Goal: Task Accomplishment & Management: Use online tool/utility

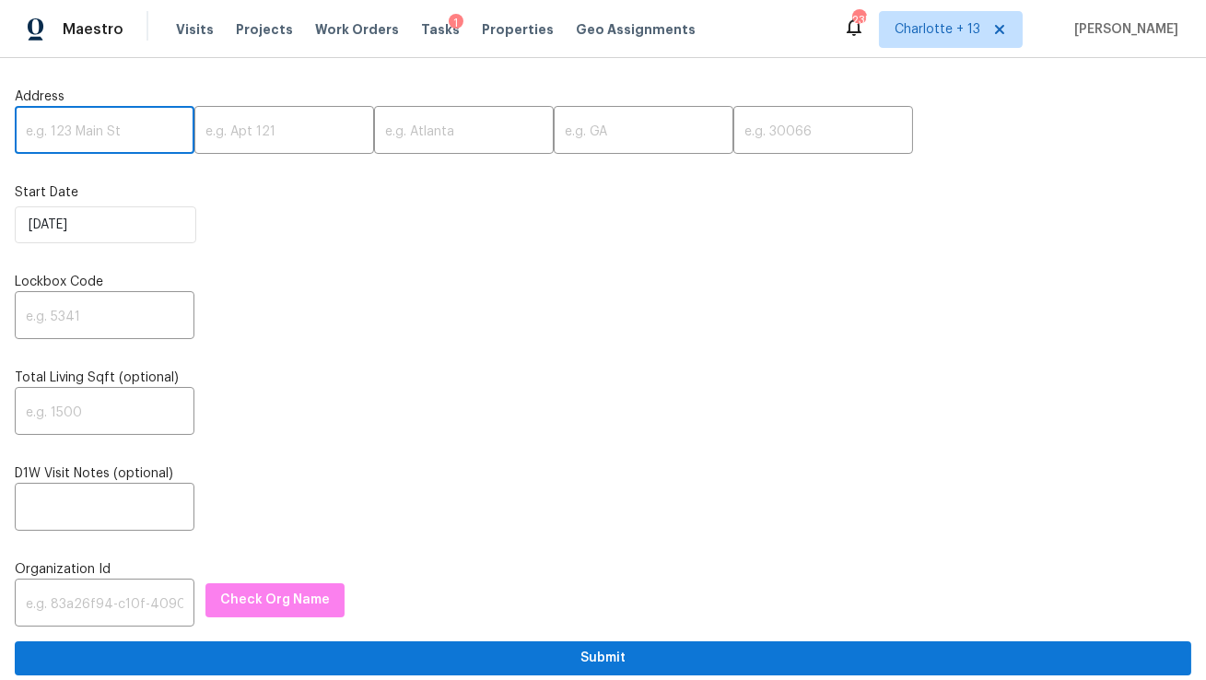
click at [60, 146] on input "text" at bounding box center [105, 132] width 180 height 43
paste input "[STREET_ADDRESS]"
click at [133, 131] on input "[STREET_ADDRESS]" at bounding box center [105, 132] width 180 height 43
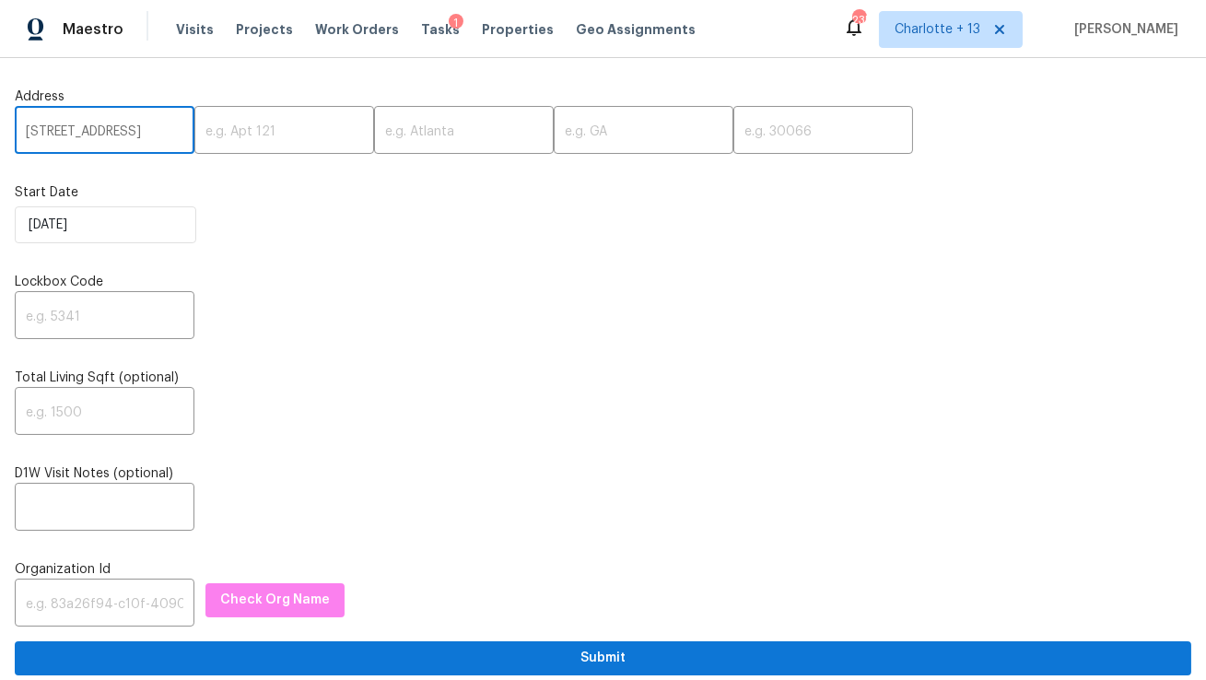
scroll to position [0, 75]
type input "2957 Browns Mill Rd SE, Atlanta, GA"
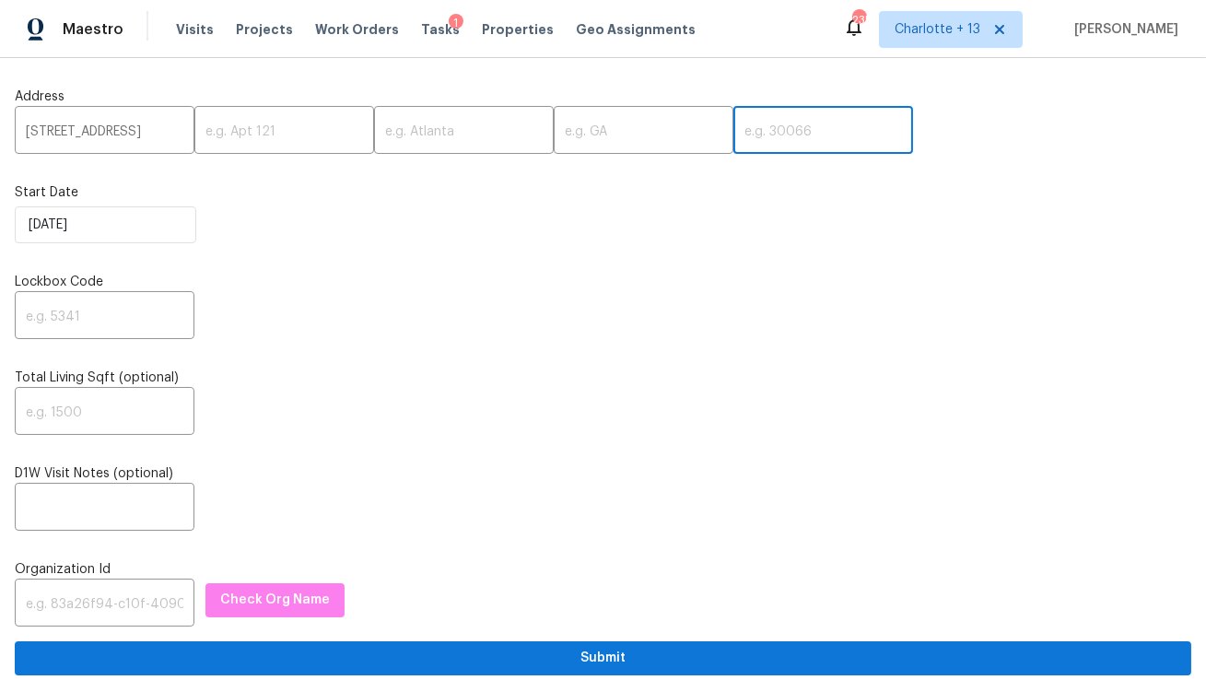
scroll to position [0, 0]
click at [733, 117] on input "text" at bounding box center [823, 132] width 180 height 43
paste input "30354"
type input "30354"
click at [157, 141] on input "2957 Browns Mill Rd SE, Atlanta, GA" at bounding box center [105, 132] width 180 height 43
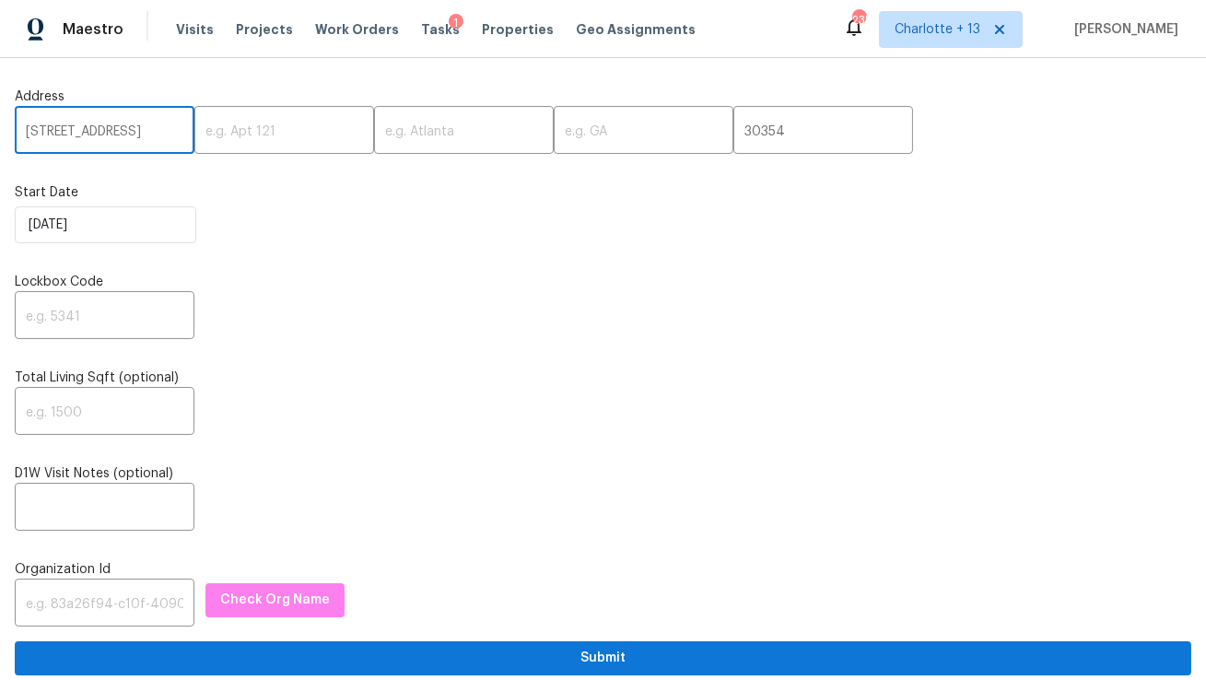
click at [143, 131] on input "2957 Browns Mill Rd SE, Atlanta, GA" at bounding box center [105, 132] width 180 height 43
click at [111, 133] on input "2957 Browns Mill Rd SE, Atlanta, GA" at bounding box center [105, 132] width 180 height 43
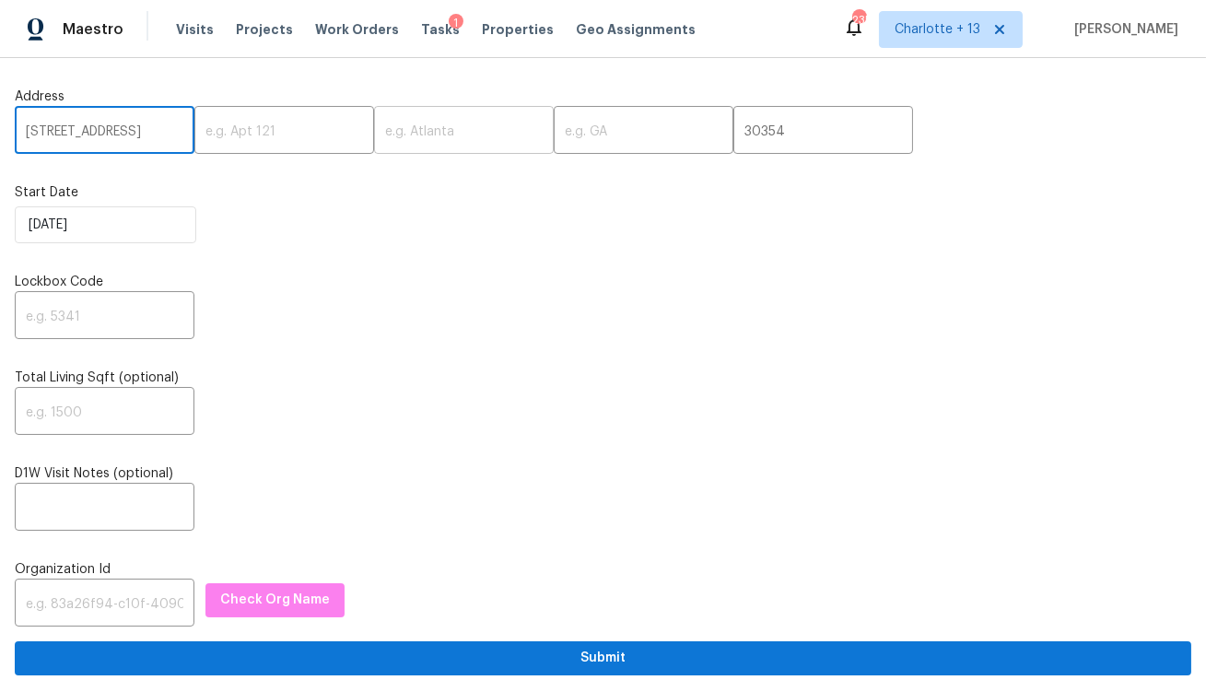
type input "2957 Browns Mill Rd SE,, GA"
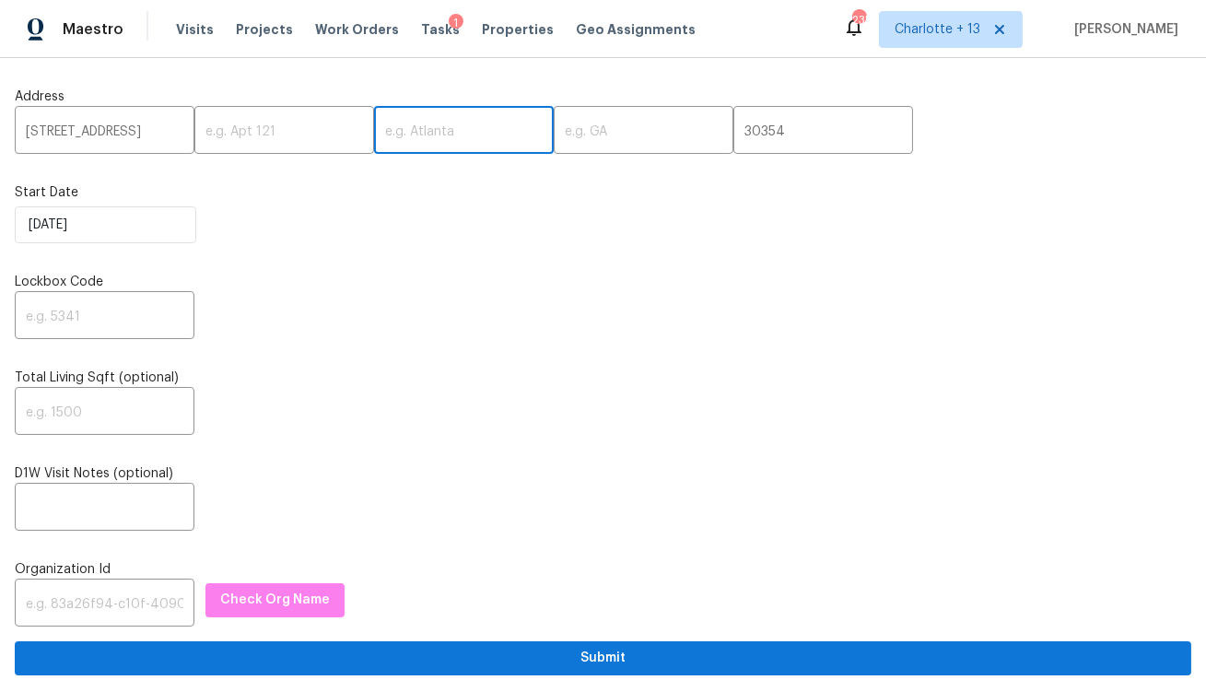
scroll to position [0, 0]
click at [435, 134] on input "text" at bounding box center [464, 132] width 180 height 43
paste input "Atlanta"
type input "Atlanta"
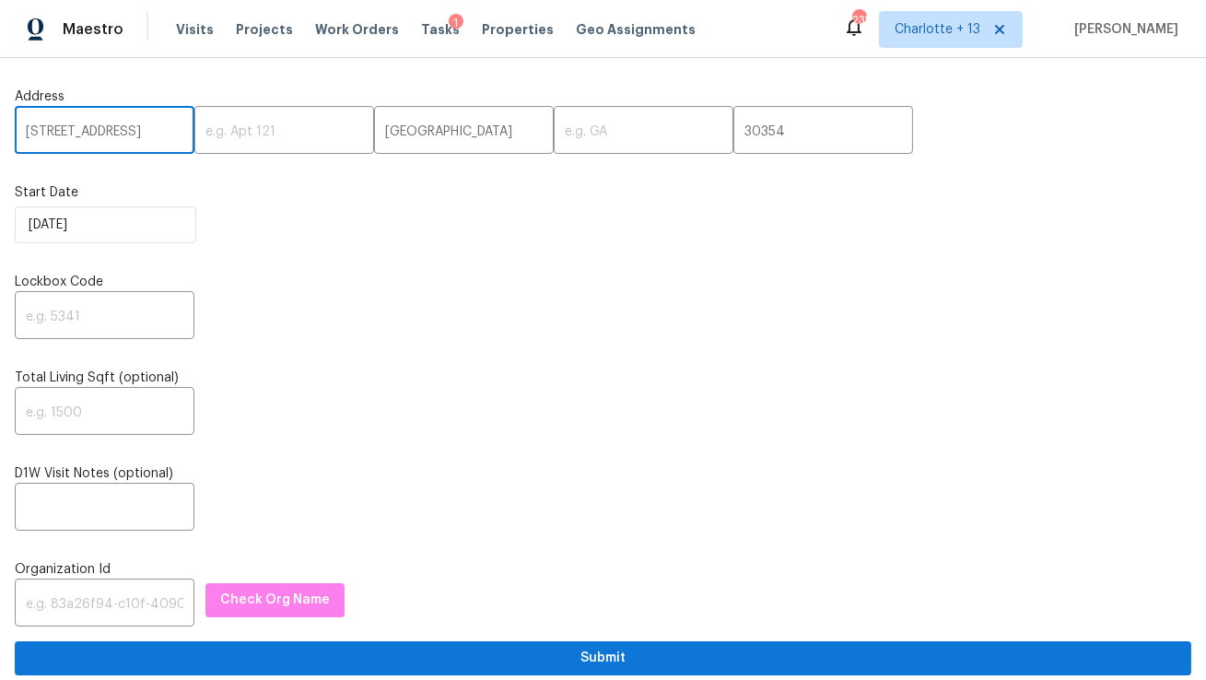
click at [144, 132] on input "2957 Browns Mill Rd SE,, GA" at bounding box center [105, 132] width 180 height 43
click at [157, 132] on input "2957 Browns Mill Rd SE,, GA" at bounding box center [105, 132] width 180 height 43
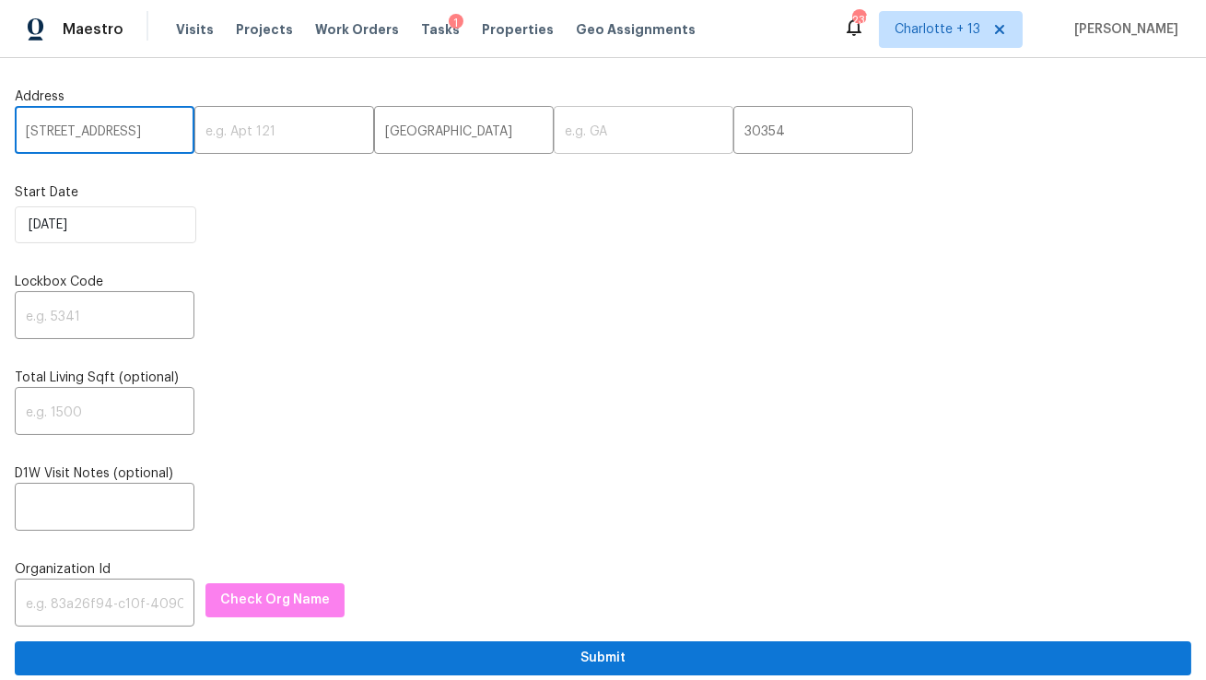
type input "2957 Browns Mill Rd SE"
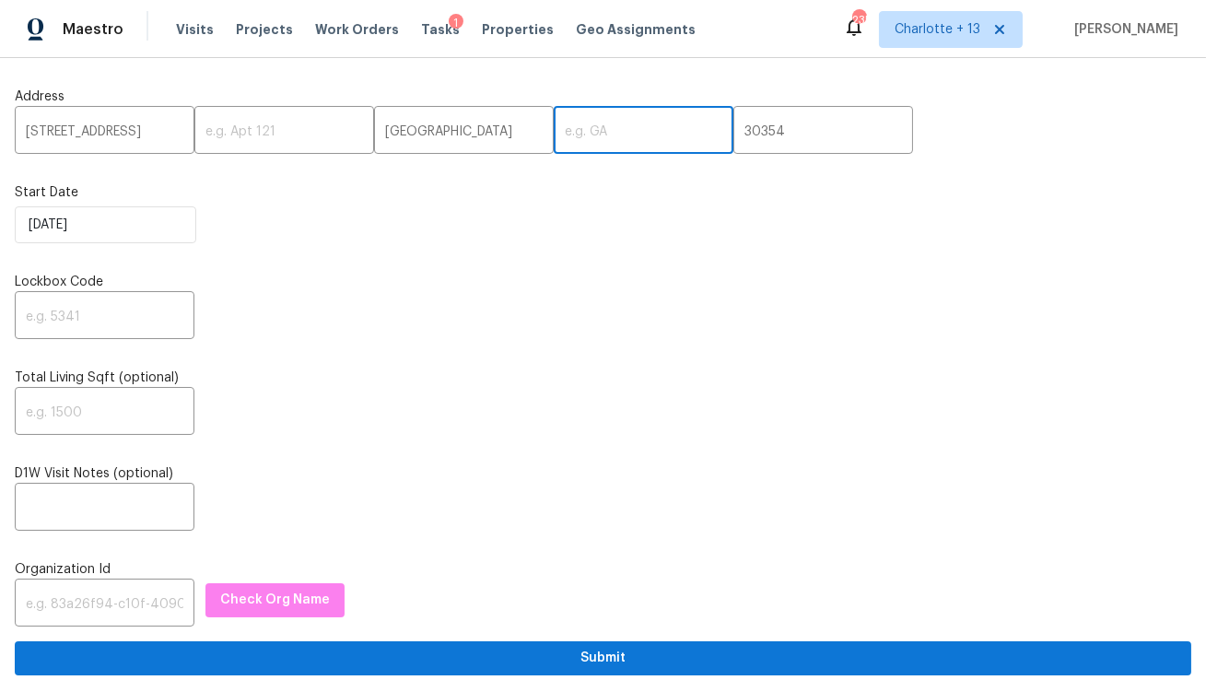
click at [554, 139] on input "text" at bounding box center [644, 132] width 180 height 43
paste input "GA"
type input "GA"
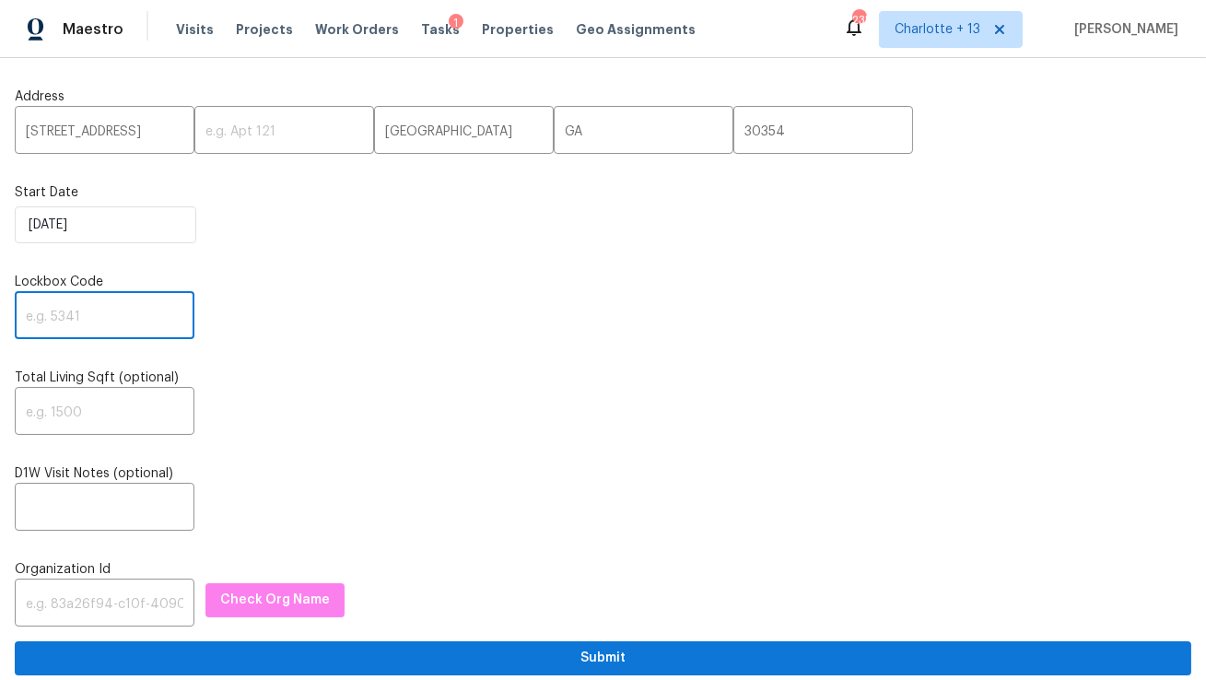
click at [99, 324] on input "text" at bounding box center [105, 317] width 180 height 43
type input "0000"
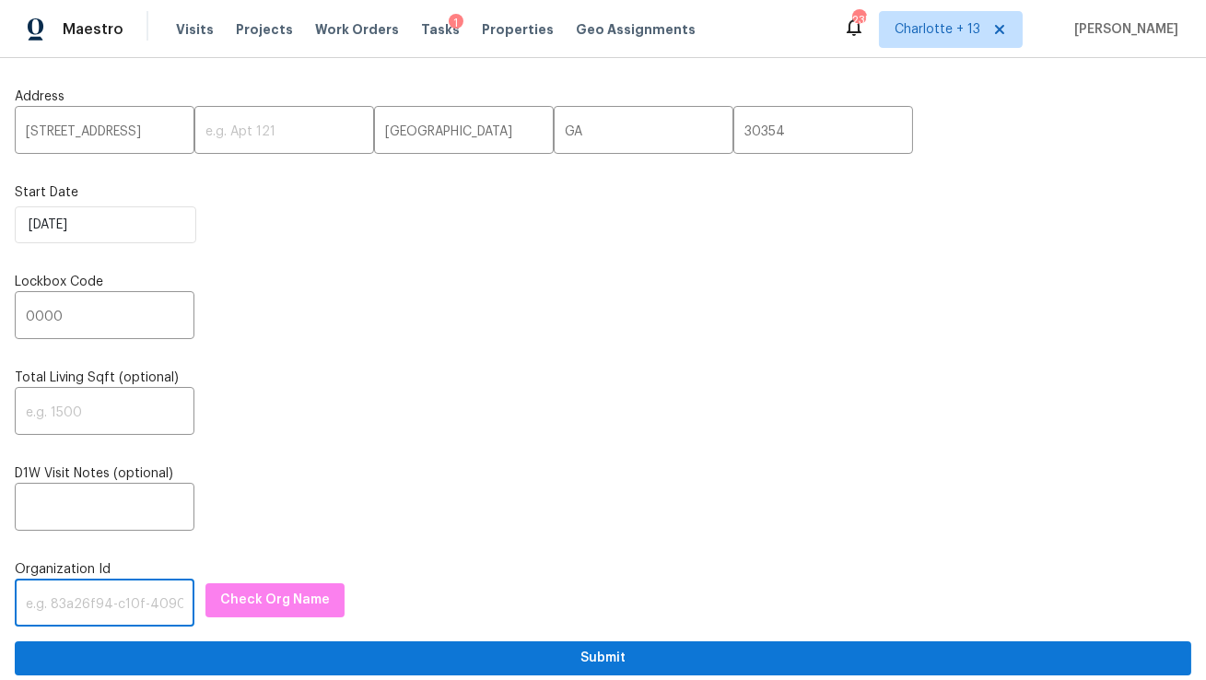
click at [67, 615] on input "text" at bounding box center [105, 604] width 180 height 43
paste input "1349d153-b359-4f9b-b4dd-758ff939cc37"
type input "1349d153-b359-4f9b-b4dd-758ff939cc37"
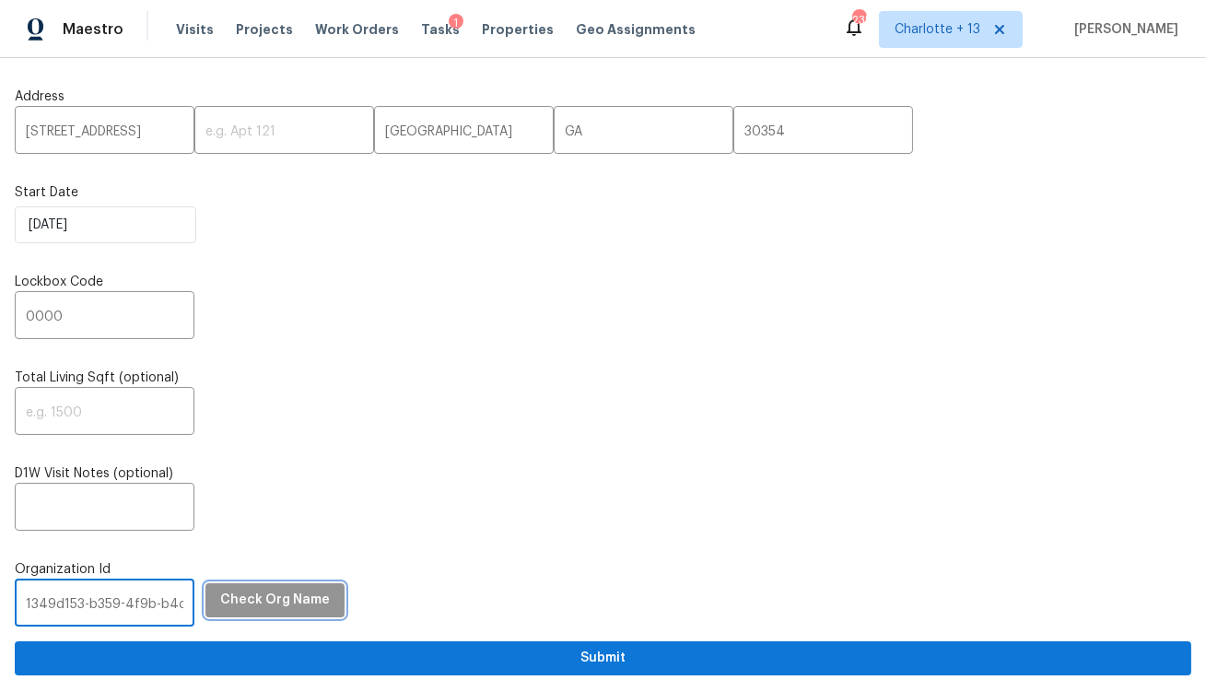
click at [205, 589] on button "Check Org Name" at bounding box center [274, 600] width 139 height 34
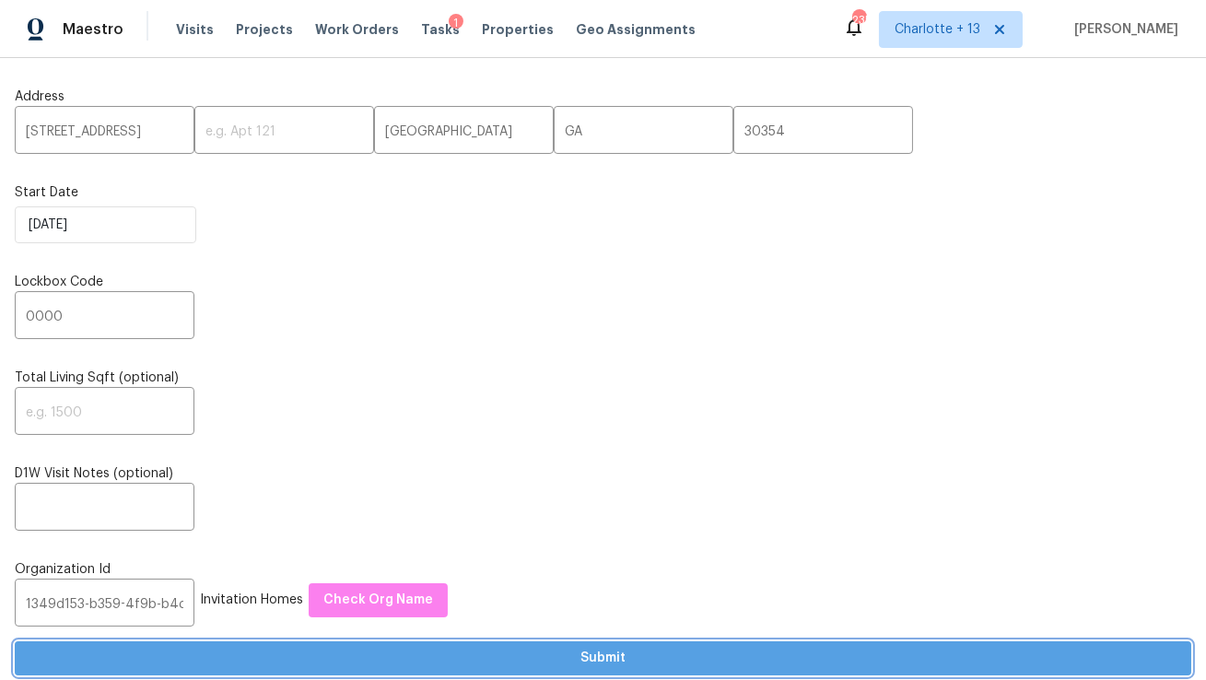
click at [199, 668] on span "Submit" at bounding box center [602, 658] width 1147 height 23
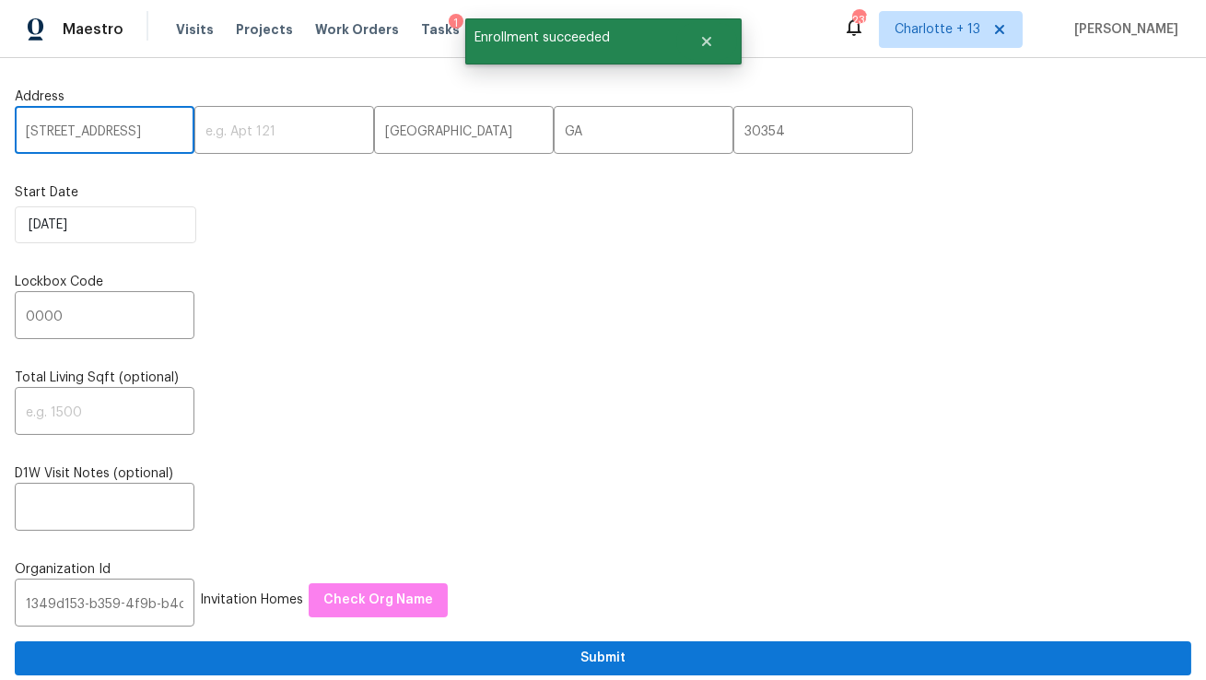
click at [134, 127] on input "2957 Browns Mill Rd SE" at bounding box center [105, 132] width 180 height 43
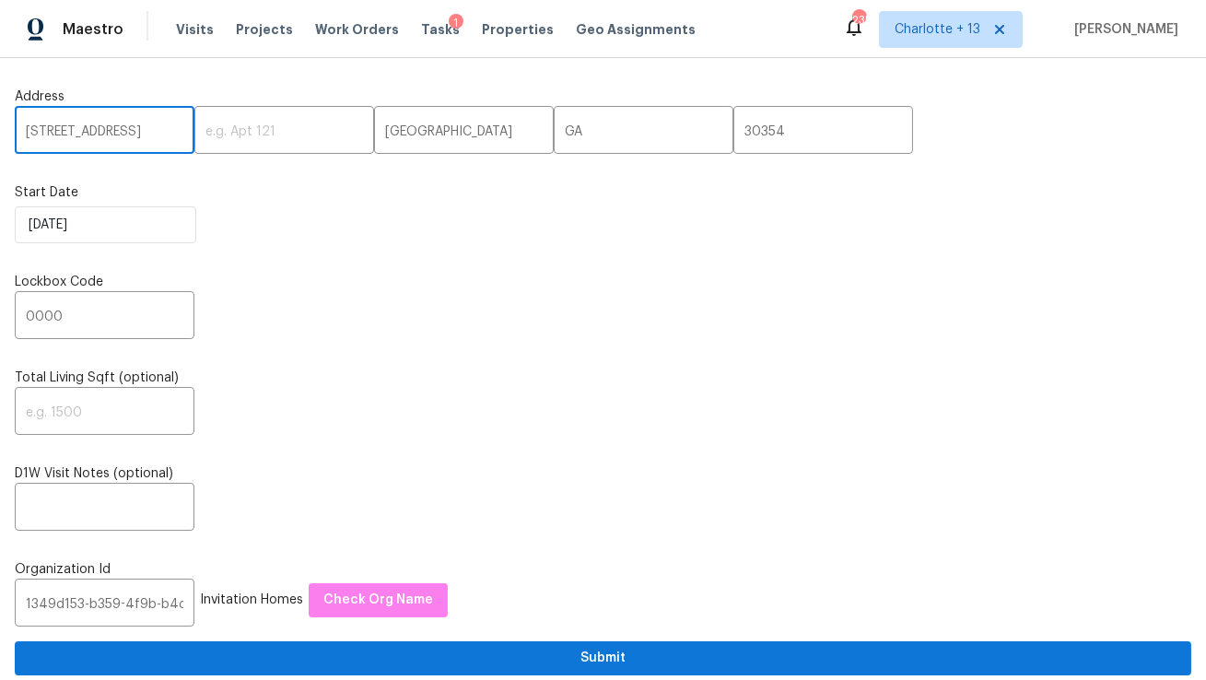
paste input "04 Saintvry Path, Atlanta, GA 30349"
click at [140, 134] on input "204 Saintvry Path, Atlanta, GA 30349" at bounding box center [105, 132] width 180 height 43
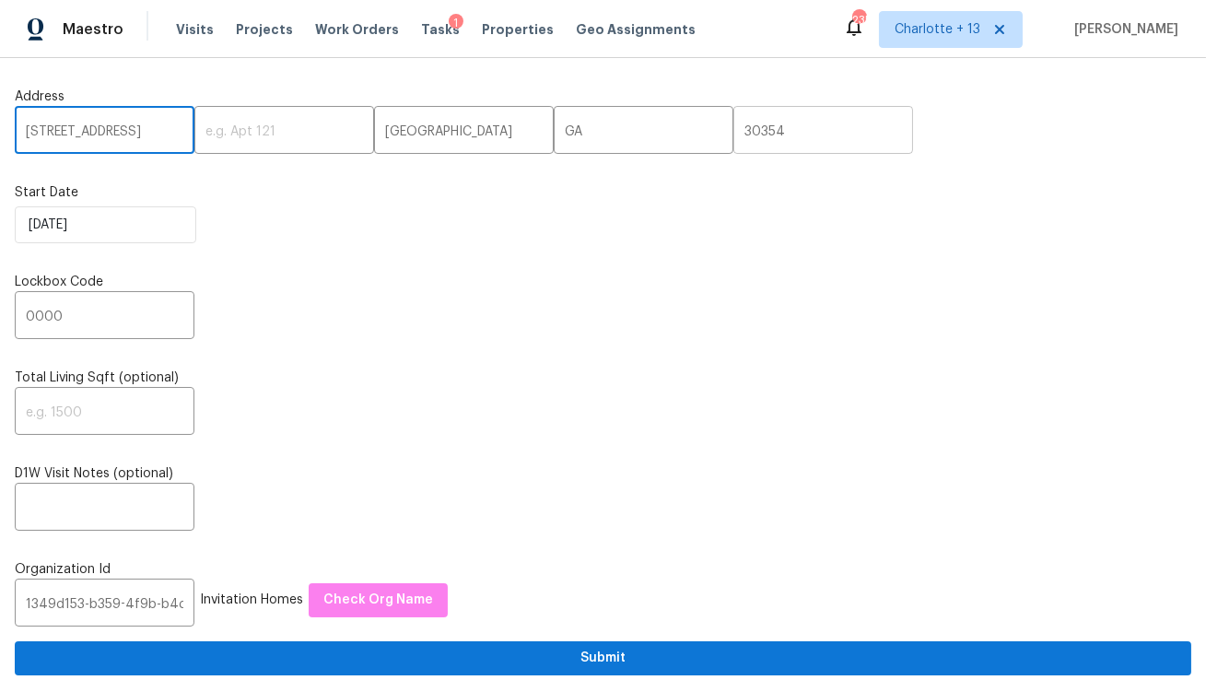
type input "204 Saintvry Path, Atlanta, GA"
click at [733, 140] on input "30354" at bounding box center [823, 132] width 180 height 43
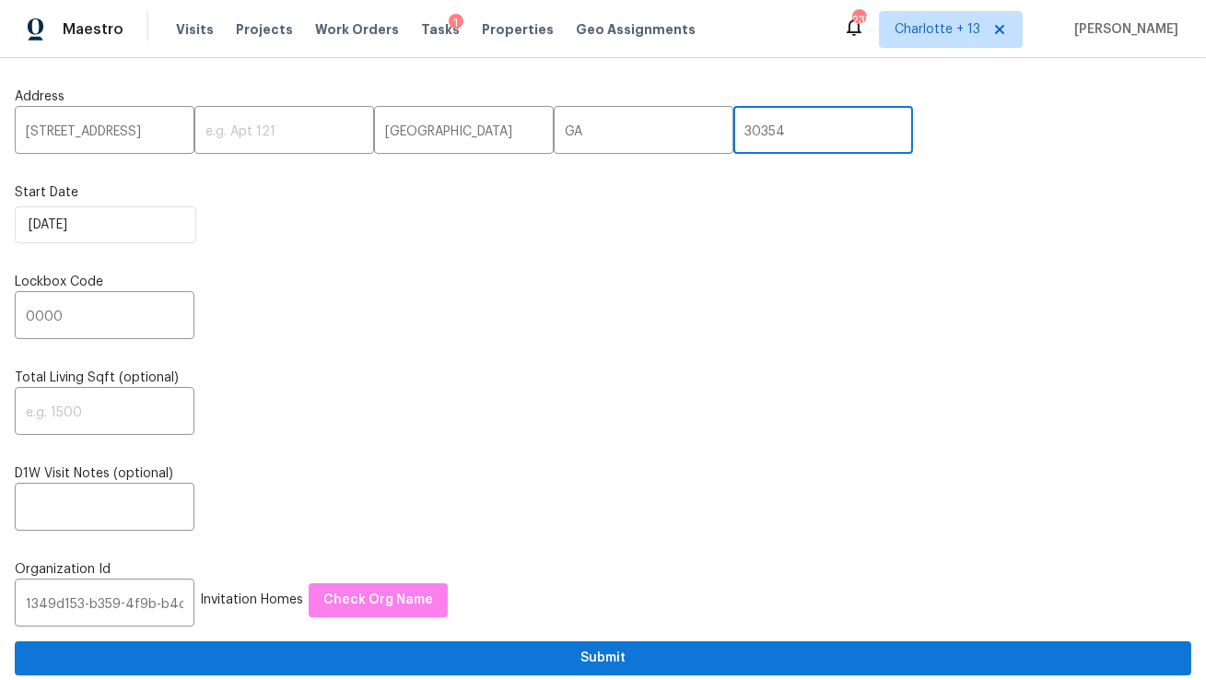
click at [733, 140] on input "30354" at bounding box center [823, 132] width 180 height 43
paste input "49"
type input "30349"
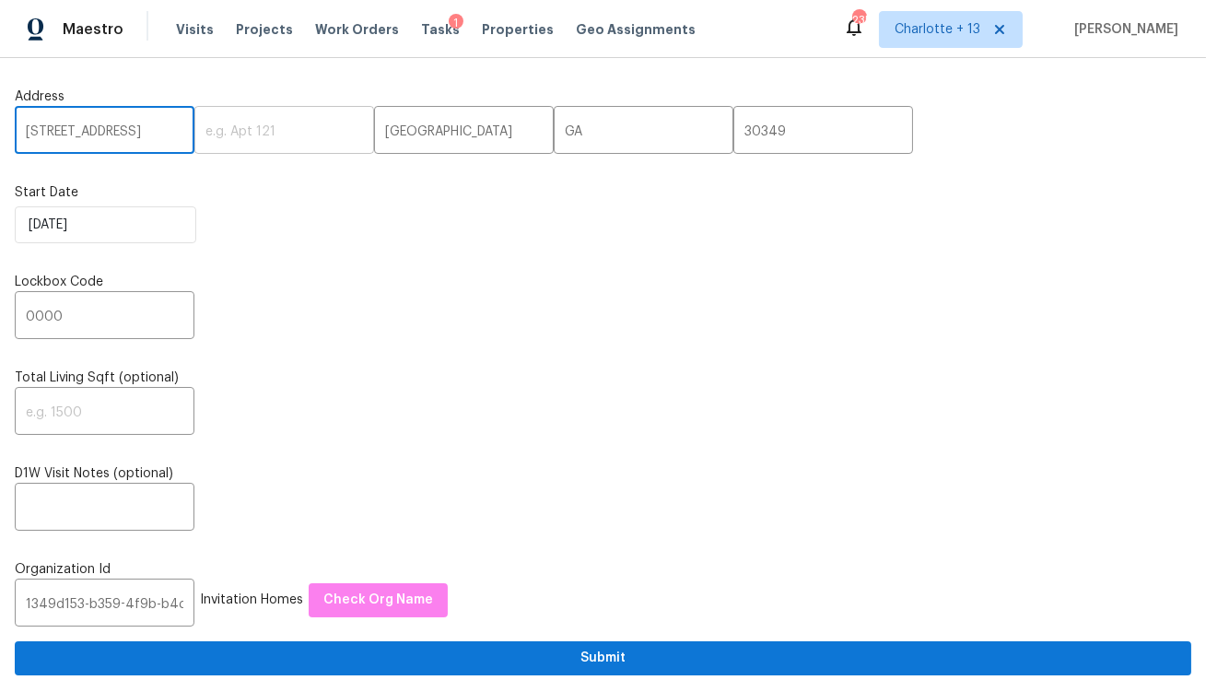
scroll to position [0, 41]
drag, startPoint x: 140, startPoint y: 134, endPoint x: 268, endPoint y: 143, distance: 128.3
click at [268, 143] on div "204 Saintvry Path, Atlanta, GA ​ ​ Atlanta ​ GA ​ 30349 ​" at bounding box center [603, 132] width 1176 height 43
type input "204 Saintvry Path"
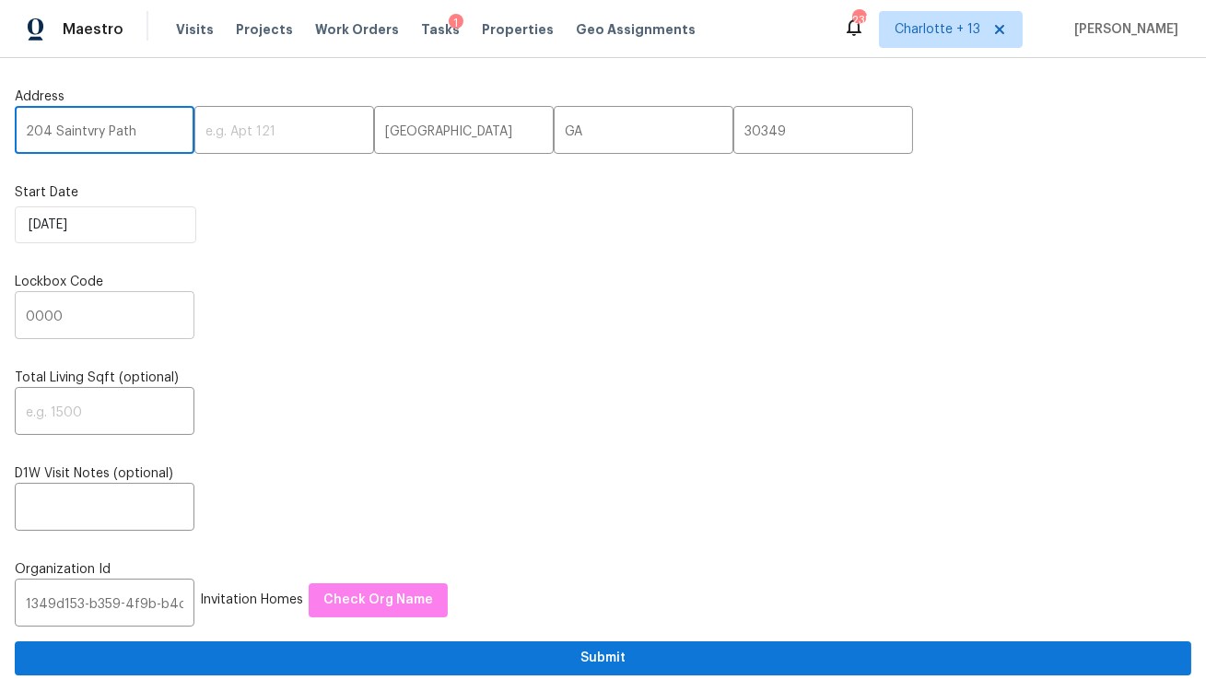
click at [145, 313] on input "0000" at bounding box center [105, 317] width 180 height 43
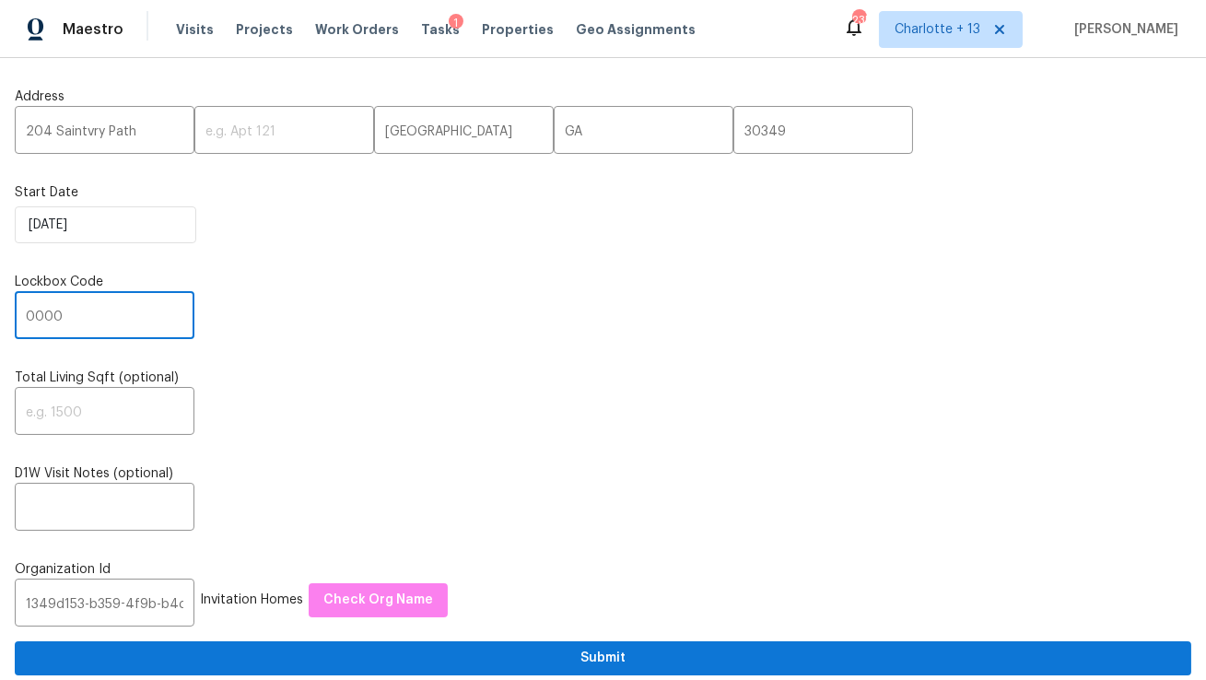
click at [145, 313] on input "0000" at bounding box center [105, 317] width 180 height 43
paste input "1914"
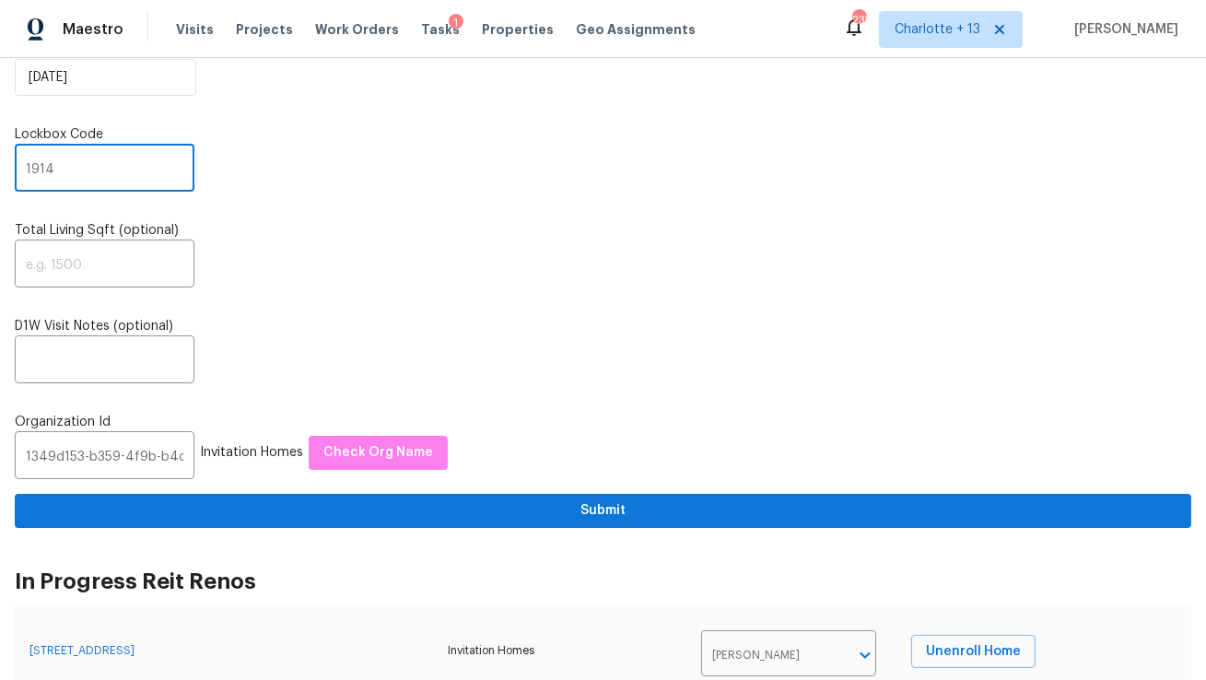
scroll to position [154, 0]
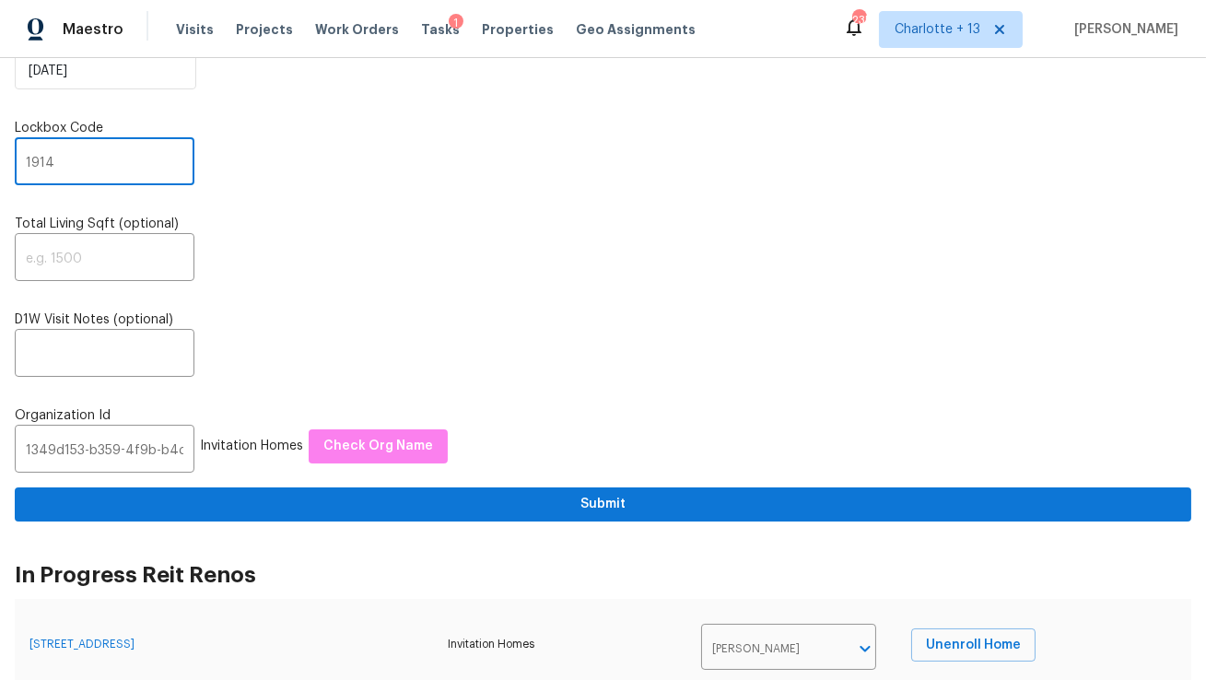
type input "1914"
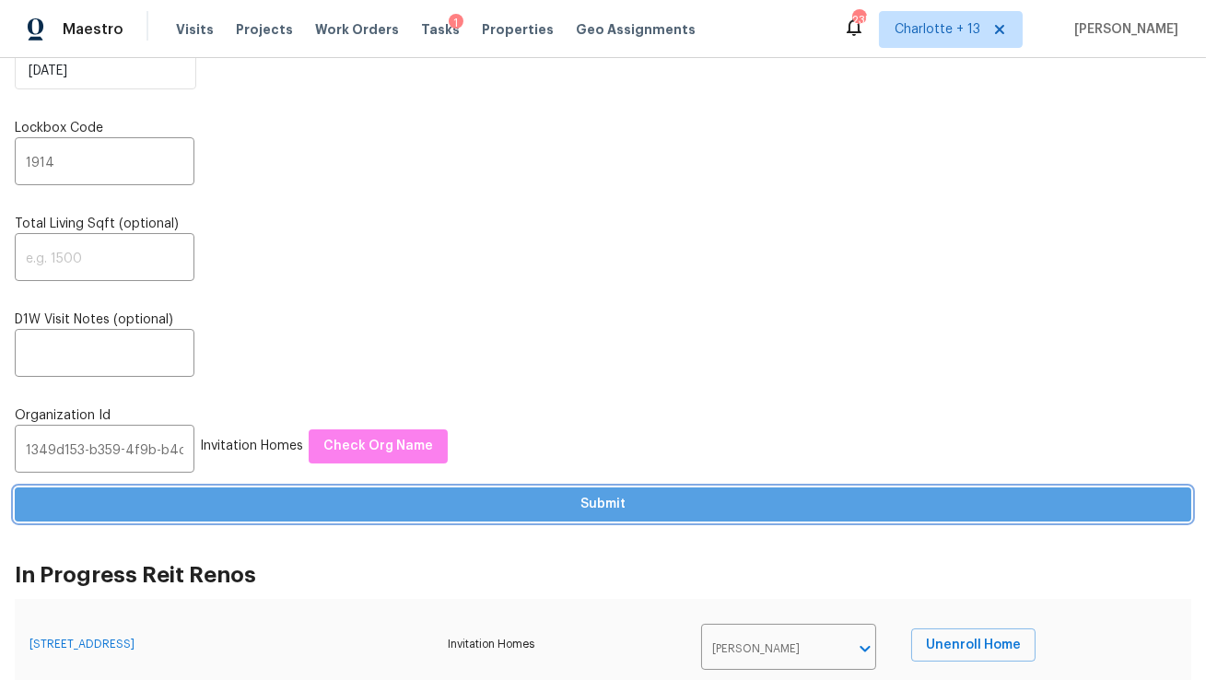
click at [547, 507] on span "Submit" at bounding box center [602, 504] width 1147 height 23
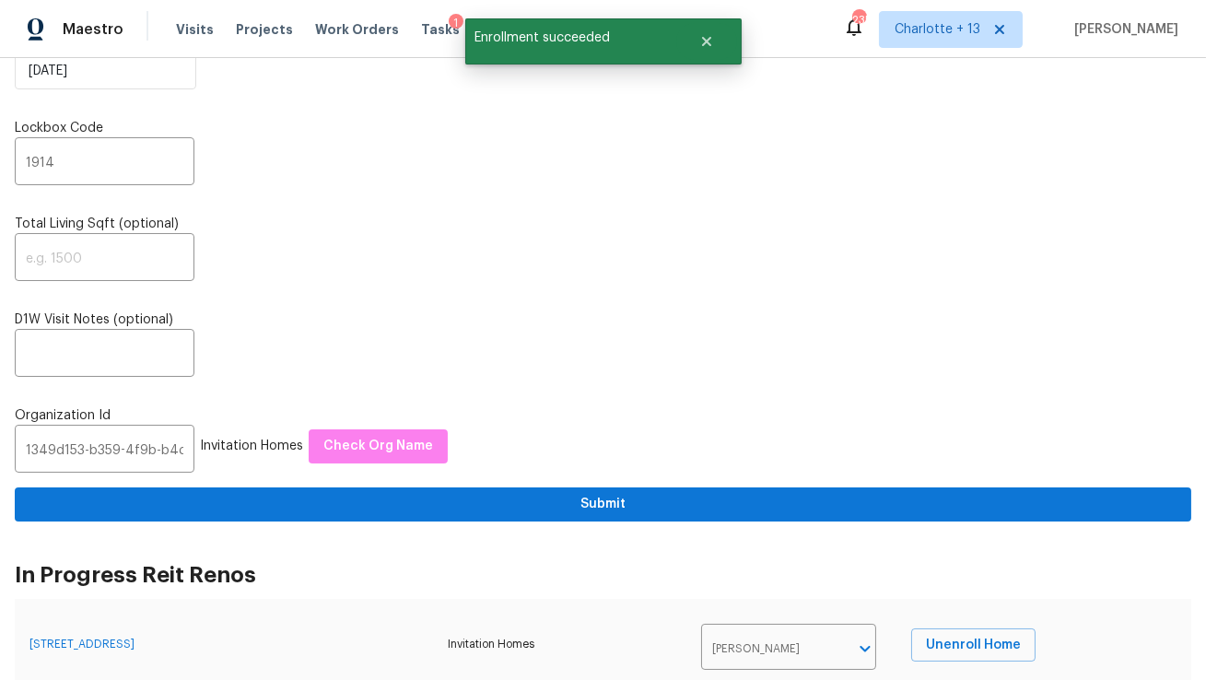
scroll to position [0, 0]
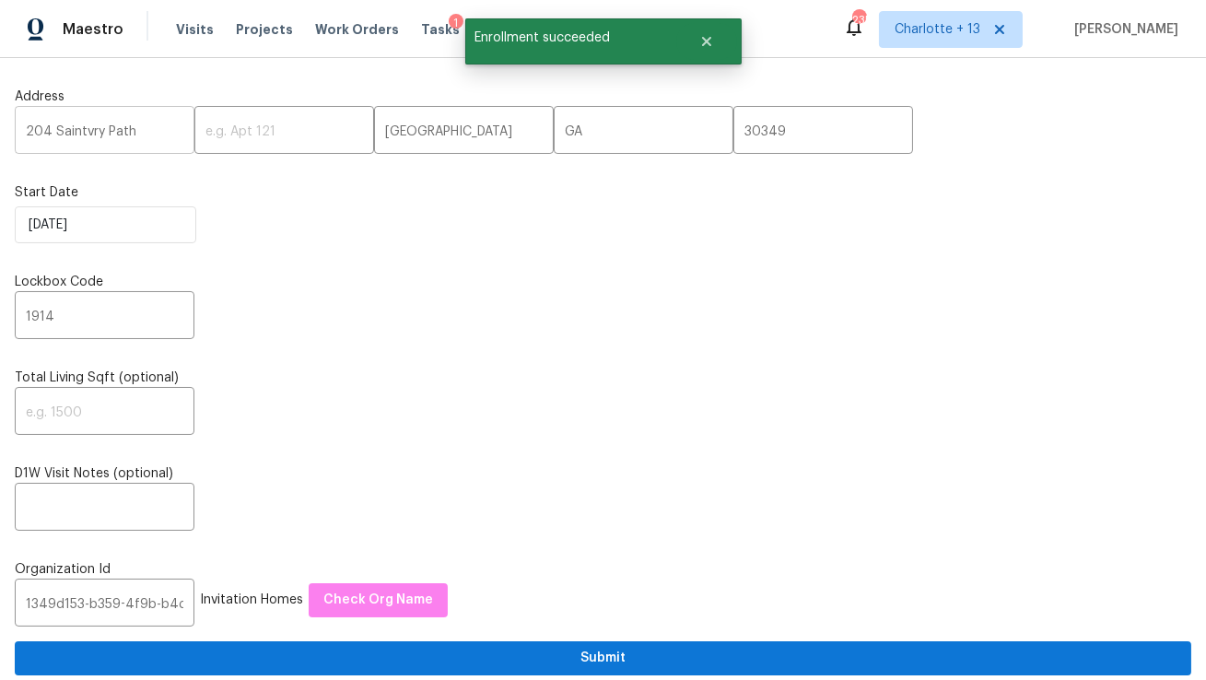
click at [99, 127] on input "204 Saintvry Path" at bounding box center [105, 132] width 180 height 43
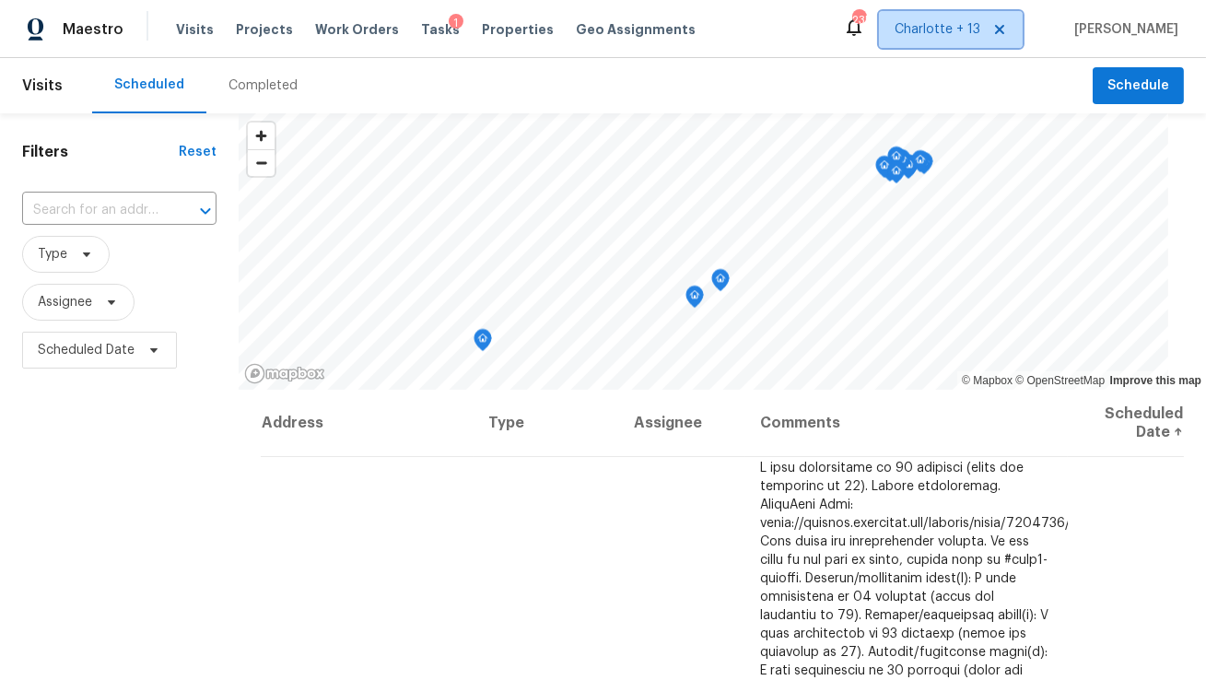
click at [949, 36] on span "Charlotte + 13" at bounding box center [937, 29] width 86 height 18
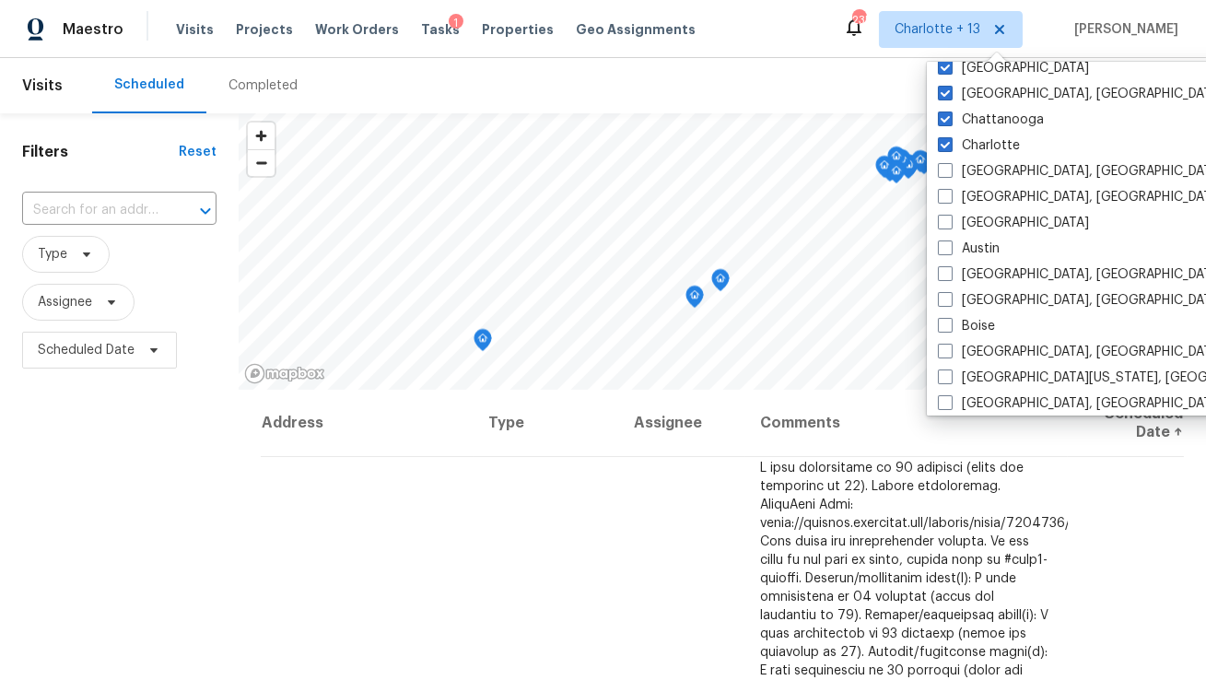
scroll to position [249, 0]
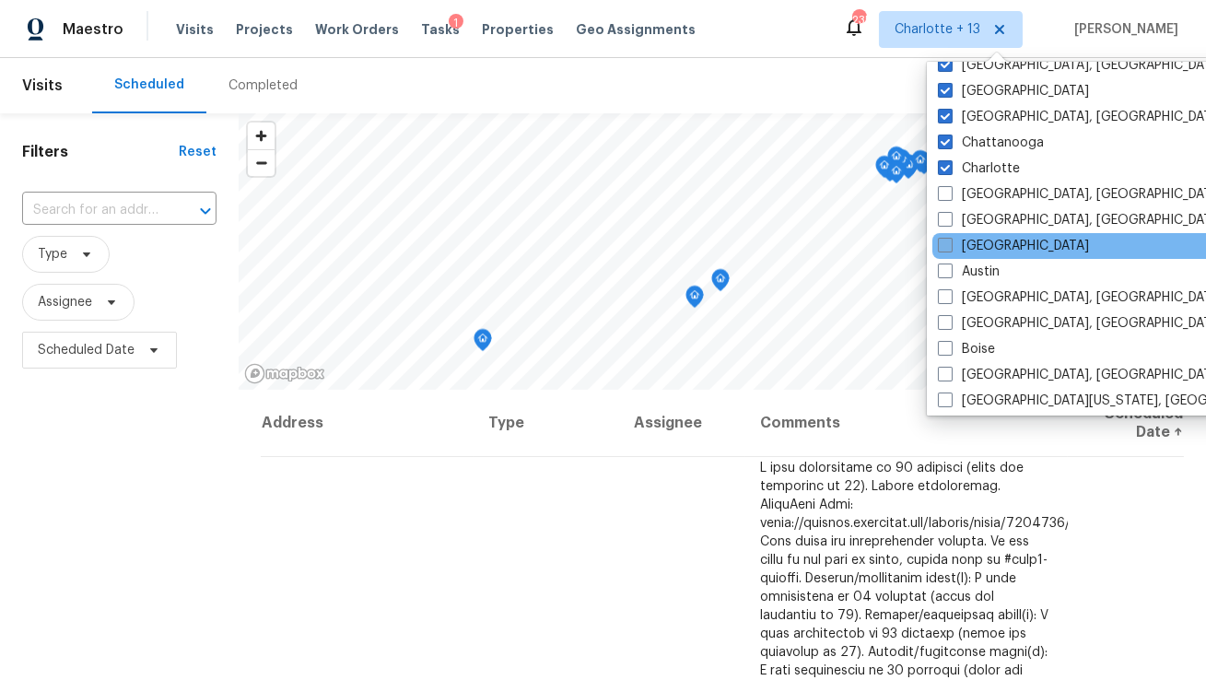
click at [976, 249] on label "[GEOGRAPHIC_DATA]" at bounding box center [1013, 246] width 151 height 18
click at [950, 249] on input "[GEOGRAPHIC_DATA]" at bounding box center [944, 243] width 12 height 12
checkbox input "true"
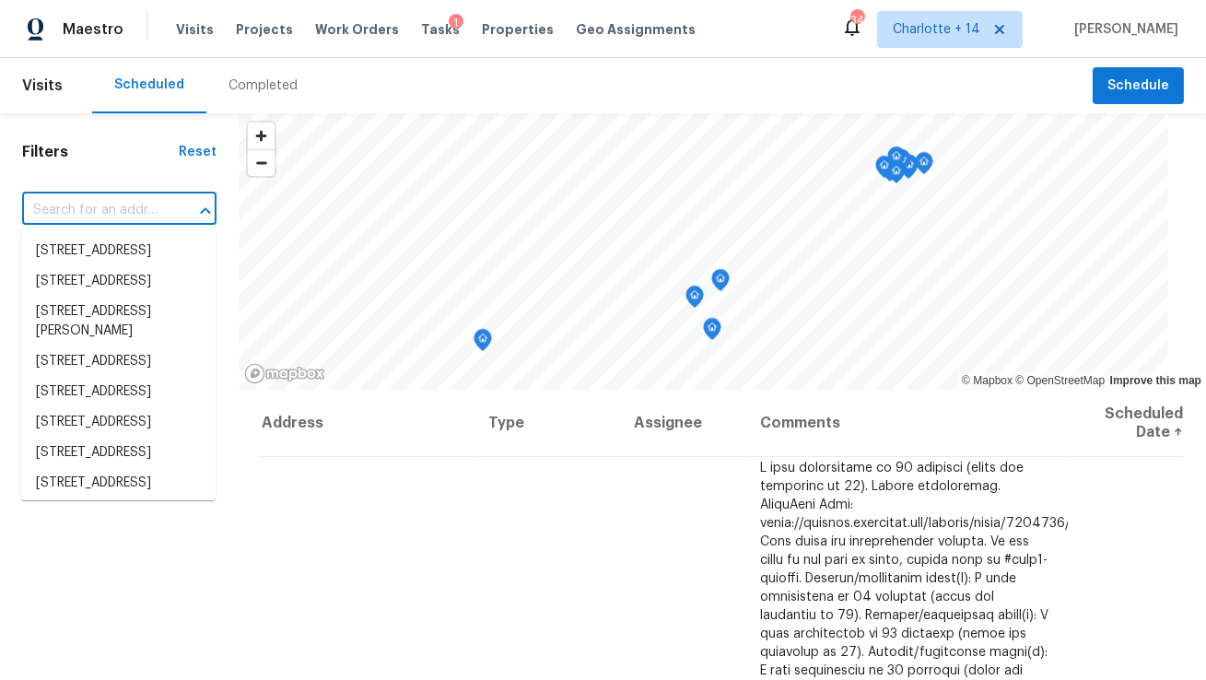
click at [120, 216] on input "text" at bounding box center [93, 210] width 143 height 29
paste input "2957 Browns Mill Rd SE"
type input "2957 Browns Mill Rd SE"
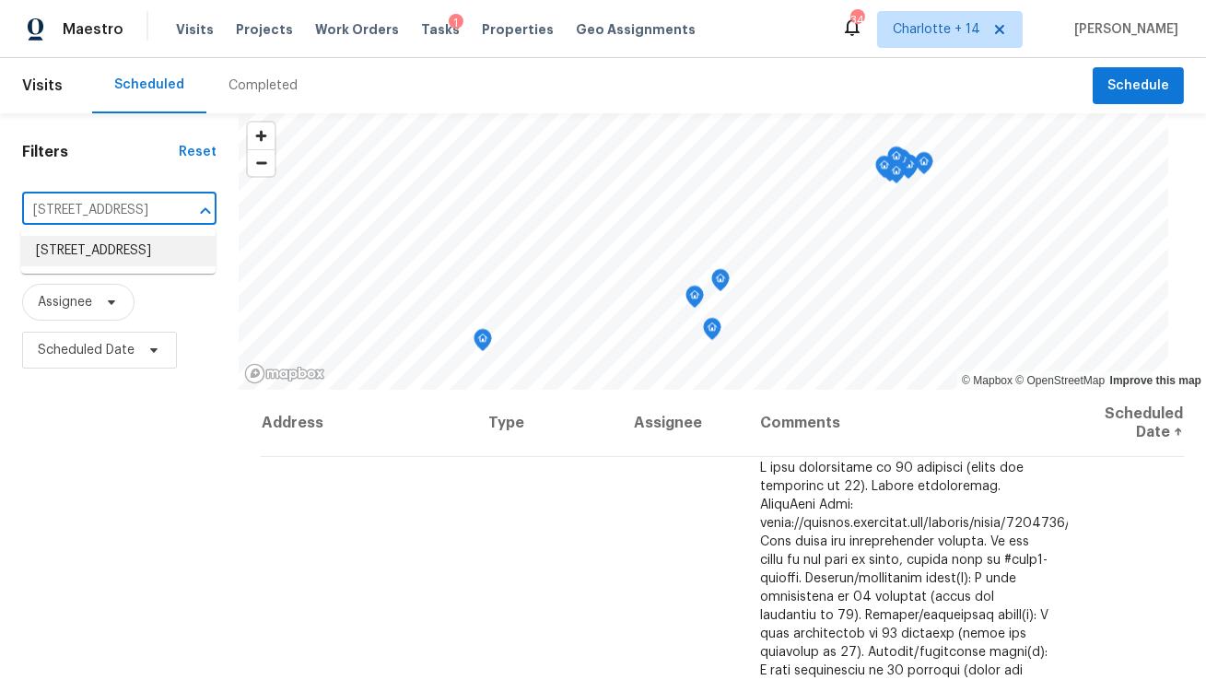
click at [113, 250] on li "2957 Browns Mill Rd SE, Atlanta, GA 30354" at bounding box center [118, 251] width 194 height 30
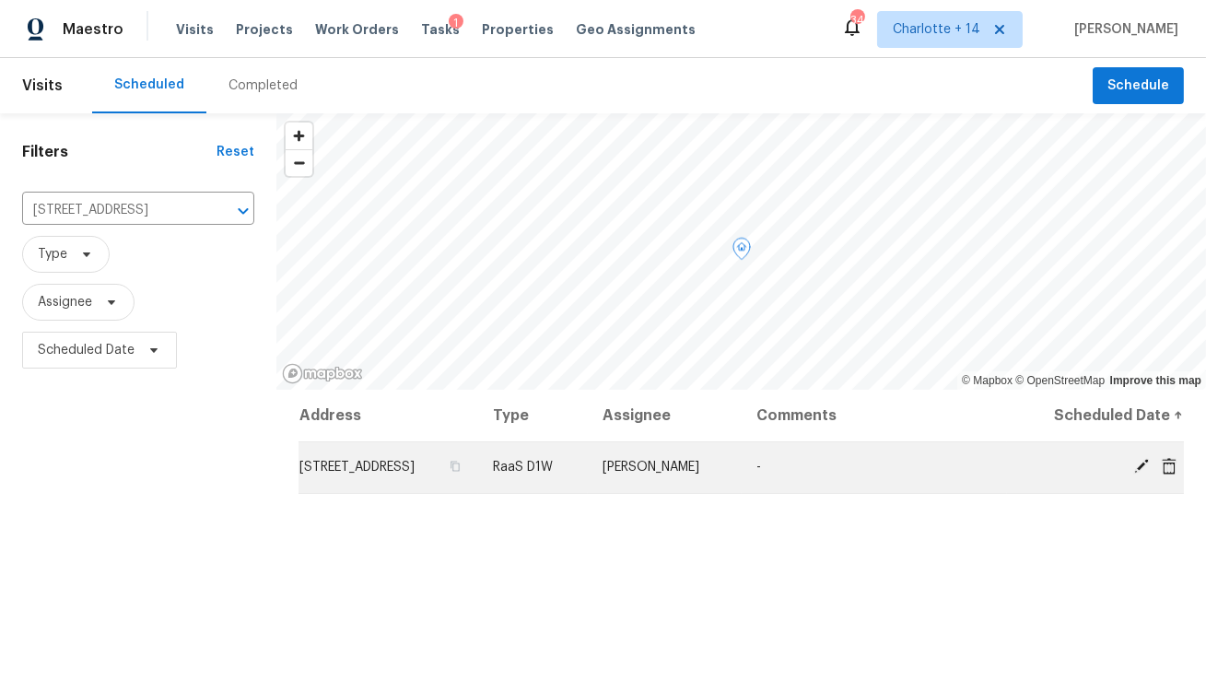
click at [1171, 474] on icon at bounding box center [1168, 466] width 17 height 17
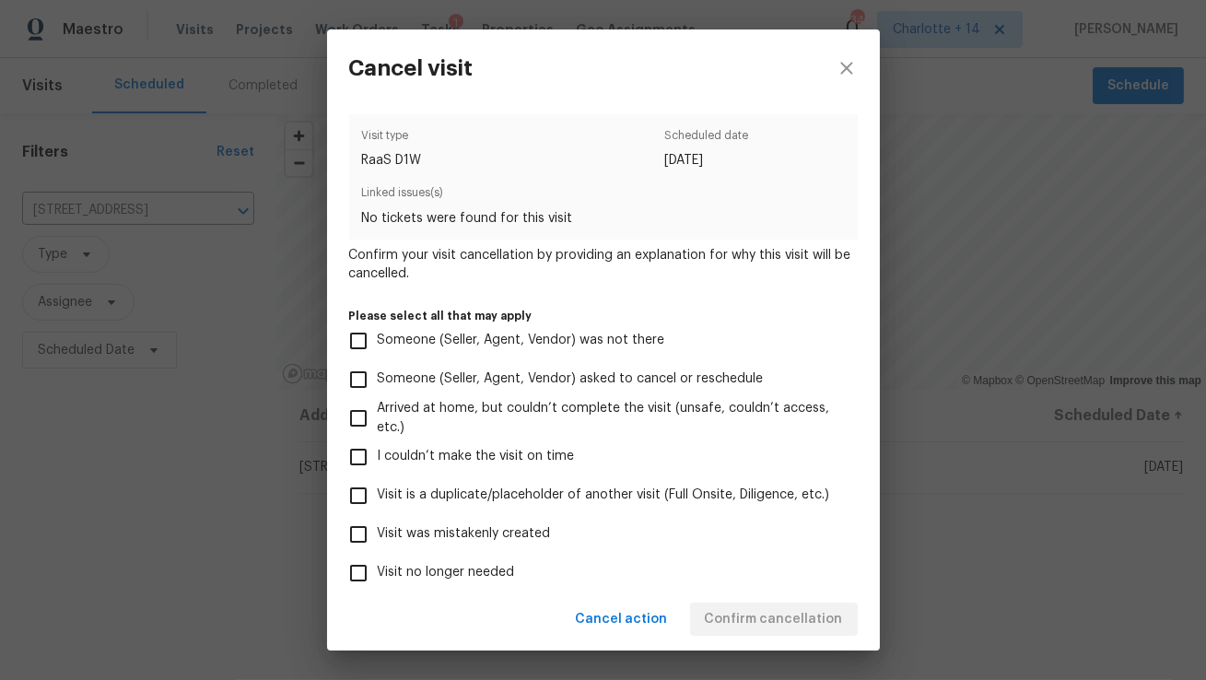
click at [492, 530] on span "Visit was mistakenly created" at bounding box center [464, 533] width 173 height 19
click at [378, 530] on input "Visit was mistakenly created" at bounding box center [358, 534] width 39 height 39
checkbox input "true"
click at [748, 618] on span "Confirm cancellation" at bounding box center [774, 619] width 138 height 23
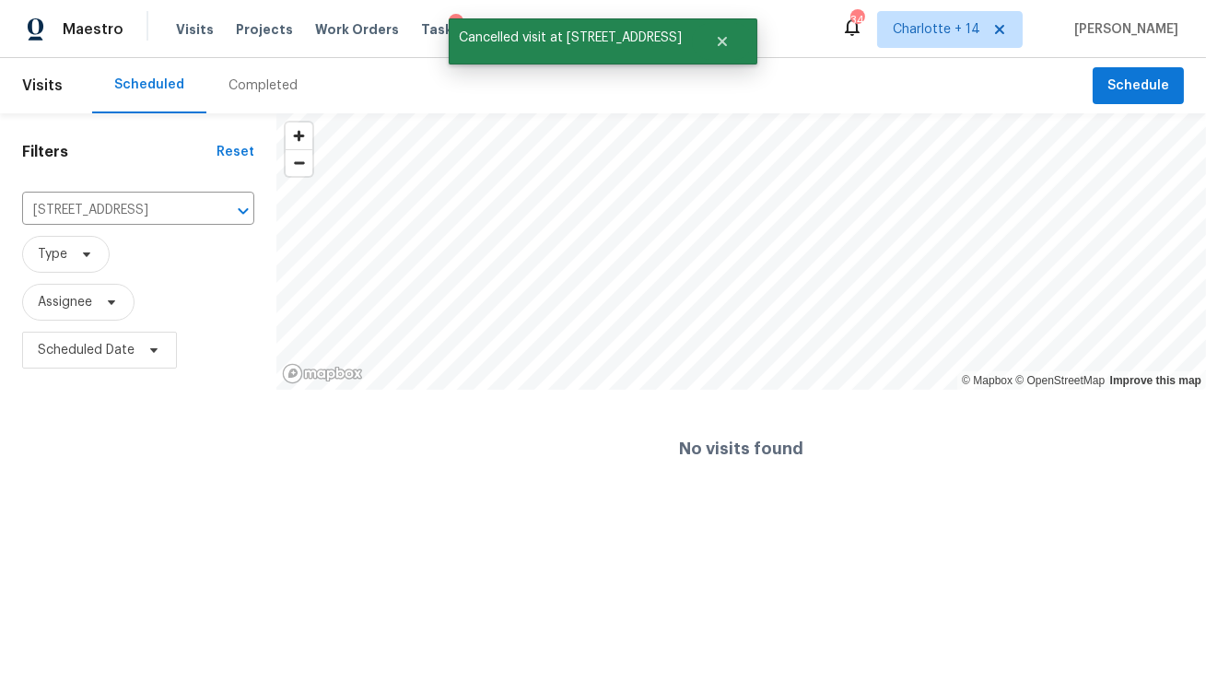
click at [242, 17] on div "Visits Projects Work Orders Tasks 1 Properties Geo Assignments" at bounding box center [447, 29] width 542 height 37
click at [246, 27] on span "Projects" at bounding box center [264, 29] width 57 height 18
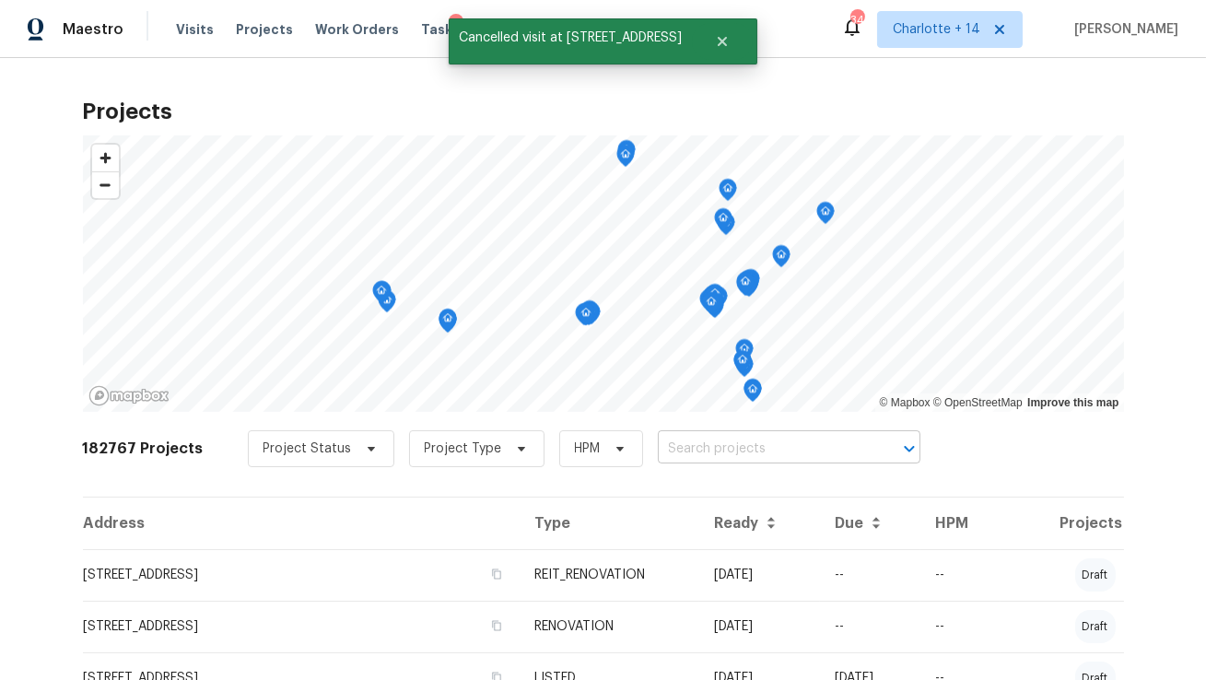
click at [675, 449] on input "text" at bounding box center [763, 449] width 211 height 29
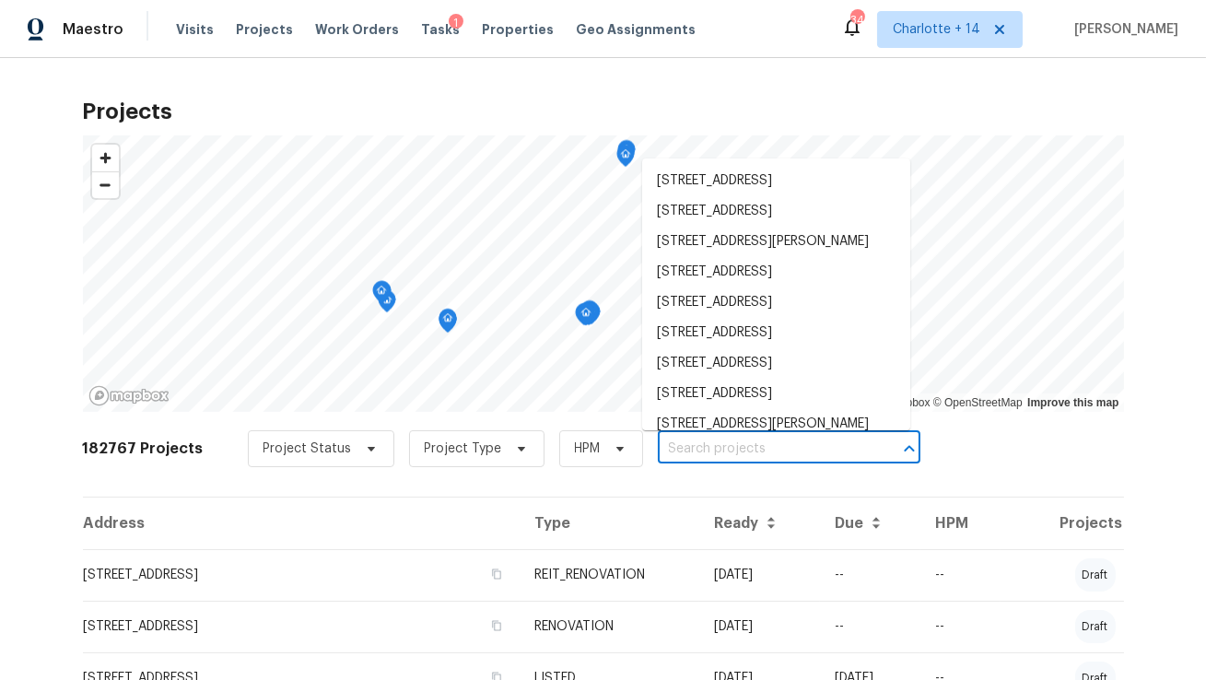
paste input "2957 Browns Mill Rd SE"
type input "2957 Browns Mill Rd SE"
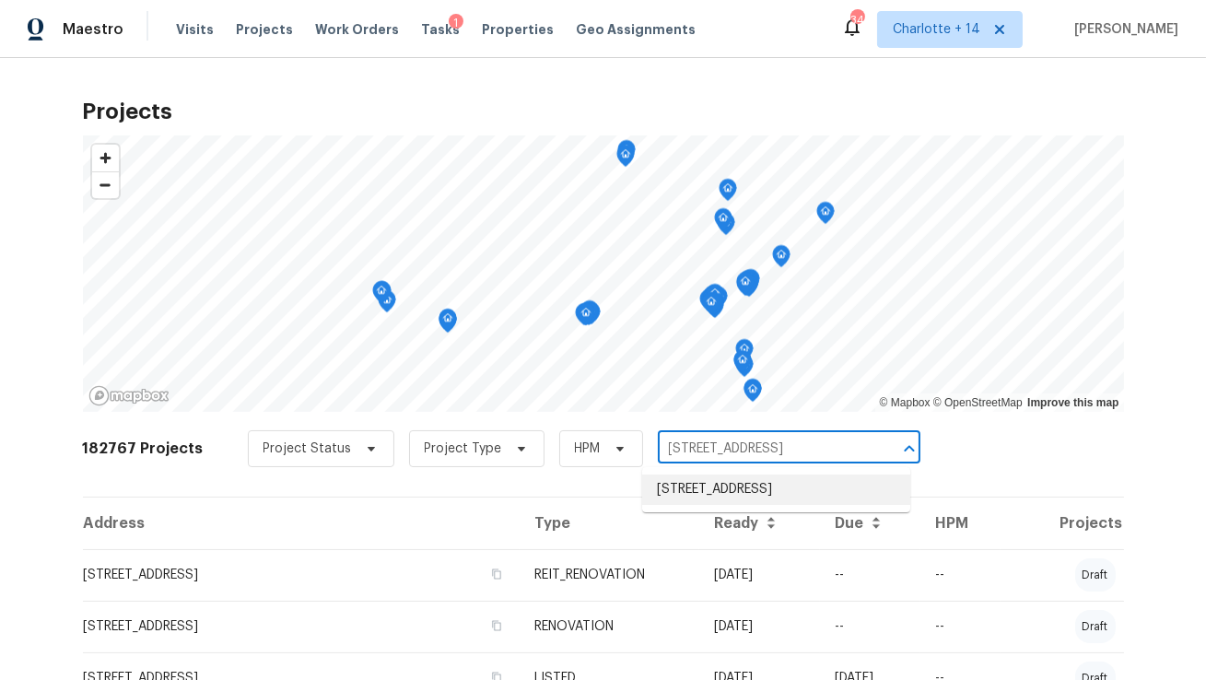
click at [685, 482] on li "2957 Browns Mill Rd SE, Atlanta, GA 30354" at bounding box center [776, 489] width 268 height 30
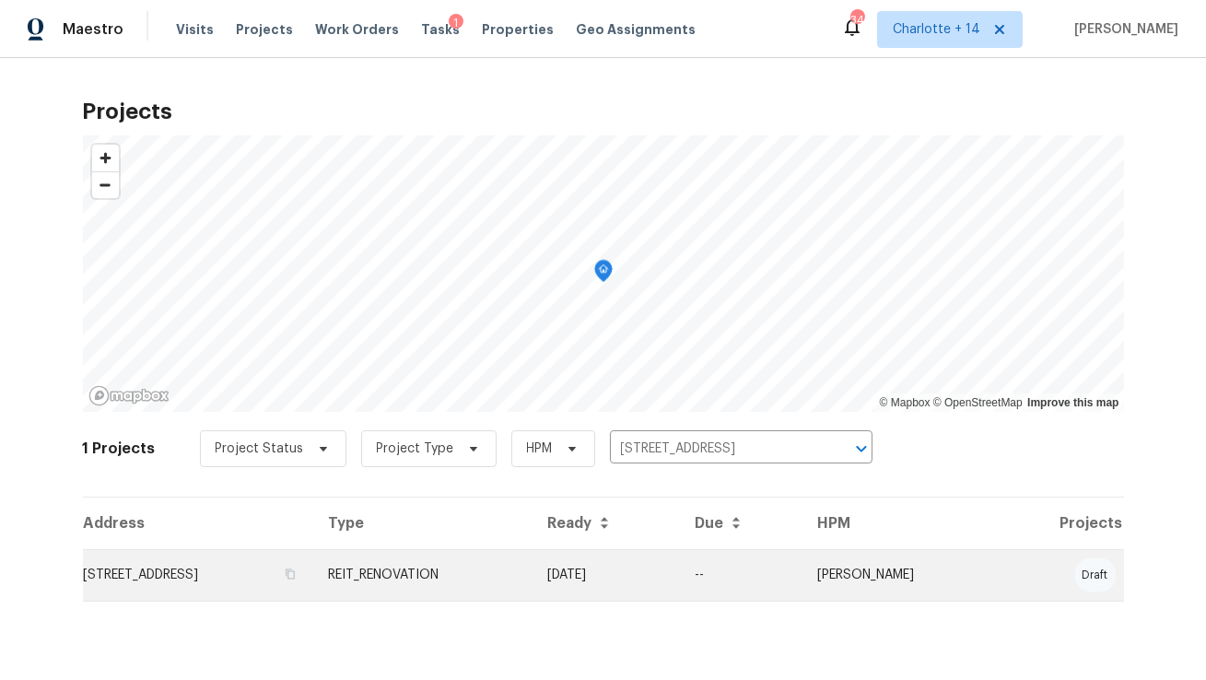
click at [289, 566] on td "2957 Browns Mill Rd SE, Atlanta, GA 30354" at bounding box center [198, 575] width 231 height 52
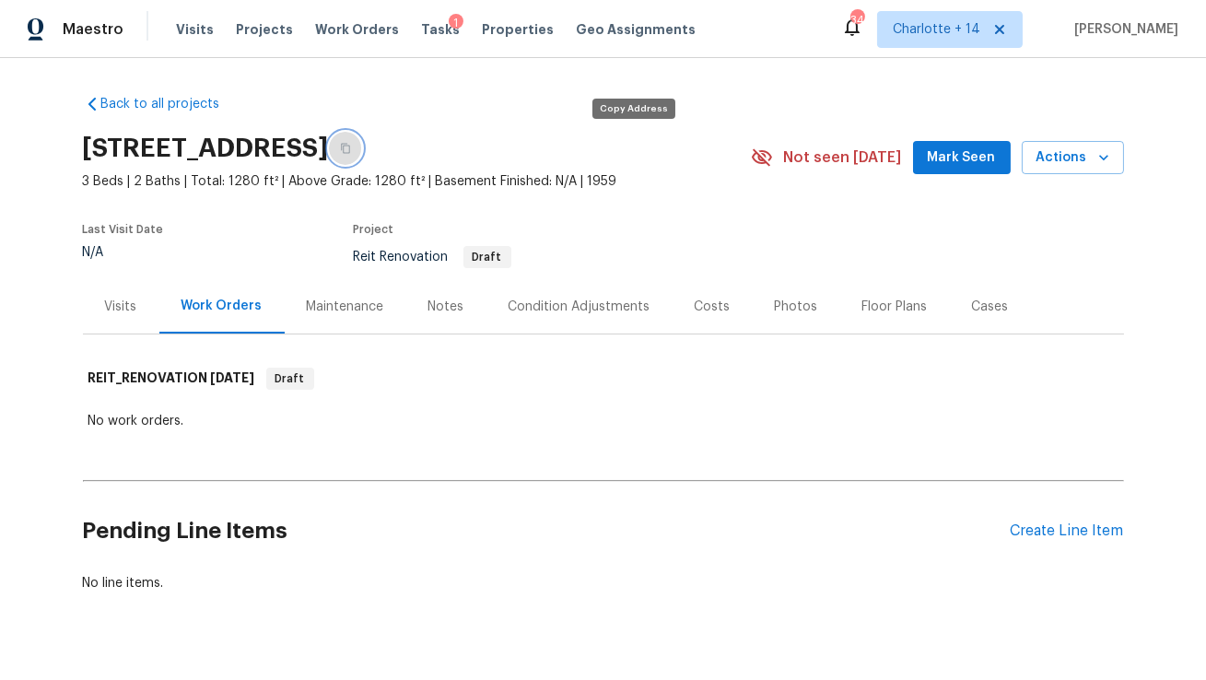
click at [351, 144] on icon "button" at bounding box center [345, 148] width 11 height 11
click at [482, 29] on span "Properties" at bounding box center [518, 29] width 72 height 18
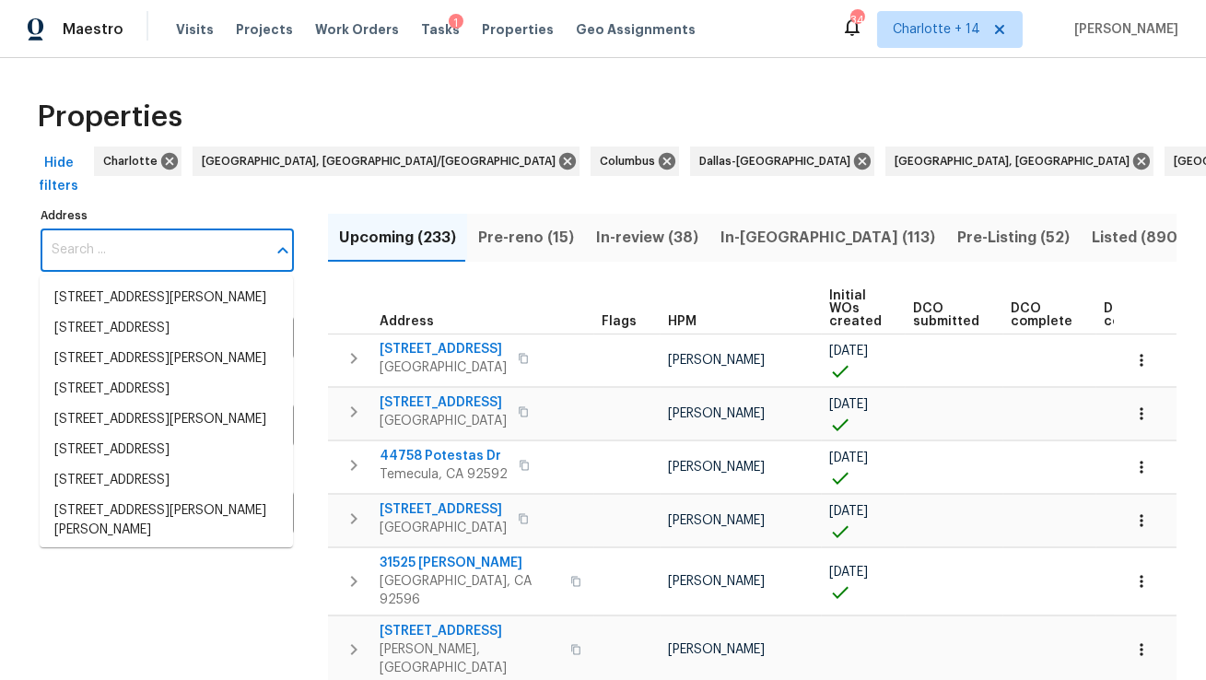
click at [241, 250] on input "Address" at bounding box center [154, 249] width 226 height 43
paste input "10467 Hallmark Blvd, Riverview"
type input "10467 Hallmark Blvd, Riverview"
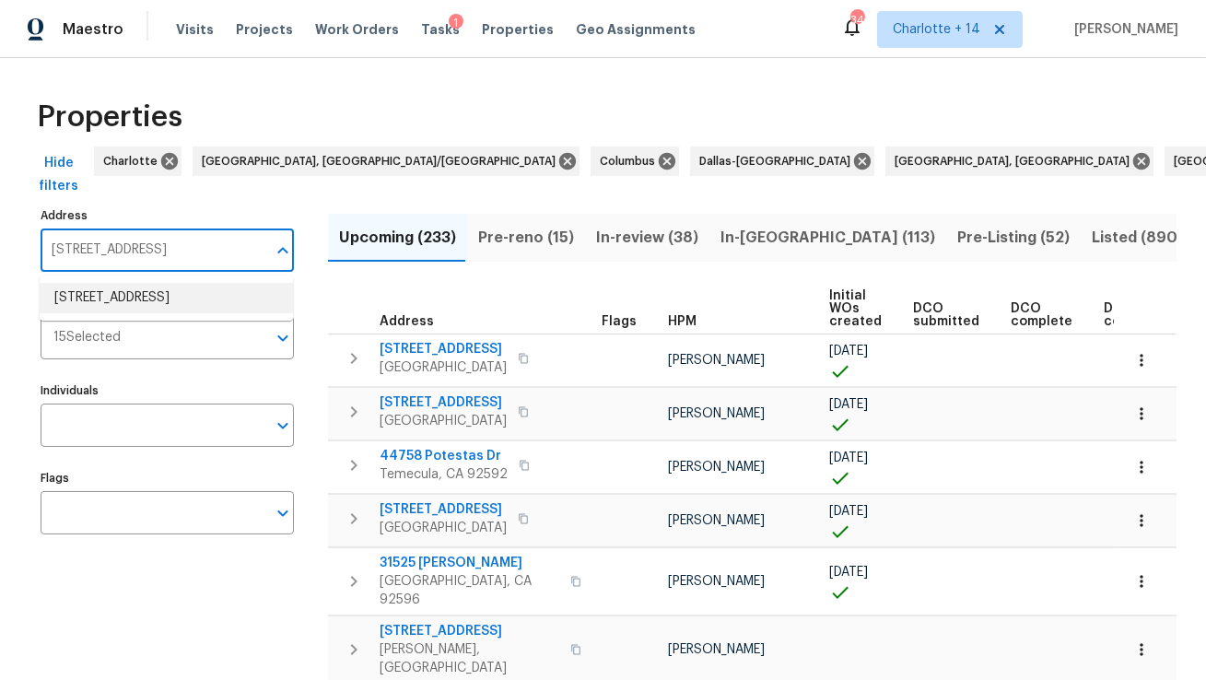
click at [209, 302] on li "10467 Hallmark Blvd Riverview FL 33578" at bounding box center [166, 298] width 253 height 30
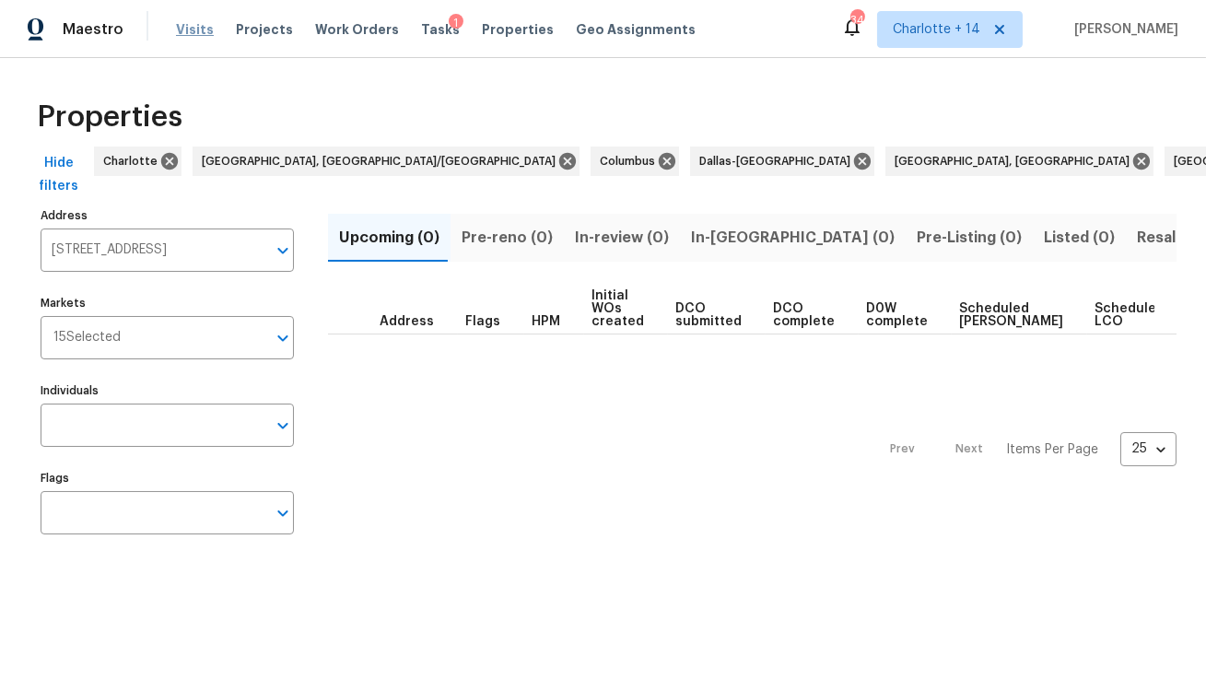
click at [182, 29] on span "Visits" at bounding box center [195, 29] width 38 height 18
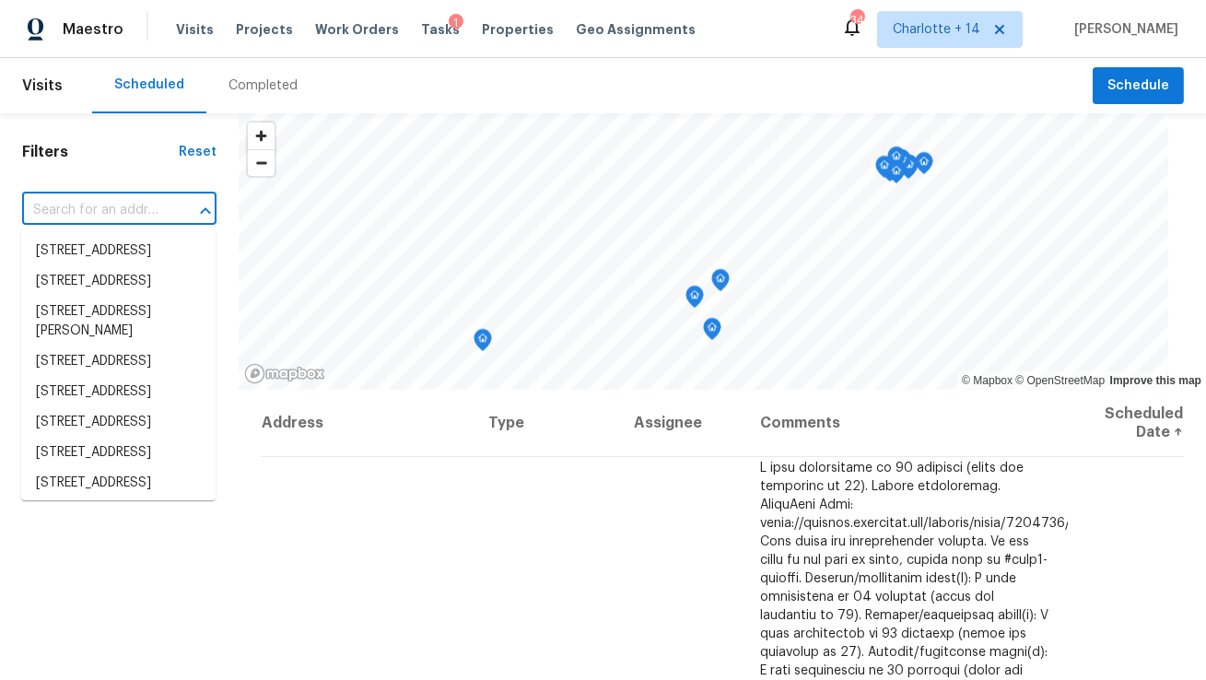
click at [150, 206] on input "text" at bounding box center [93, 210] width 143 height 29
paste input "204 Saintvry Path"
type input "204 Saintvry Path"
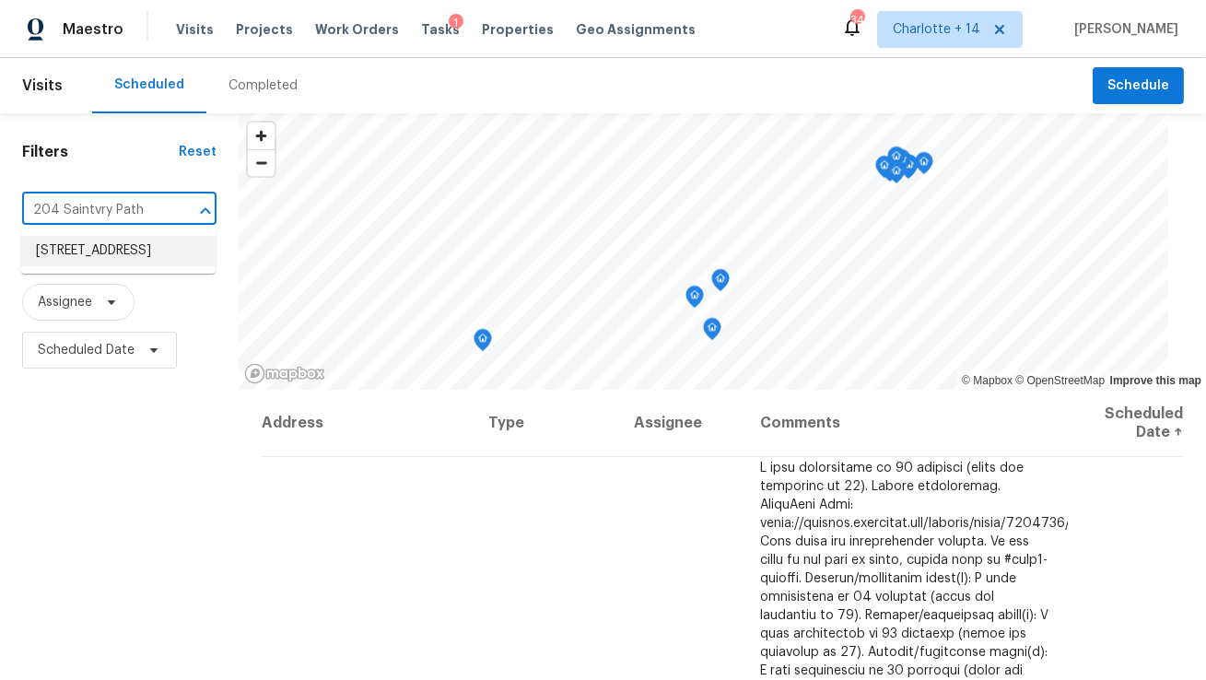
click at [138, 250] on li "204 Saintvry Path, Atlanta, GA 30349" at bounding box center [118, 251] width 194 height 30
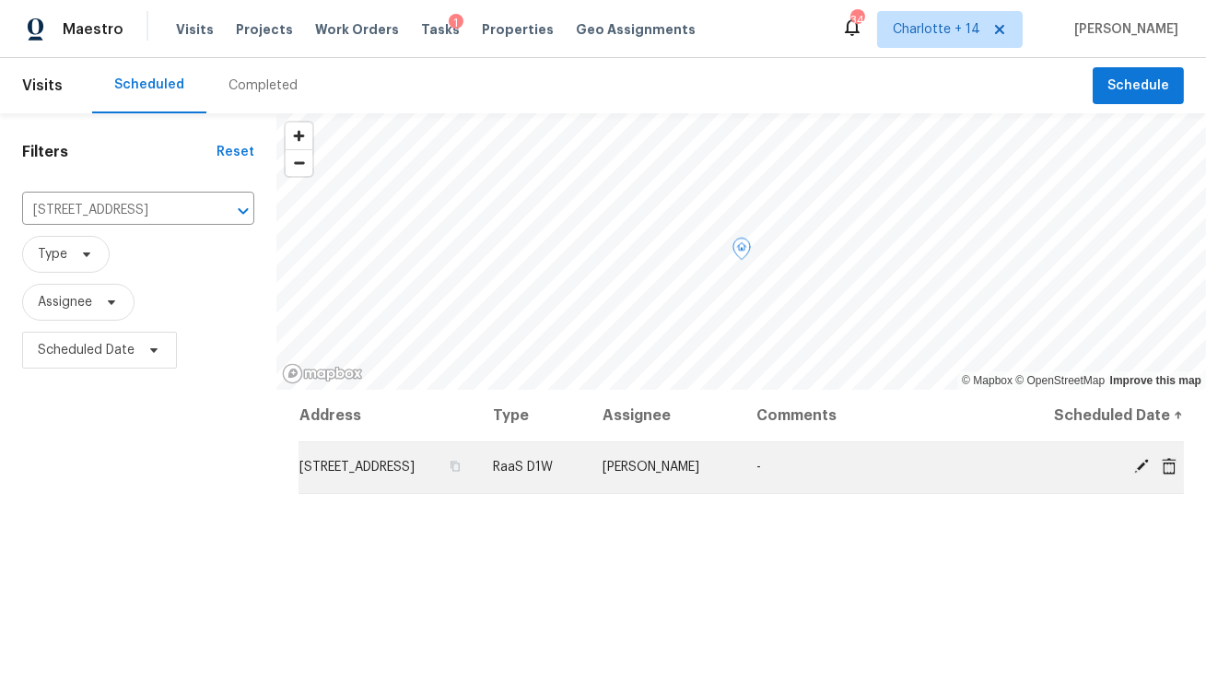
click at [1171, 463] on icon at bounding box center [1168, 465] width 15 height 17
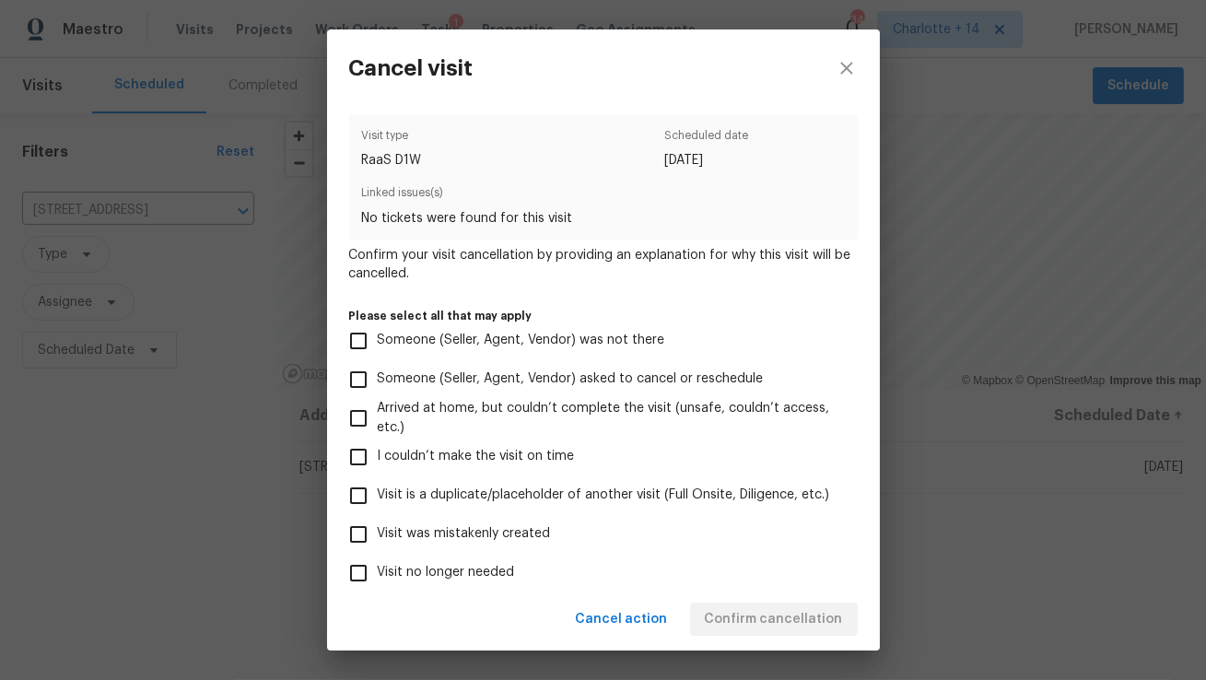
click at [539, 529] on span "Visit was mistakenly created" at bounding box center [464, 533] width 173 height 19
click at [378, 529] on input "Visit was mistakenly created" at bounding box center [358, 534] width 39 height 39
checkbox input "true"
click at [749, 604] on button "Confirm cancellation" at bounding box center [774, 619] width 168 height 34
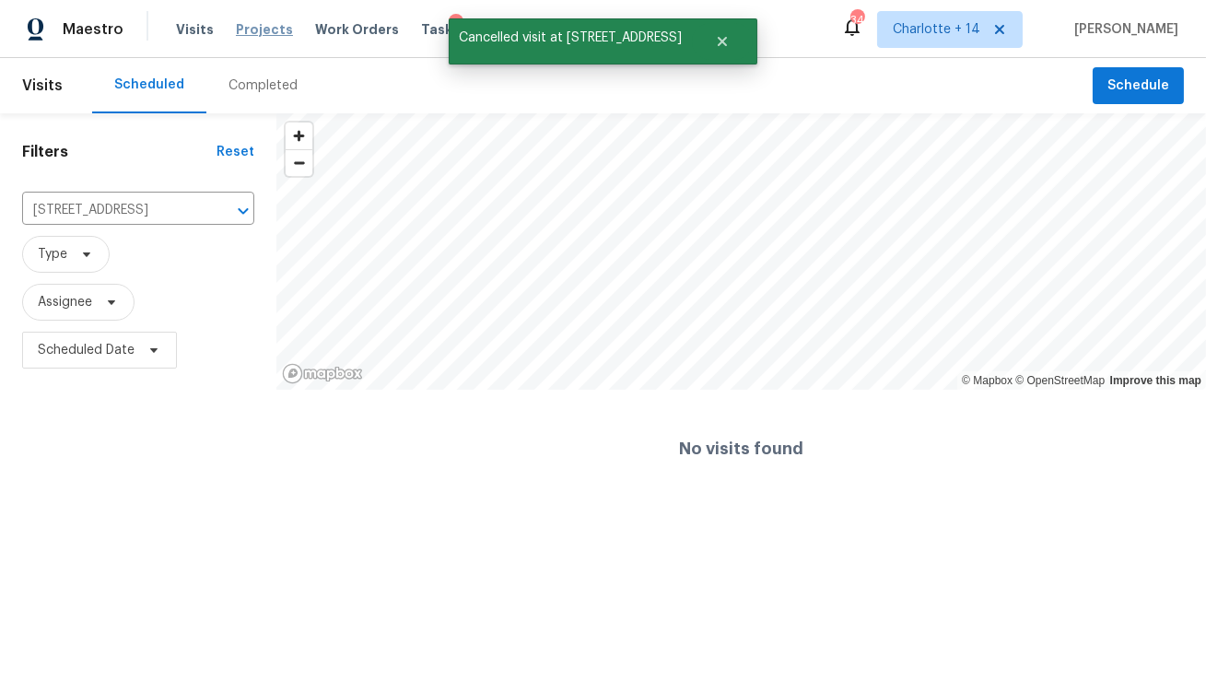
click at [244, 24] on span "Projects" at bounding box center [264, 29] width 57 height 18
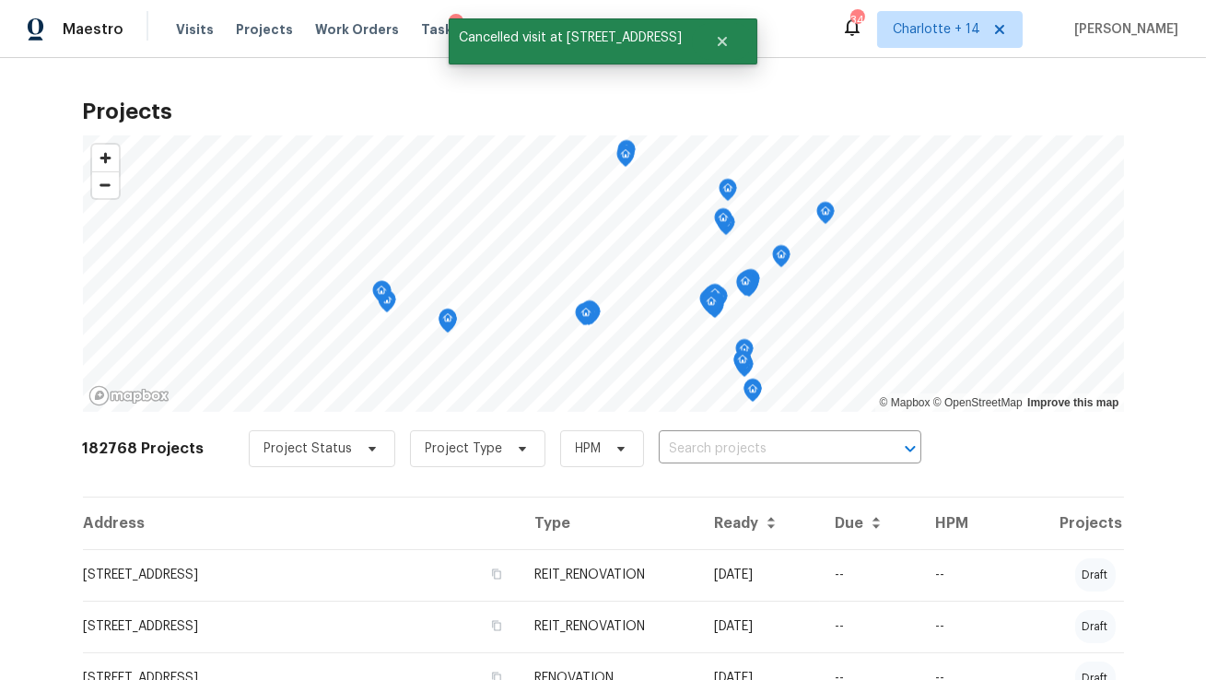
click at [683, 425] on div "182768 Projects Project Status Project Type HPM ​" at bounding box center [603, 460] width 1041 height 74
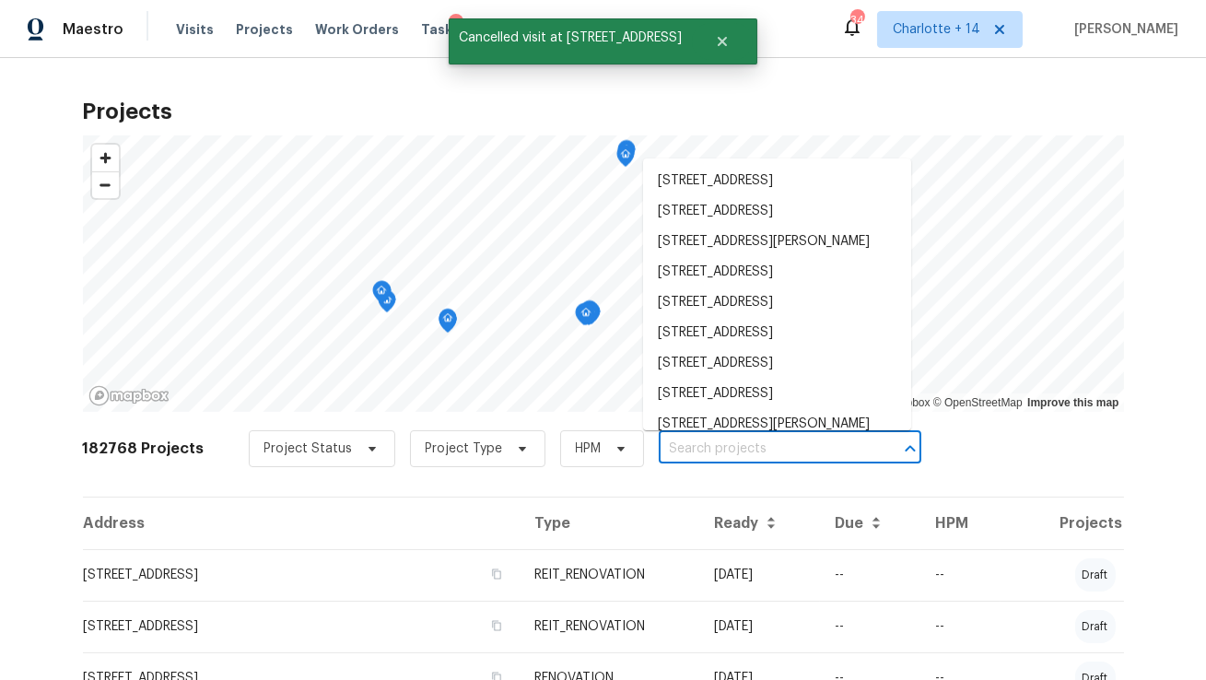
click at [683, 437] on input "text" at bounding box center [763, 449] width 211 height 29
paste input "204 Saintvry Path"
type input "204 Saintvry Path"
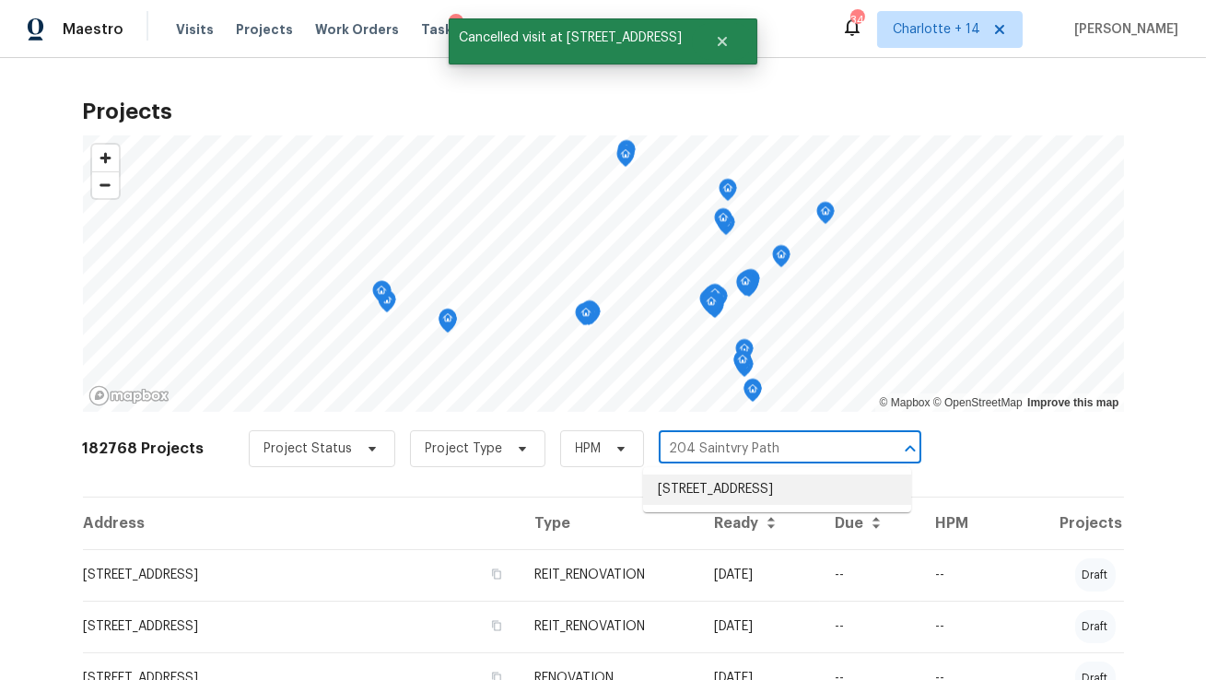
click at [693, 490] on li "204 Saintvry Path, Atlanta, GA 30349" at bounding box center [777, 489] width 268 height 30
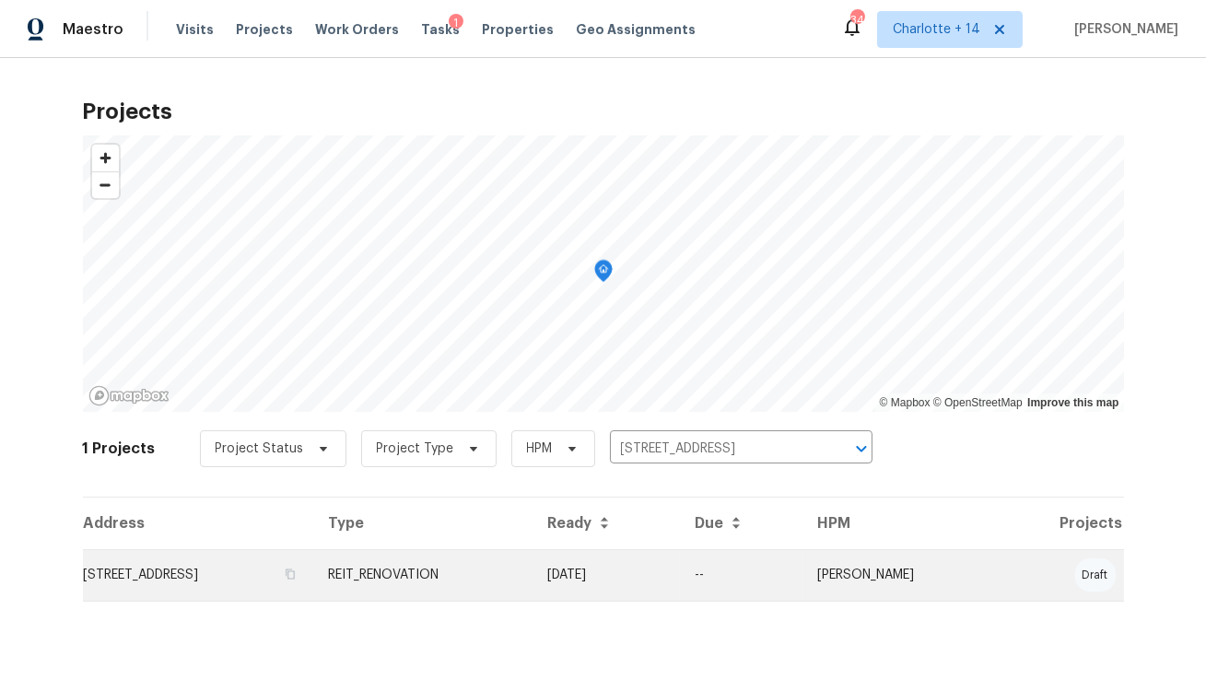
click at [314, 577] on td "204 Saintvry Path, Atlanta, GA 30349" at bounding box center [198, 575] width 231 height 52
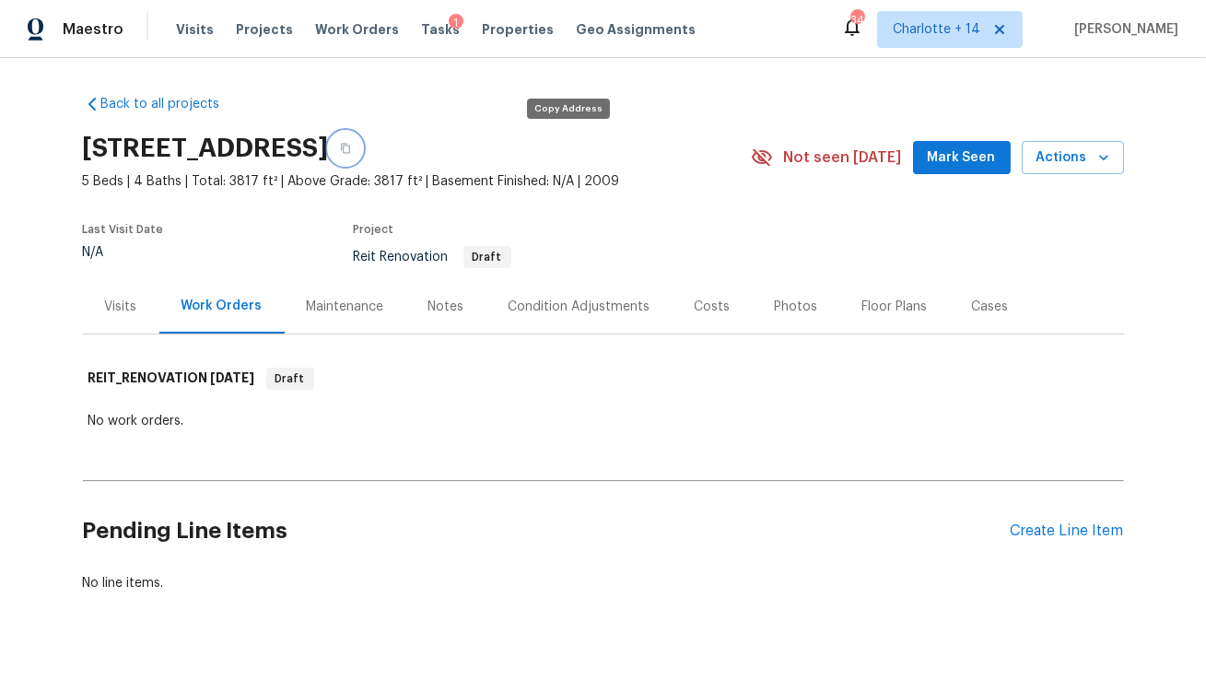
click at [350, 147] on icon "button" at bounding box center [345, 149] width 9 height 10
click at [248, 36] on span "Projects" at bounding box center [264, 29] width 57 height 18
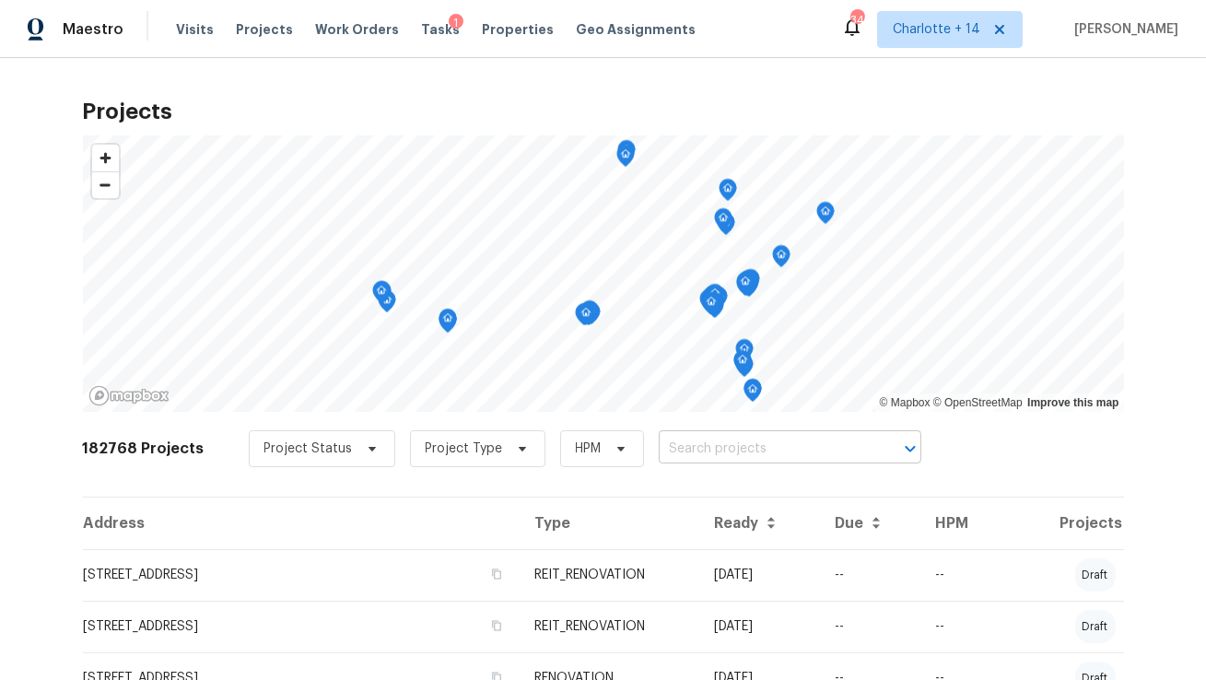
click at [757, 440] on input "text" at bounding box center [763, 449] width 211 height 29
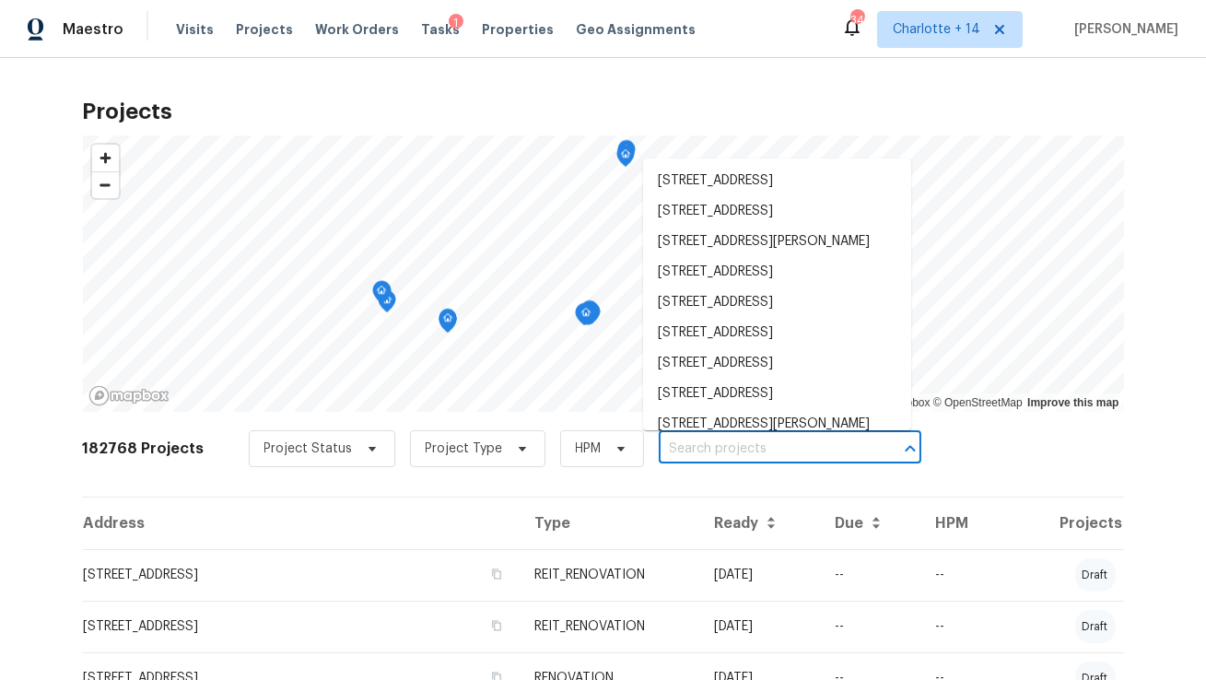
paste input "1983 Judy Cir SE, Marietta, GA 30060"
type input "1983 Judy Cir SE, Marietta, GA 30060"
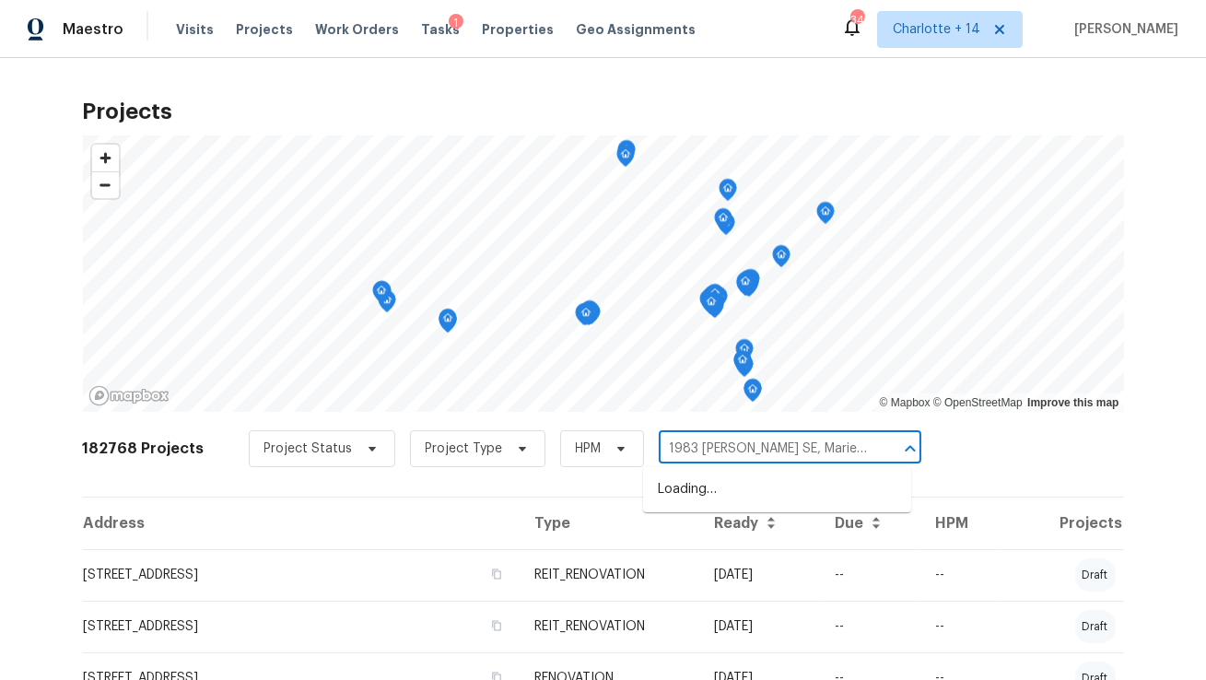
scroll to position [0, 21]
click at [728, 492] on li "1983 Judy Cir SE, Marietta, GA 30060" at bounding box center [777, 499] width 268 height 50
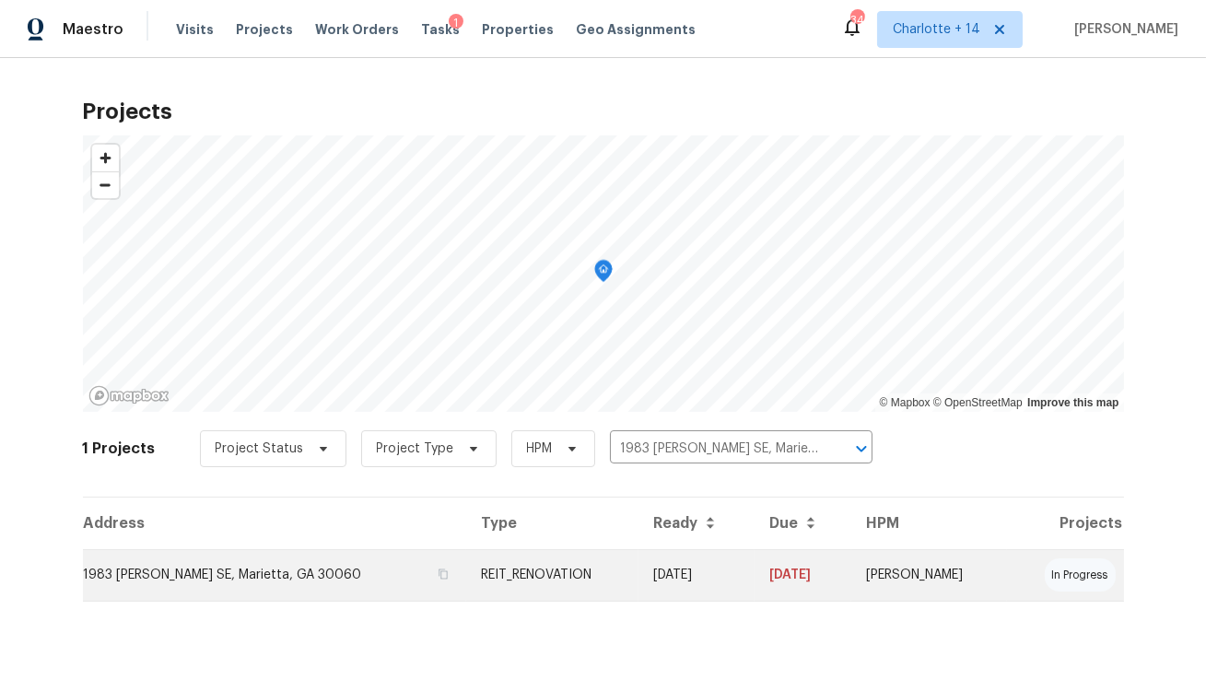
click at [555, 583] on td "REIT_RENOVATION" at bounding box center [552, 575] width 173 height 52
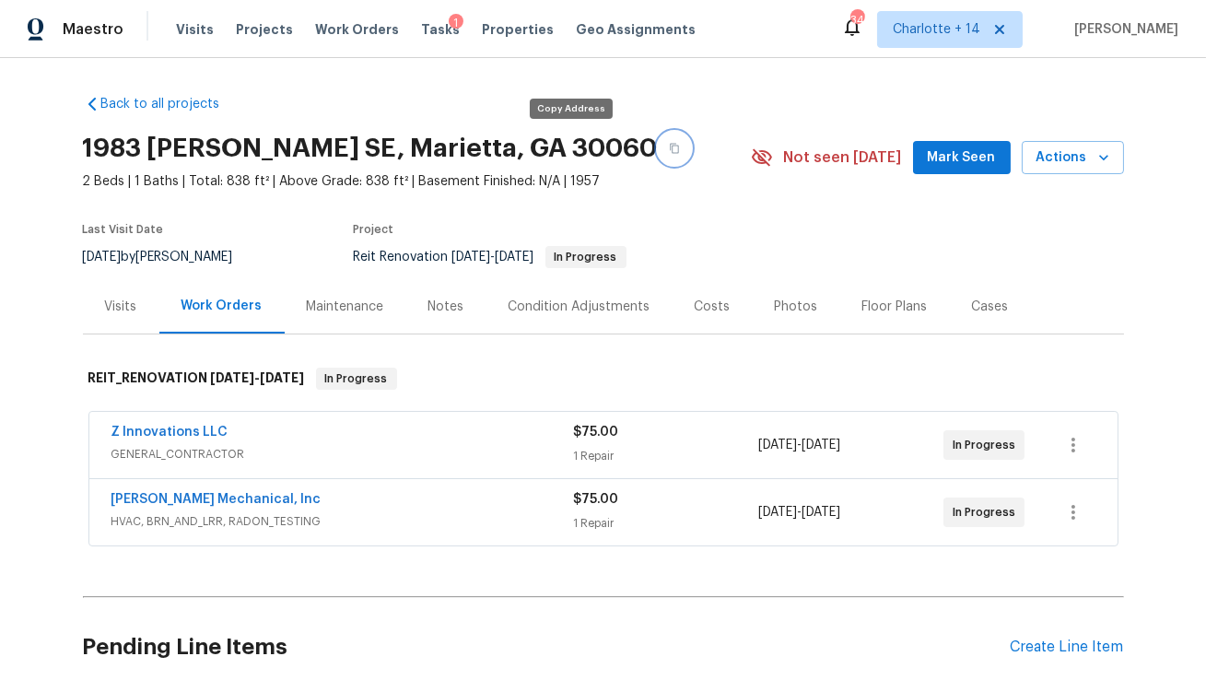
click at [669, 145] on icon "button" at bounding box center [674, 148] width 11 height 11
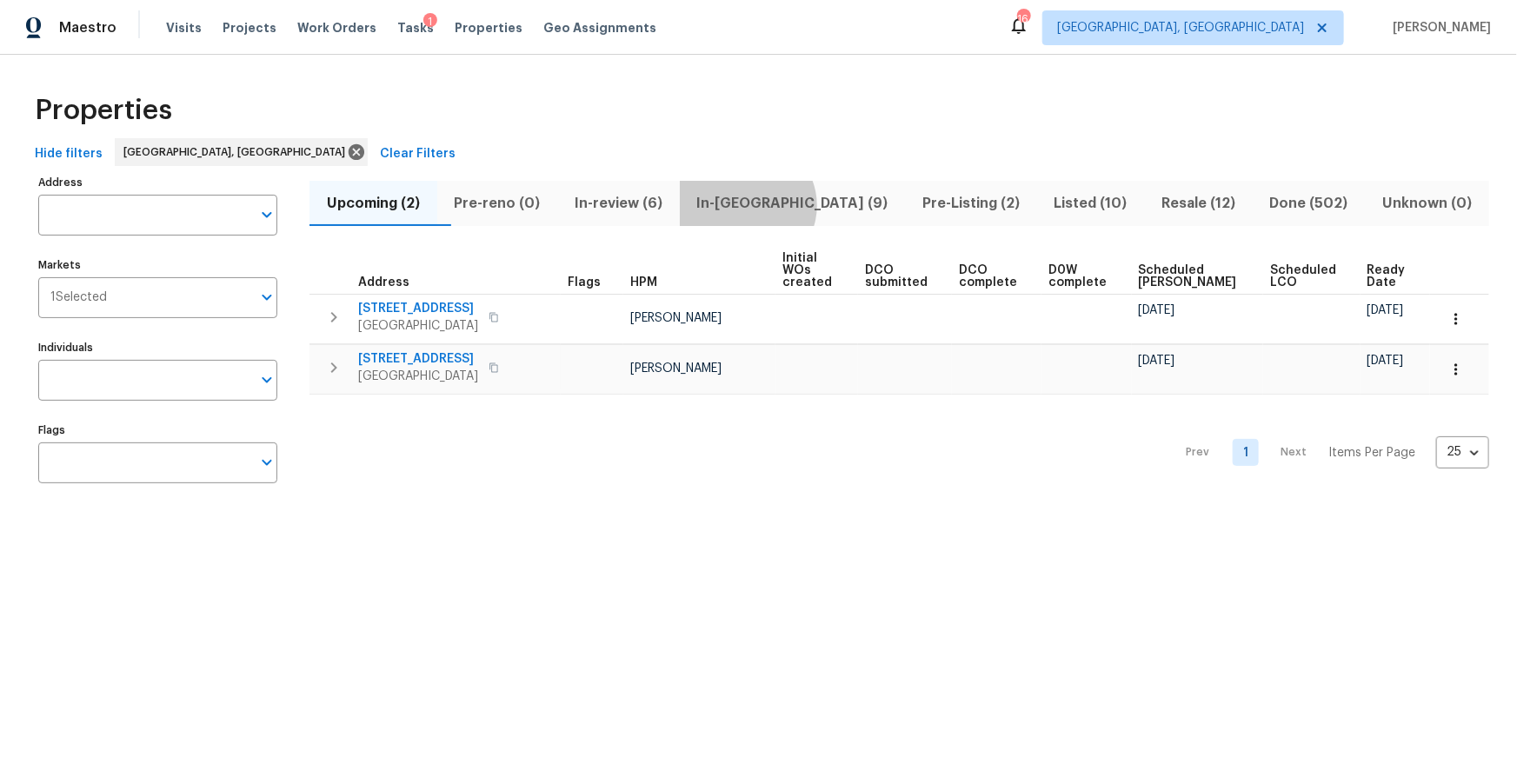
click at [785, 205] on span "In-reno (9)" at bounding box center [792, 204] width 205 height 25
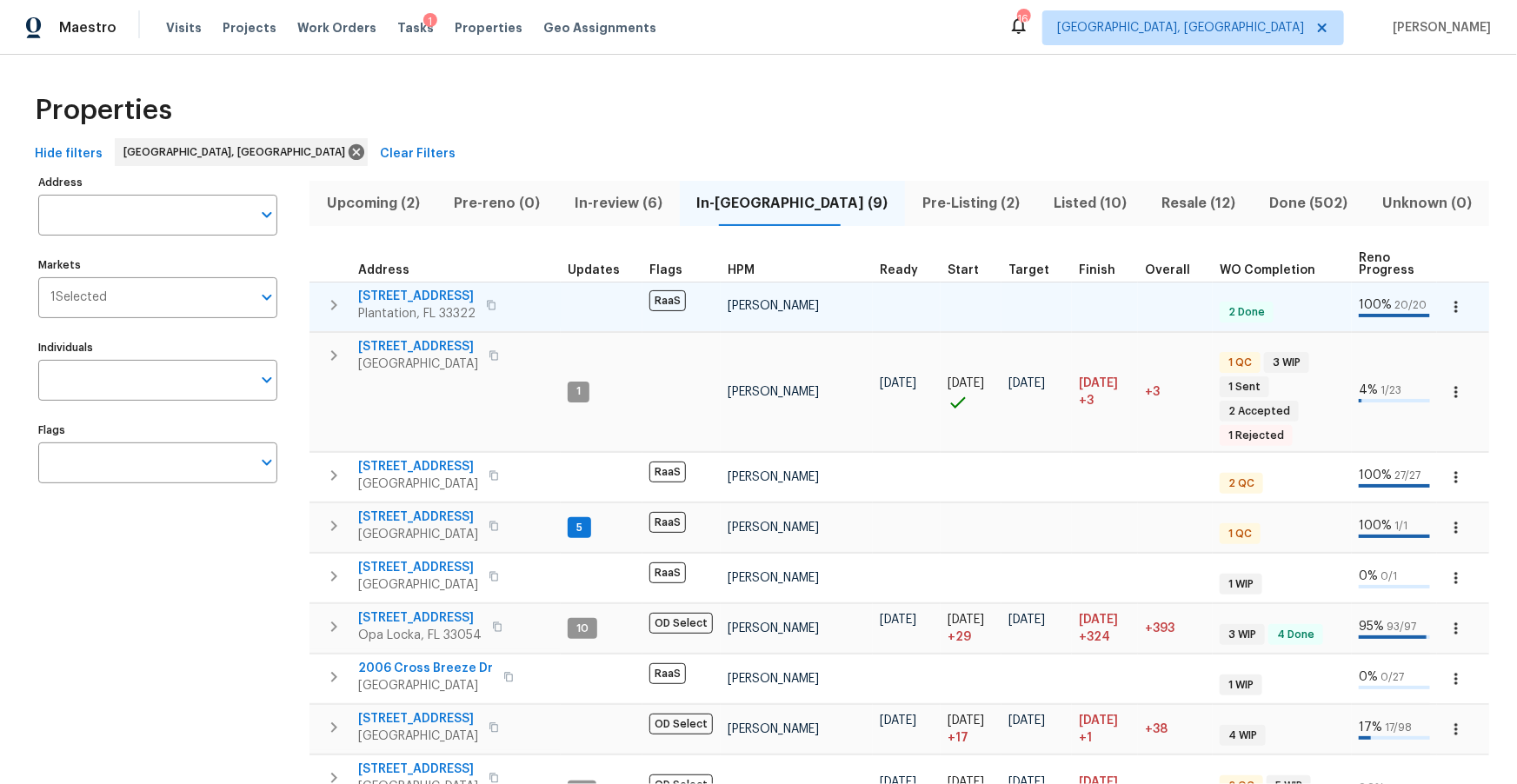
click at [410, 291] on span "9730 NW 15th St" at bounding box center [416, 296] width 117 height 17
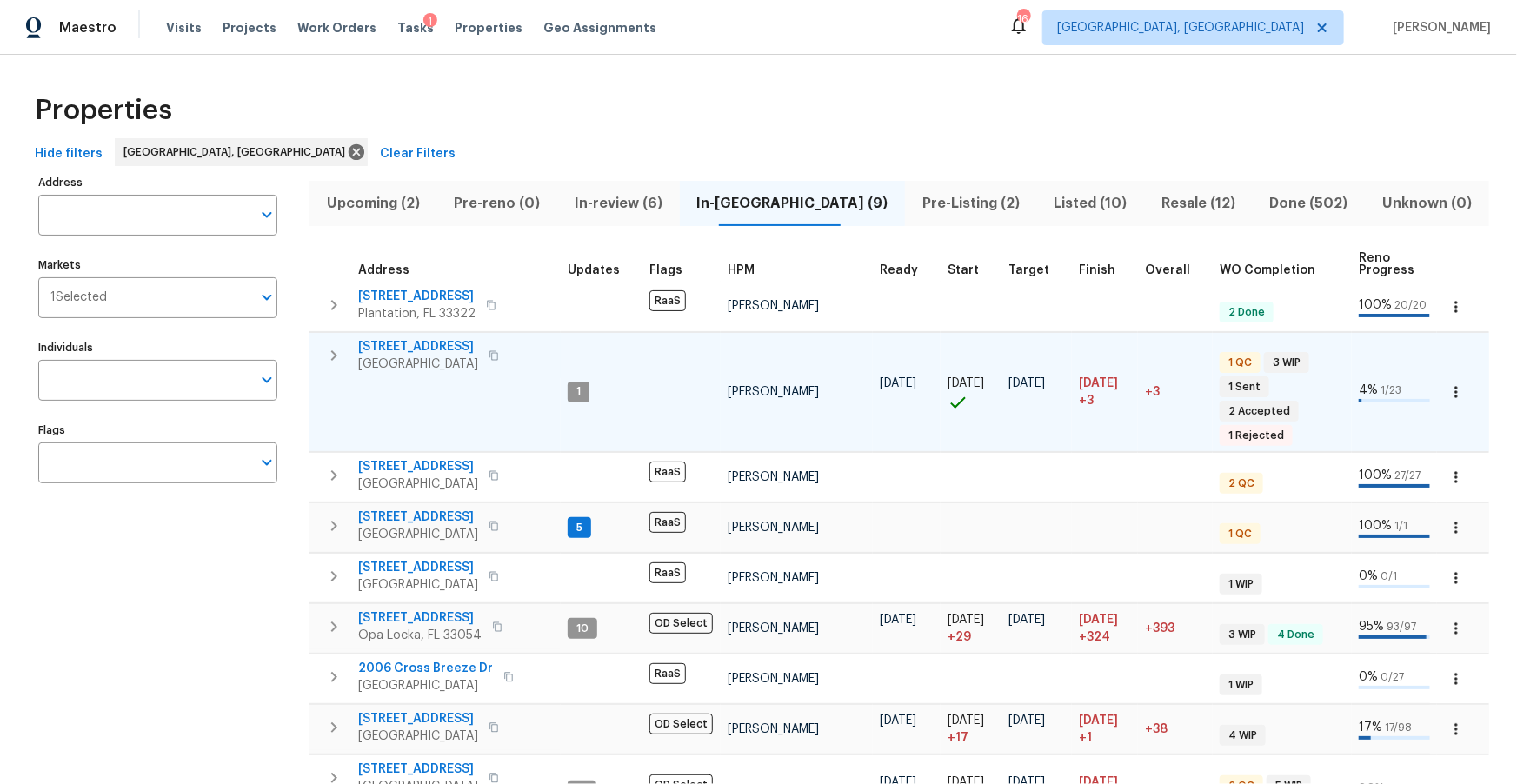
click at [442, 349] on span "22226 SW 65th Ter" at bounding box center [417, 346] width 120 height 17
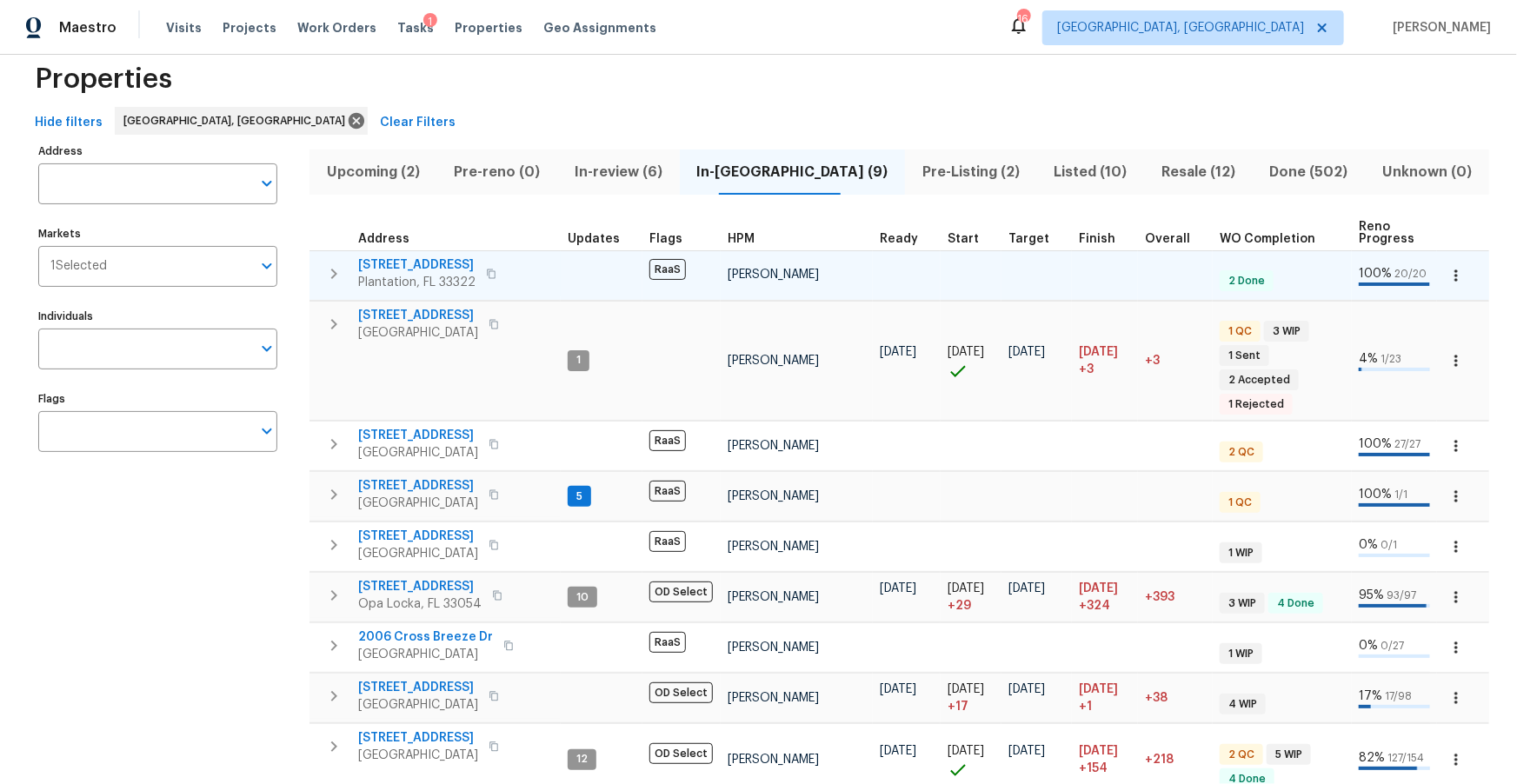
scroll to position [34, 0]
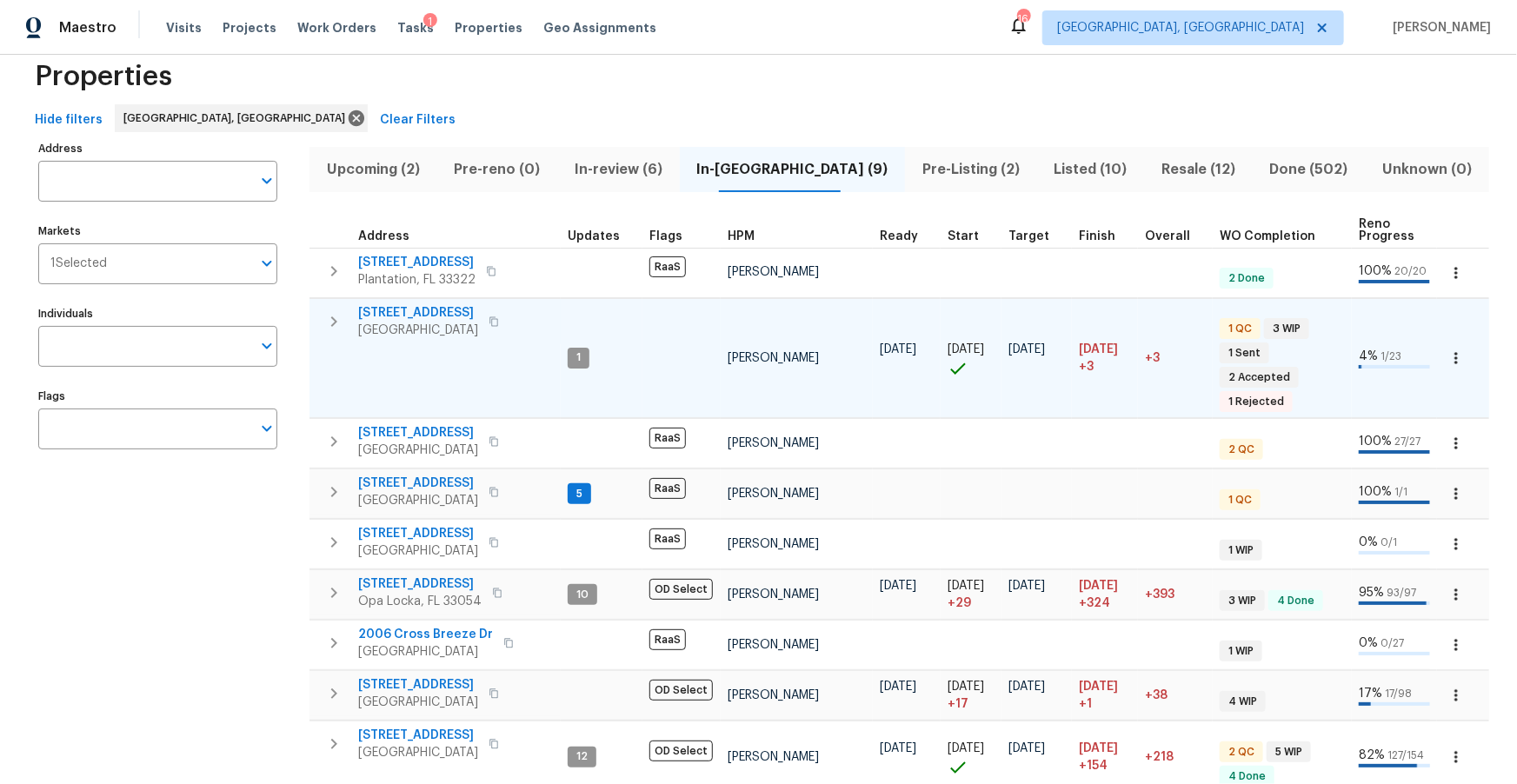
drag, startPoint x: 1091, startPoint y: 319, endPoint x: 1057, endPoint y: 340, distance: 40.0
click at [1064, 342] on tr "22226 SW 65th Ter Boca Raton, FL 33428 1 Jeff Aniello 08/27/25 08/27/25 09/02/2…" at bounding box center [1068, 358] width 1516 height 120
click at [1036, 343] on span "09/02/25" at bounding box center [1026, 349] width 37 height 12
drag, startPoint x: 1037, startPoint y: 335, endPoint x: 1155, endPoint y: 349, distance: 118.8
click at [1155, 349] on tr "22226 SW 65th Ter Boca Raton, FL 33428 1 Jeff Aniello 08/27/25 08/27/25 09/02/2…" at bounding box center [1068, 358] width 1516 height 120
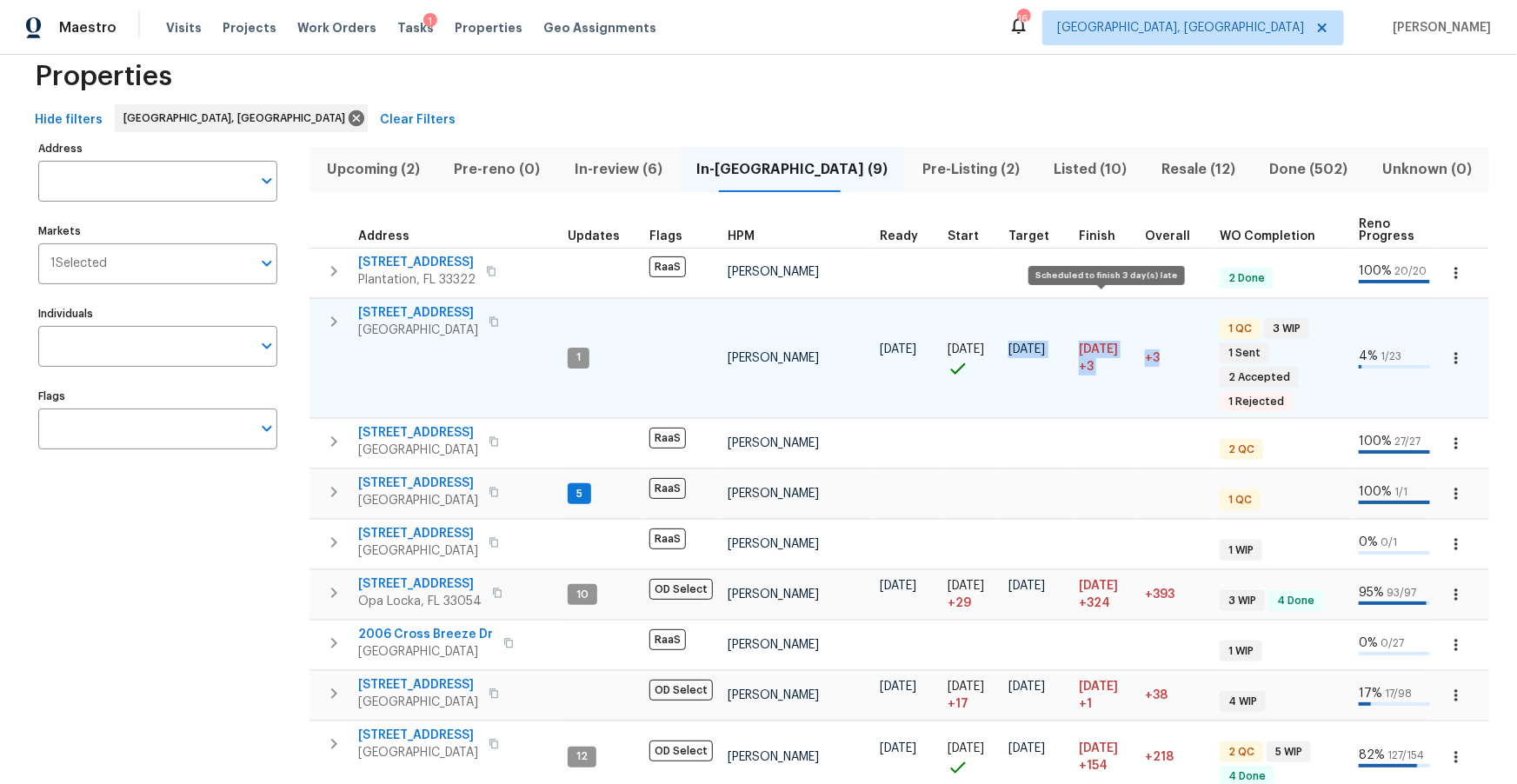
click at [1134, 360] on td "09/05/25 +3" at bounding box center [1105, 358] width 66 height 120
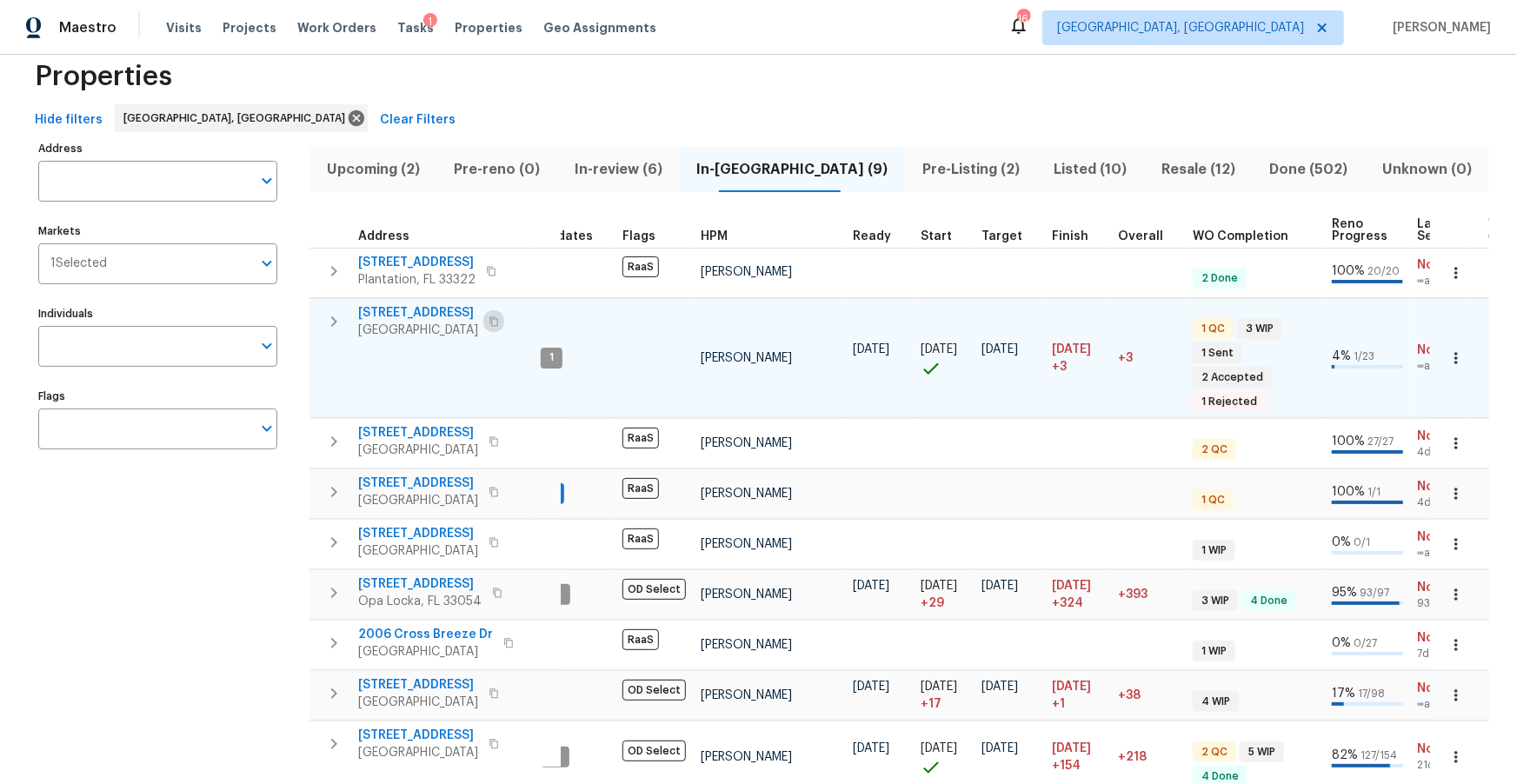
click at [495, 323] on icon "button" at bounding box center [494, 321] width 10 height 10
click at [1454, 353] on icon "button" at bounding box center [1456, 358] width 17 height 17
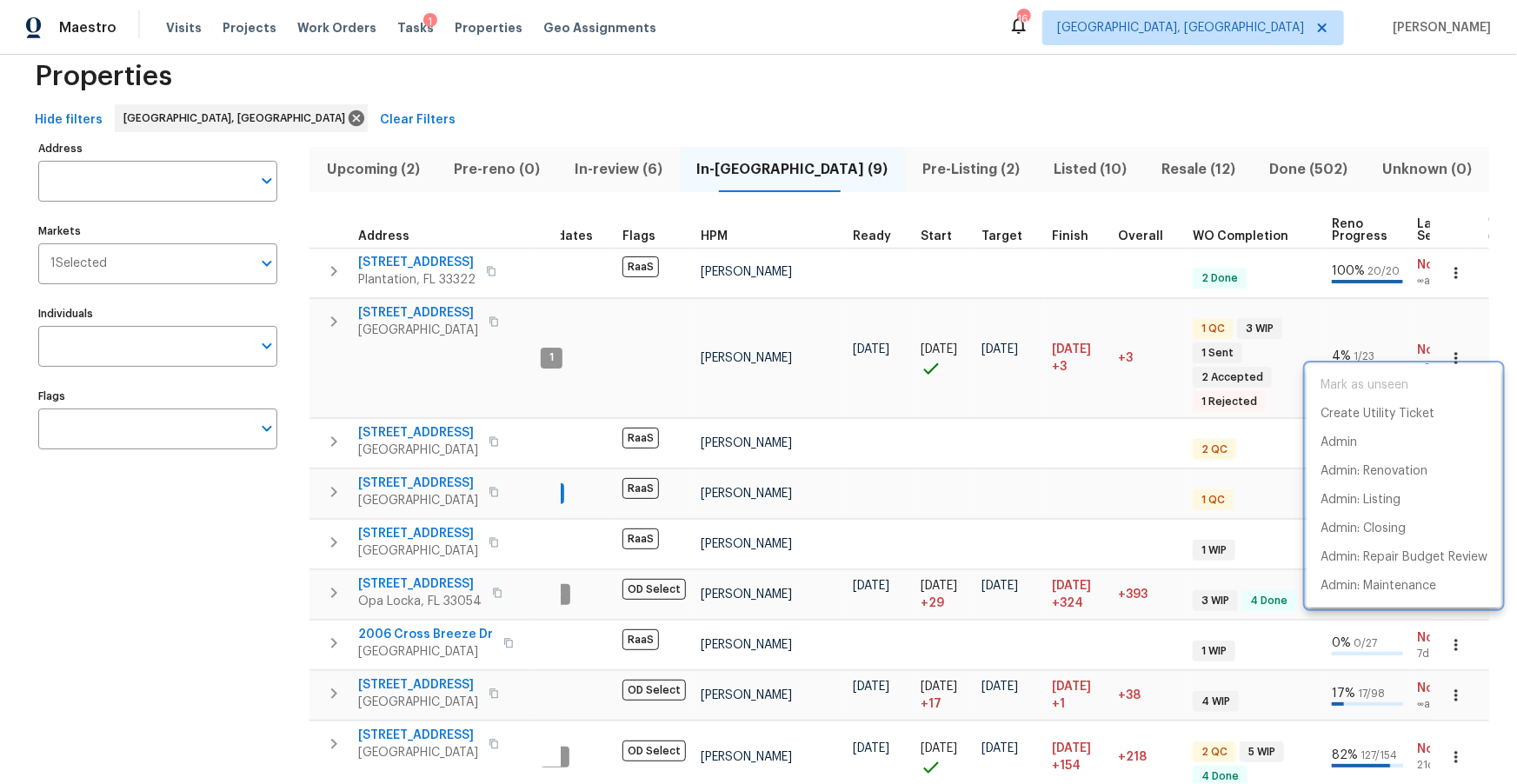
click at [776, 114] on div at bounding box center [758, 392] width 1517 height 784
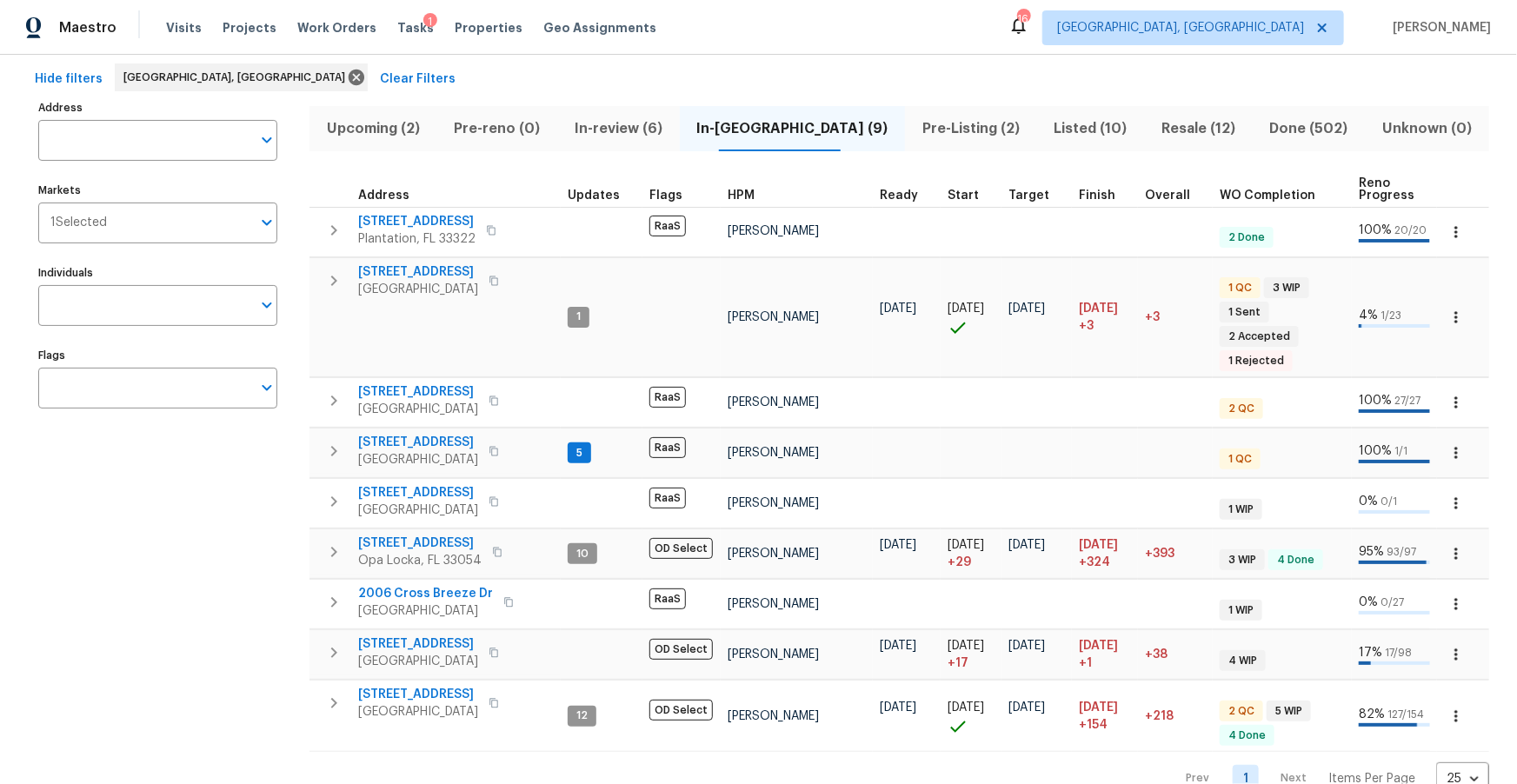
scroll to position [87, 0]
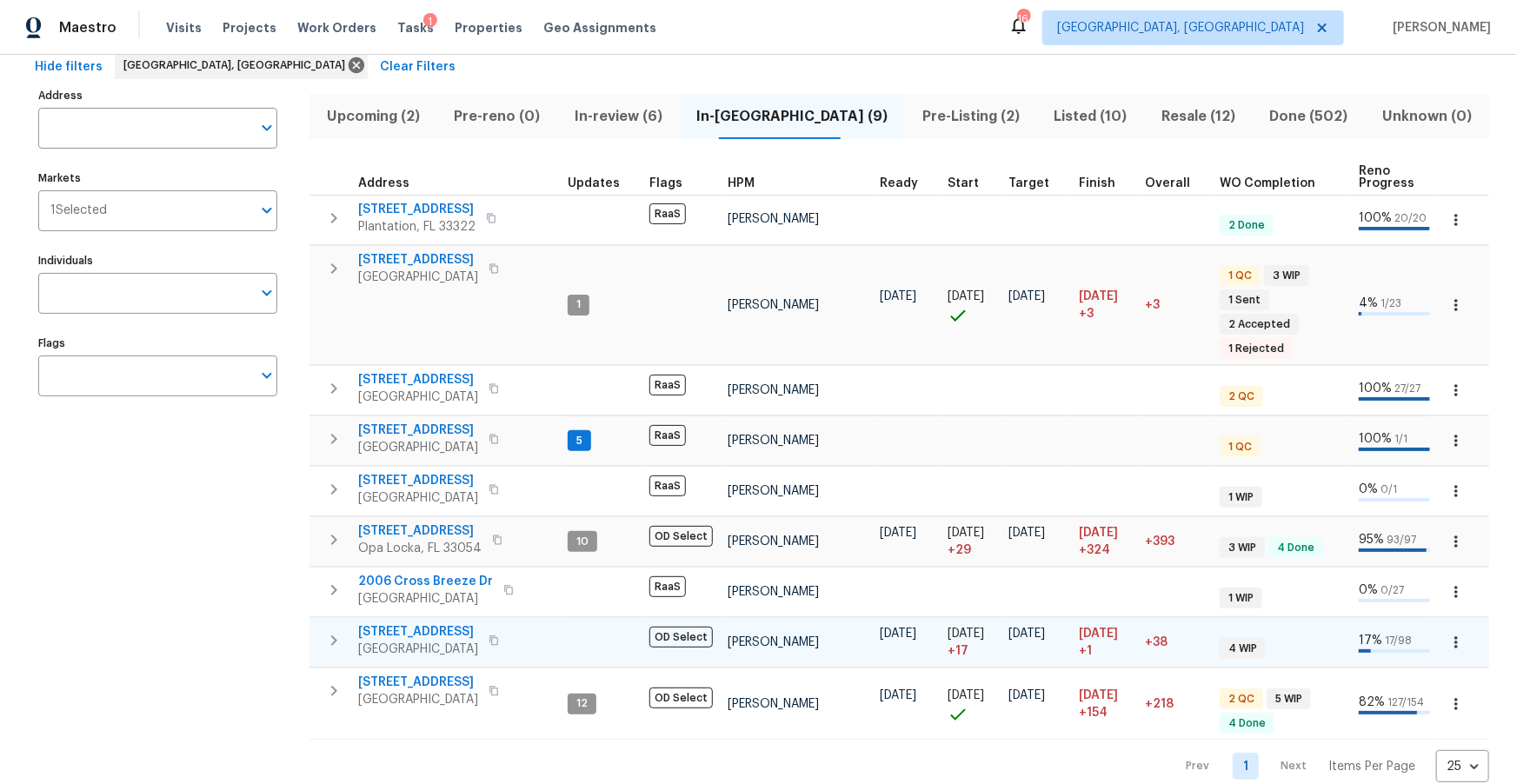
click at [428, 623] on span "20450 NW 28th Ct" at bounding box center [417, 631] width 120 height 17
click at [656, 109] on span "In-review (6)" at bounding box center [618, 117] width 102 height 25
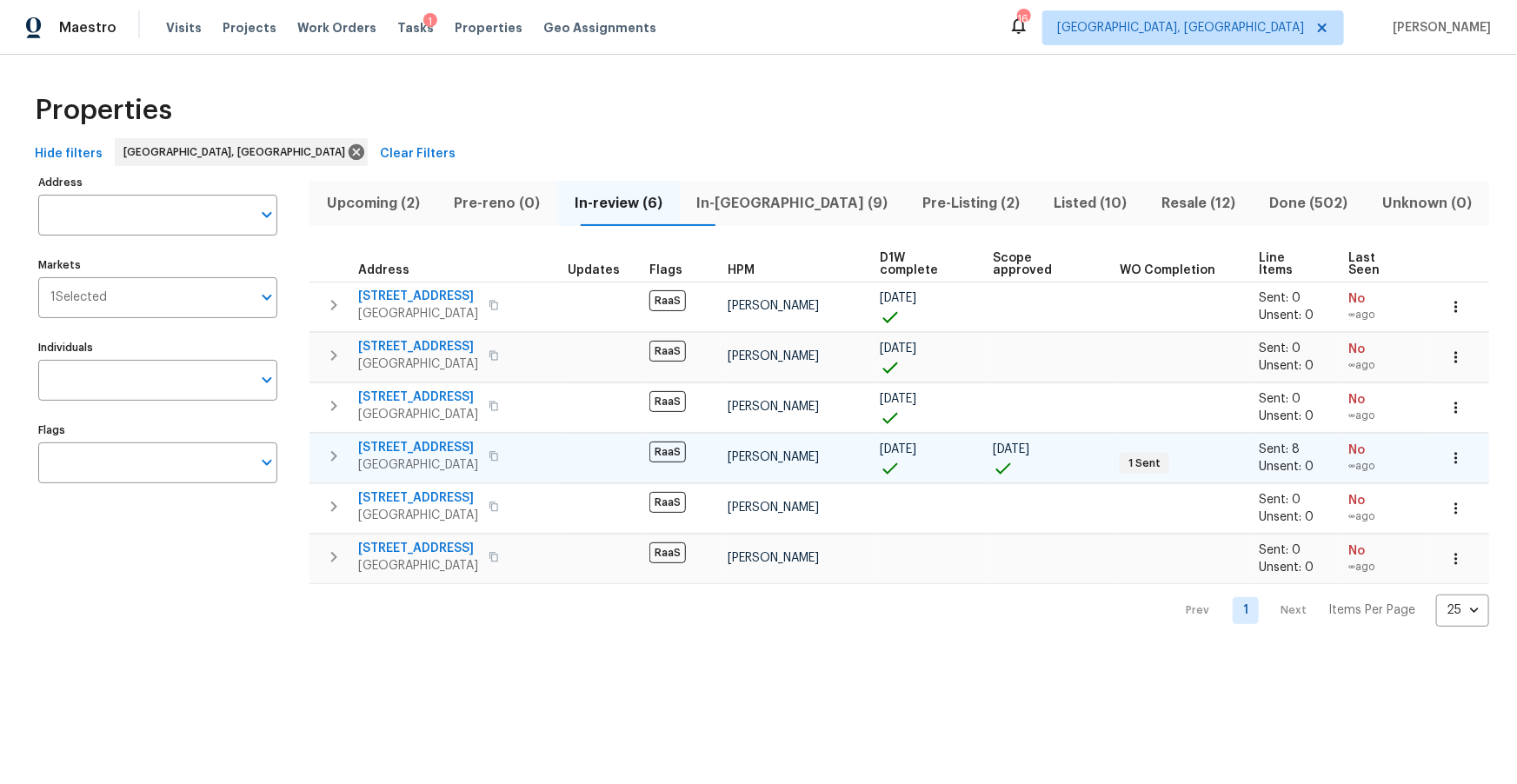
click at [450, 439] on span "5013 Neptune Ln # 2202" at bounding box center [417, 447] width 120 height 17
click at [472, 439] on span "5013 Neptune Ln # 2202" at bounding box center [417, 447] width 120 height 17
click at [489, 552] on icon "button" at bounding box center [494, 557] width 10 height 10
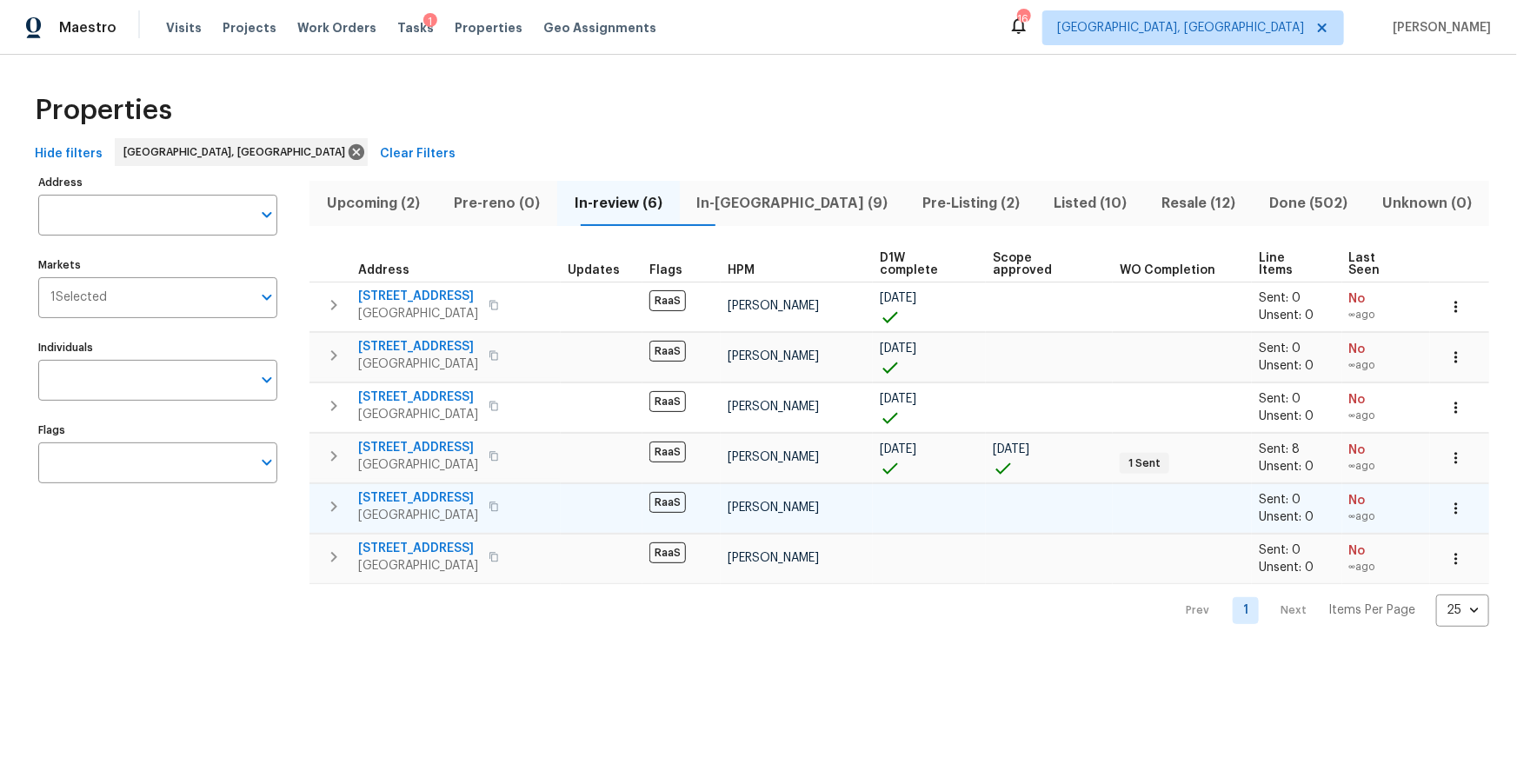
click at [499, 501] on icon "button" at bounding box center [494, 506] width 10 height 10
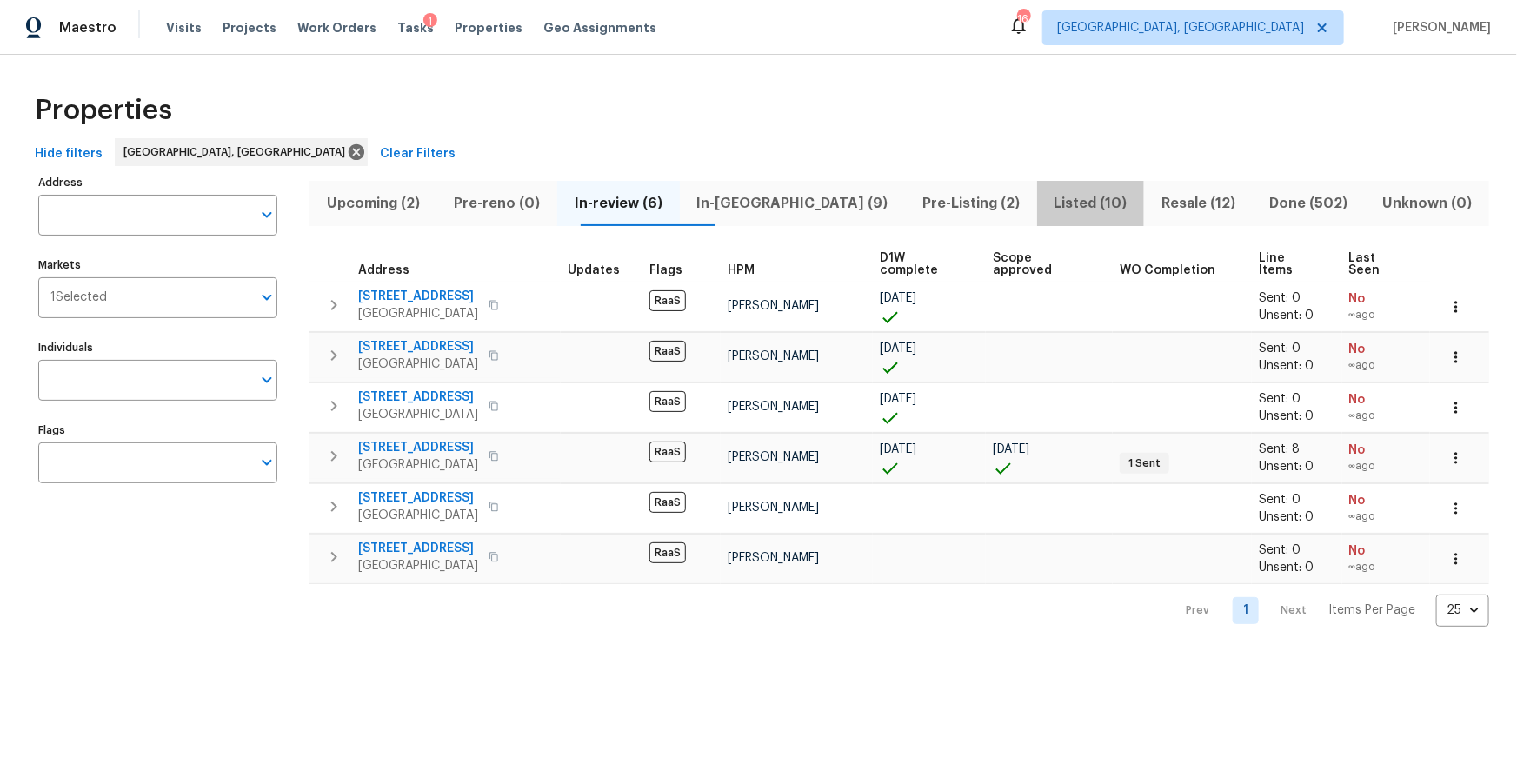
click at [1048, 197] on span "Listed (10)" at bounding box center [1091, 204] width 87 height 25
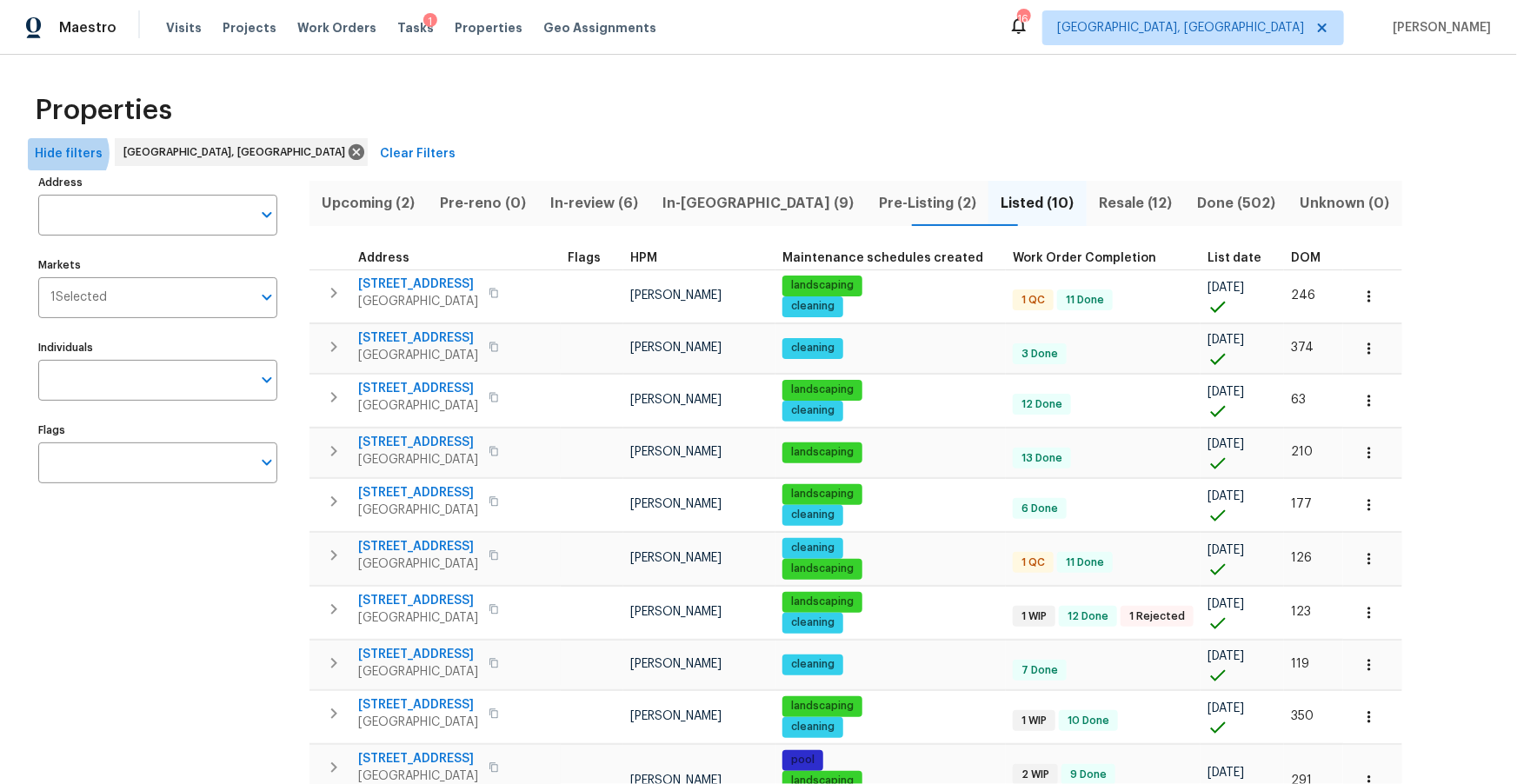
click at [64, 153] on span "Hide filters" at bounding box center [69, 154] width 68 height 22
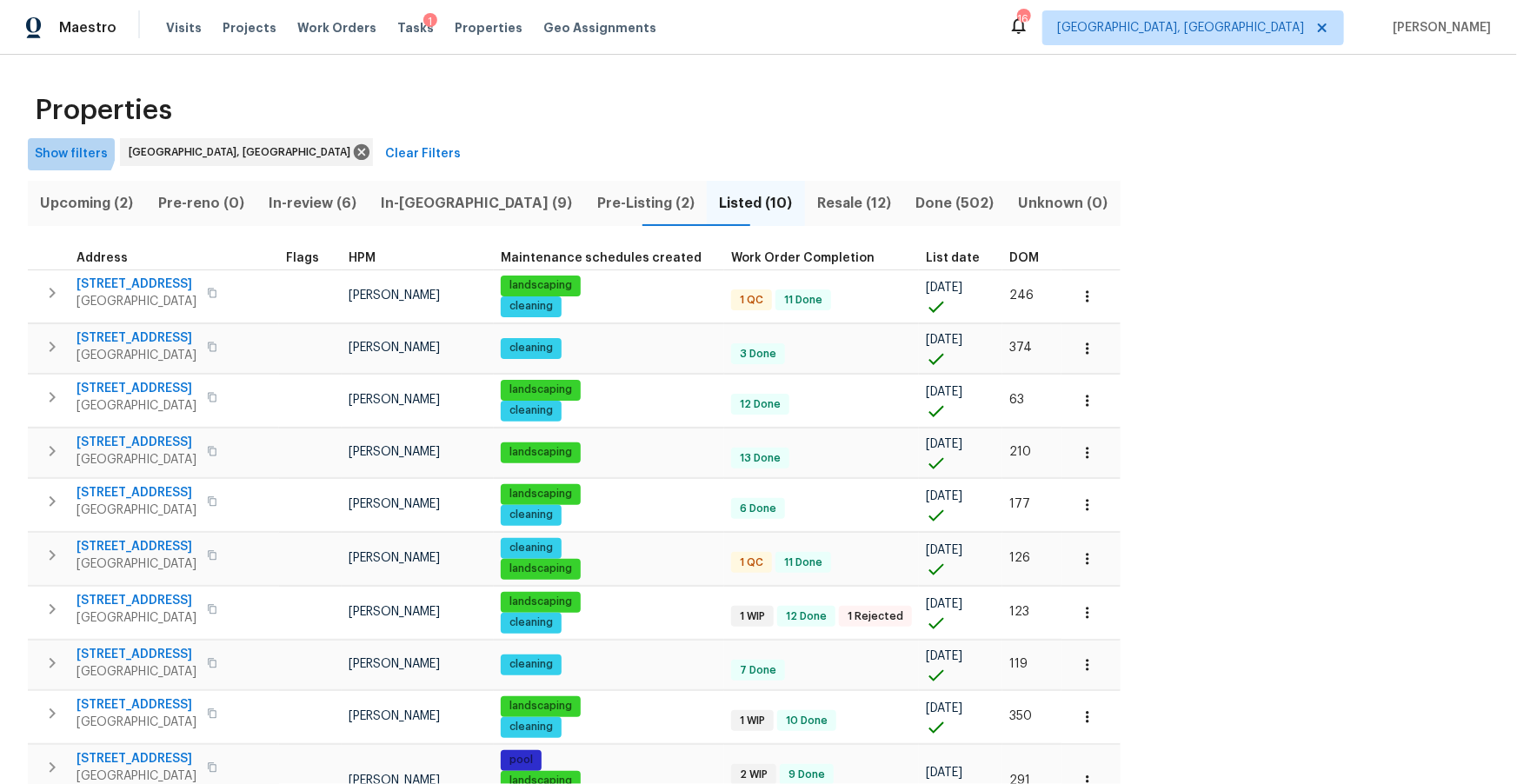
click at [64, 147] on span "Show filters" at bounding box center [71, 154] width 73 height 22
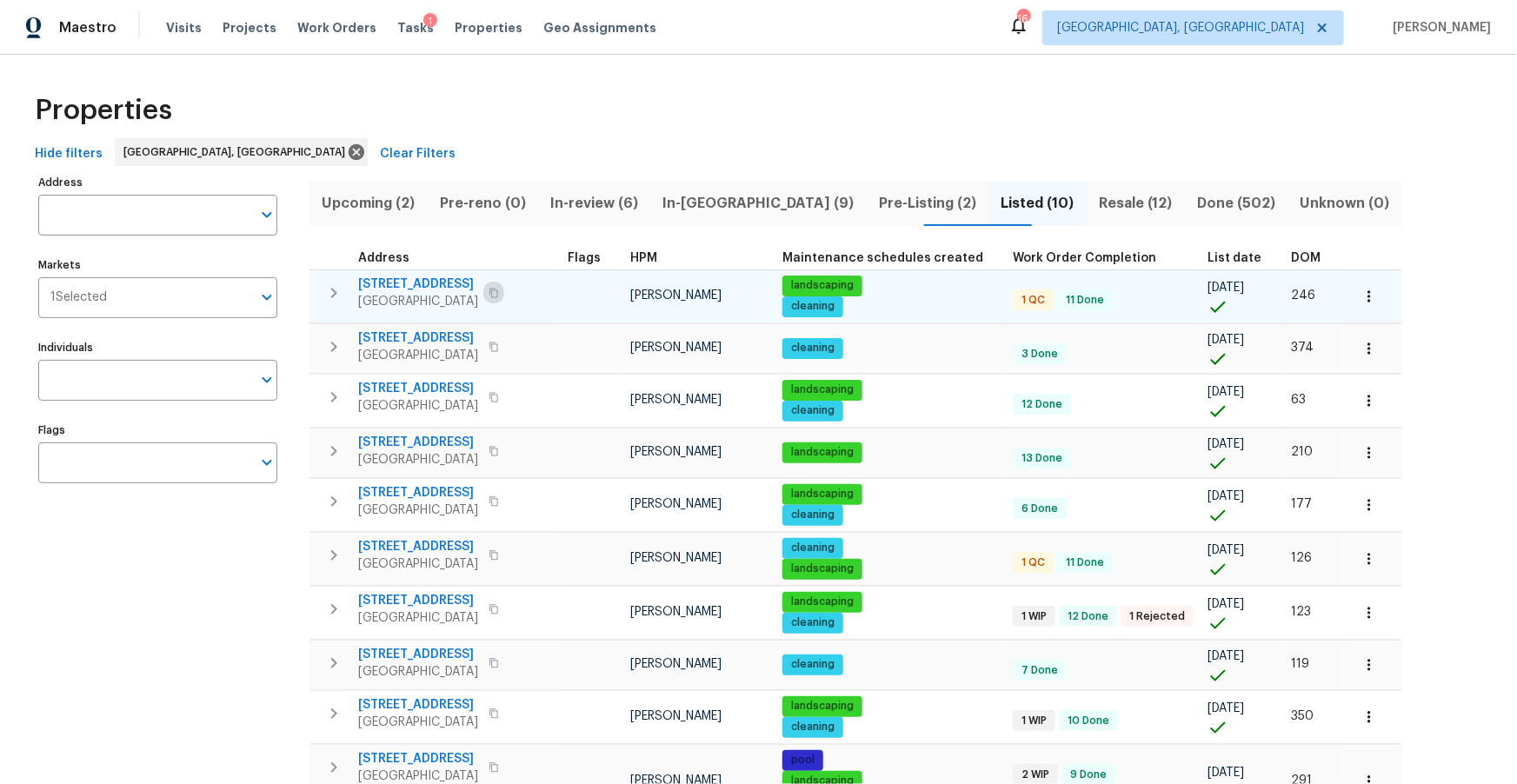
click at [499, 292] on icon "button" at bounding box center [494, 292] width 10 height 10
click at [424, 285] on span "4406 Daffodil Cir S" at bounding box center [417, 284] width 120 height 17
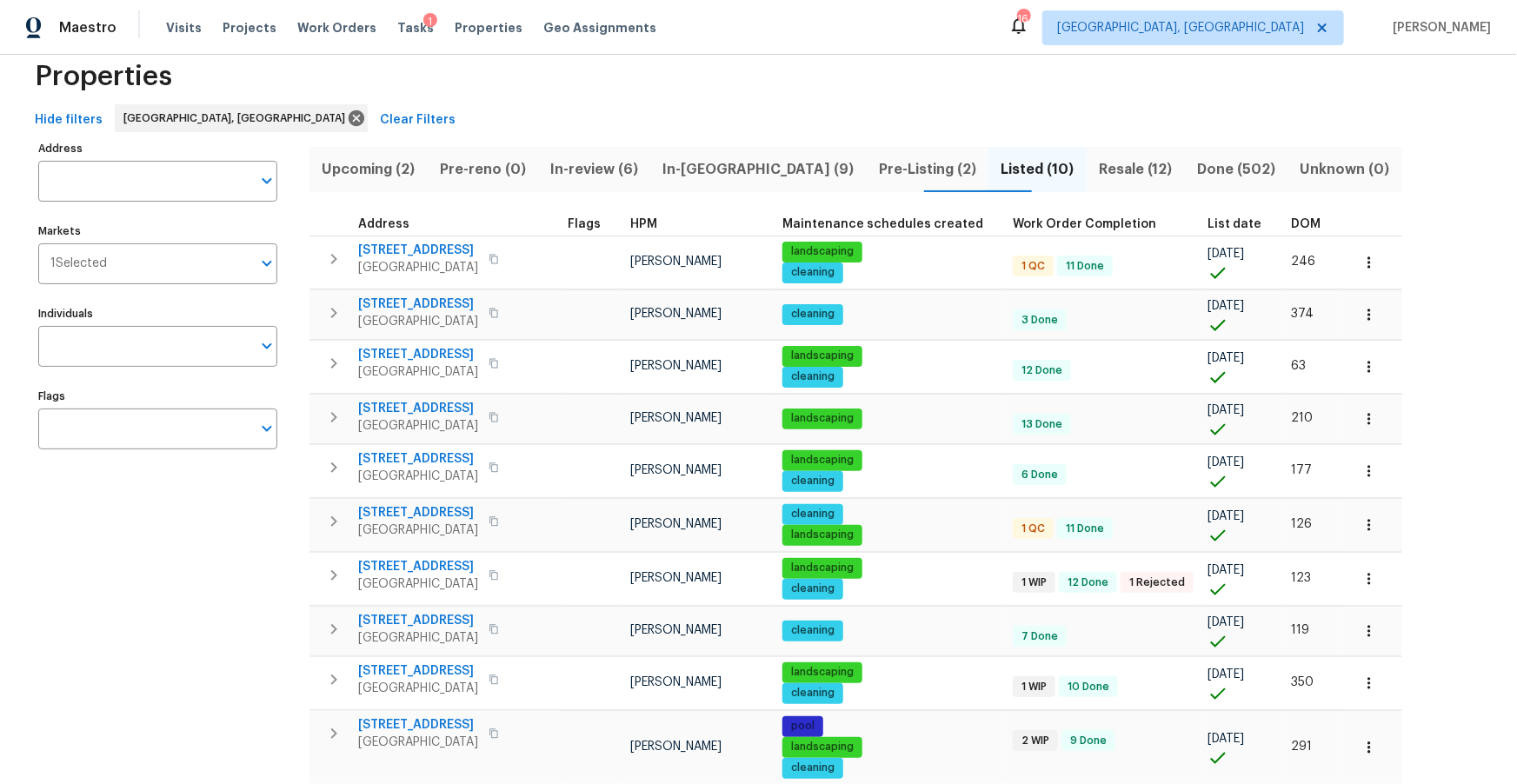
scroll to position [35, 0]
click at [499, 624] on icon "button" at bounding box center [494, 627] width 10 height 10
click at [499, 626] on icon "button" at bounding box center [494, 627] width 10 height 10
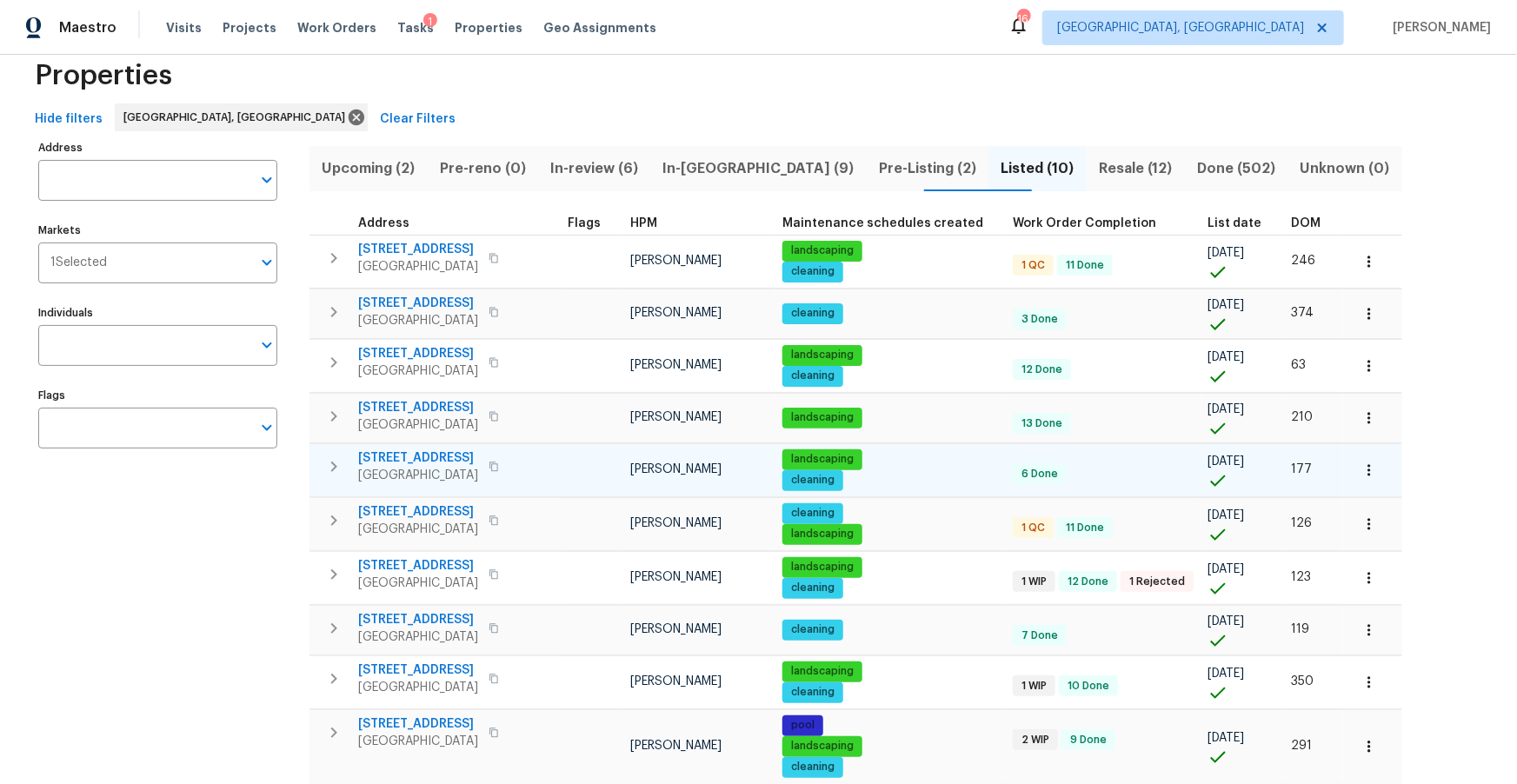
scroll to position [103, 0]
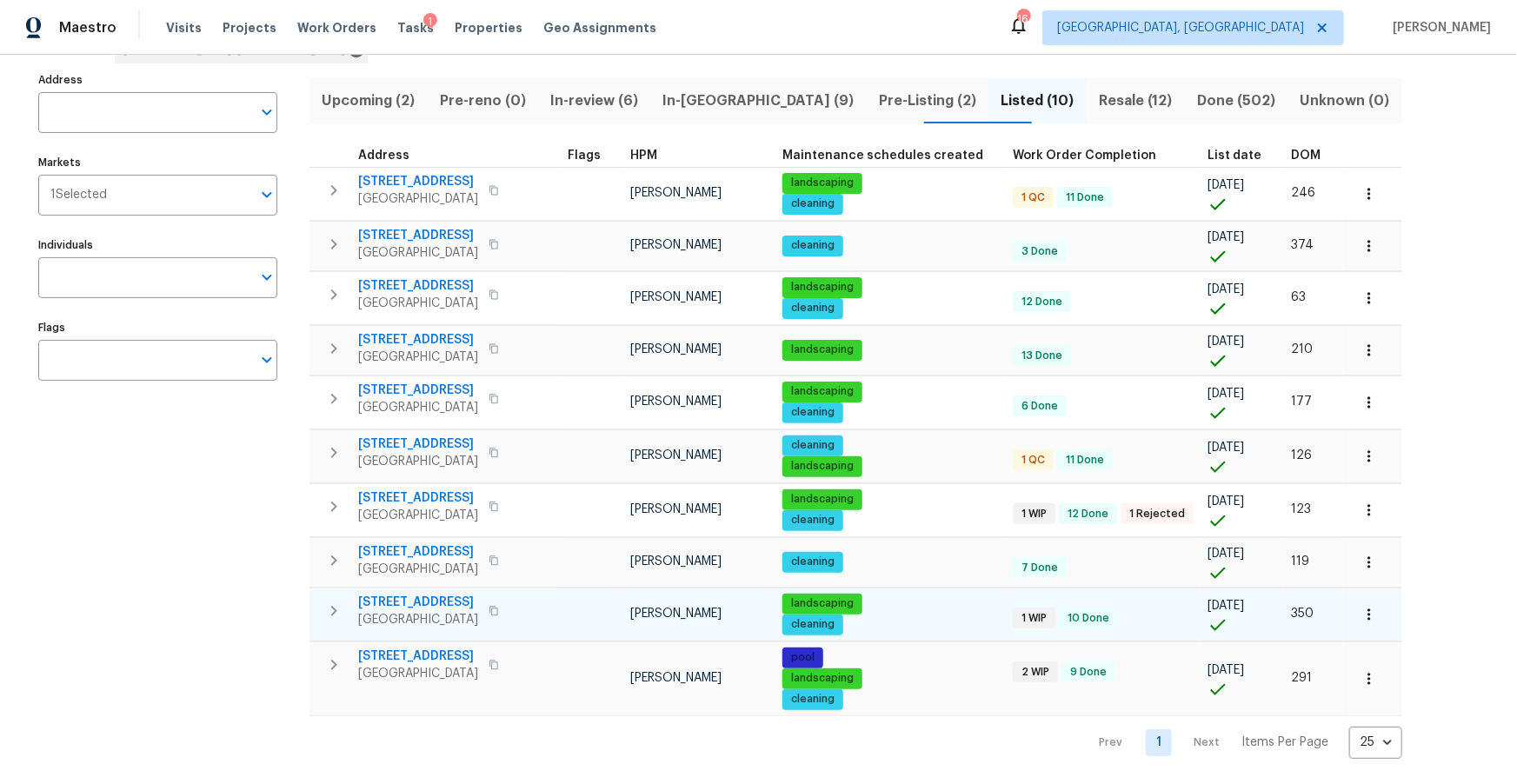
click at [331, 610] on icon "button" at bounding box center [334, 610] width 21 height 21
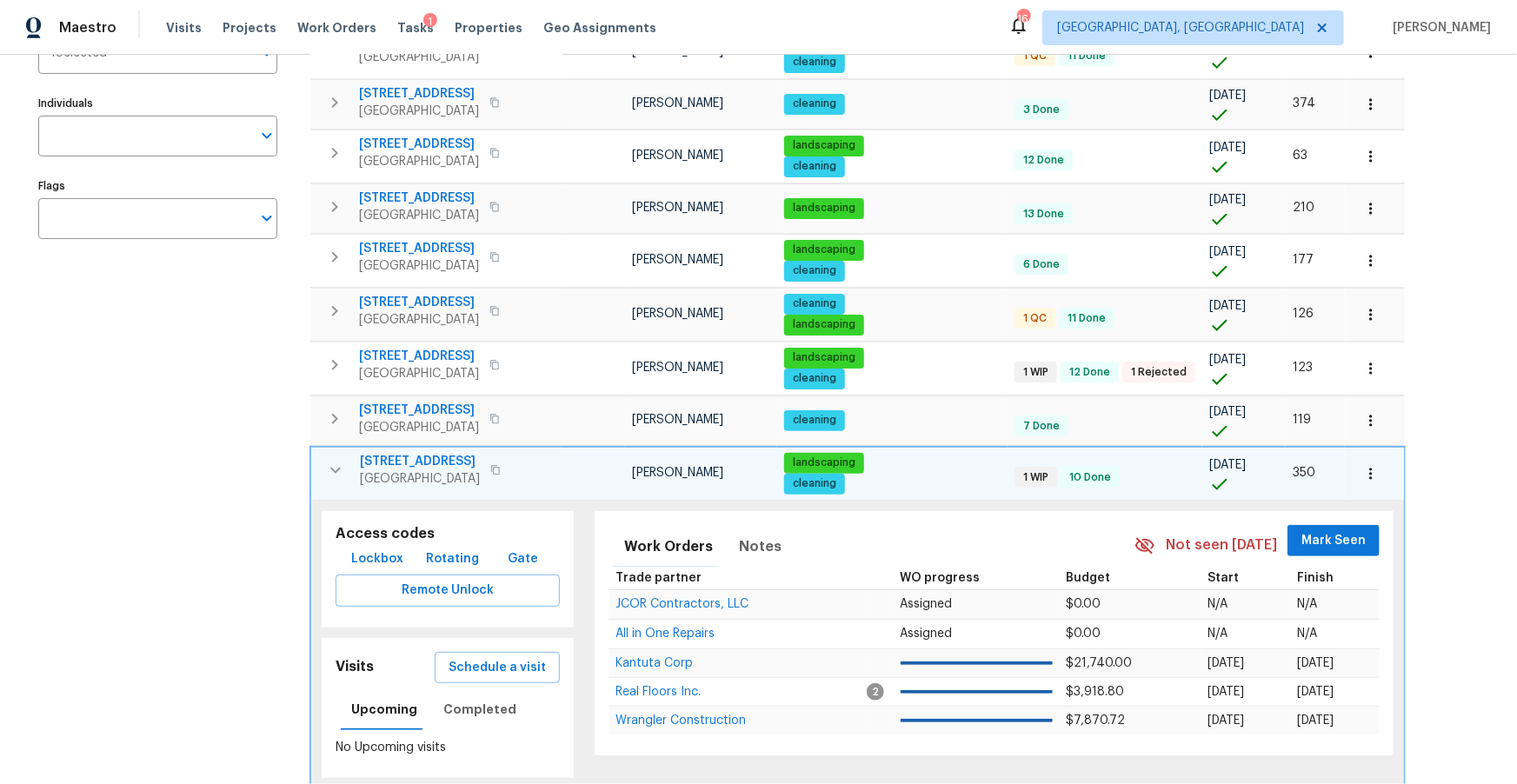
scroll to position [282, 0]
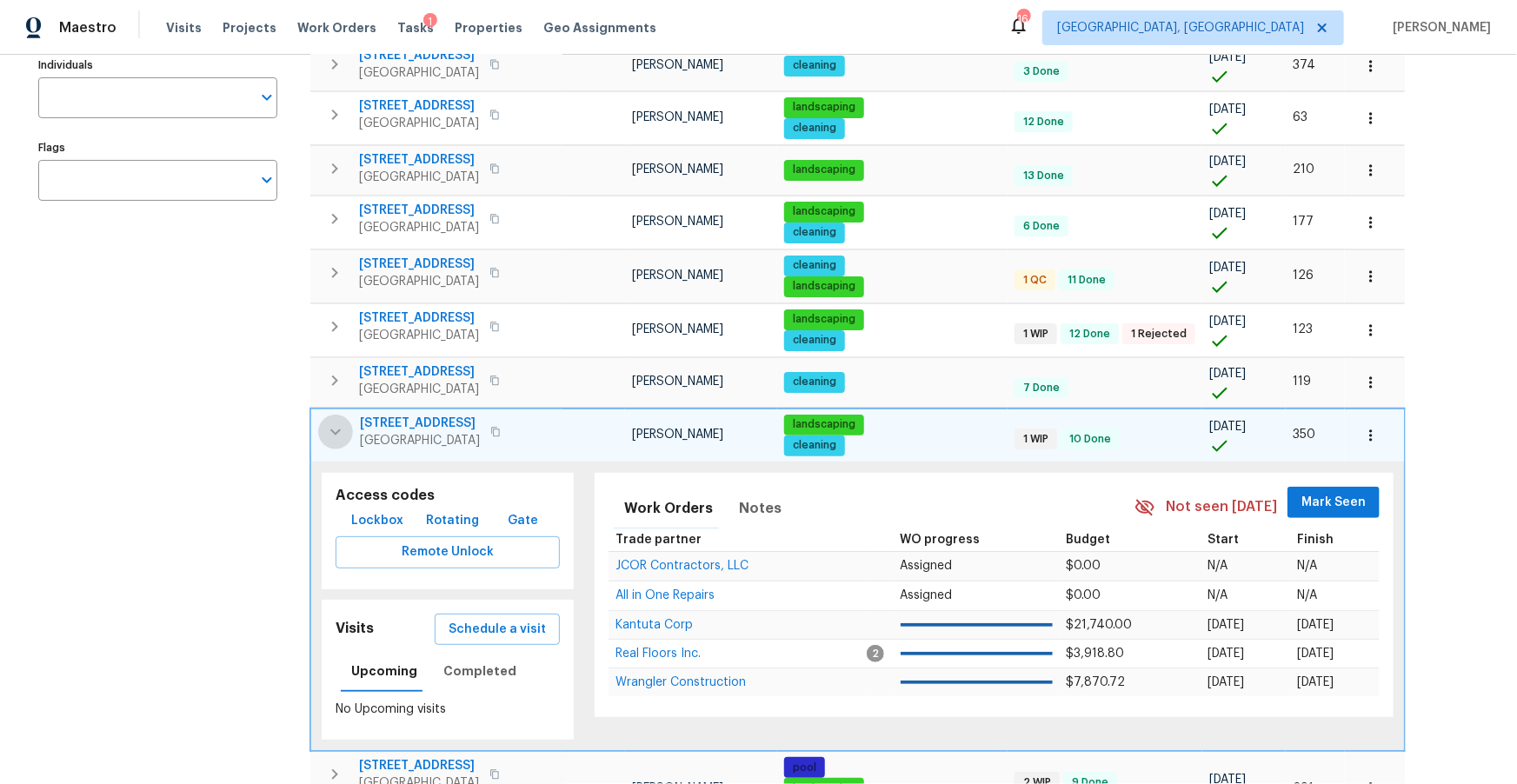
click at [330, 428] on icon "button" at bounding box center [335, 431] width 10 height 6
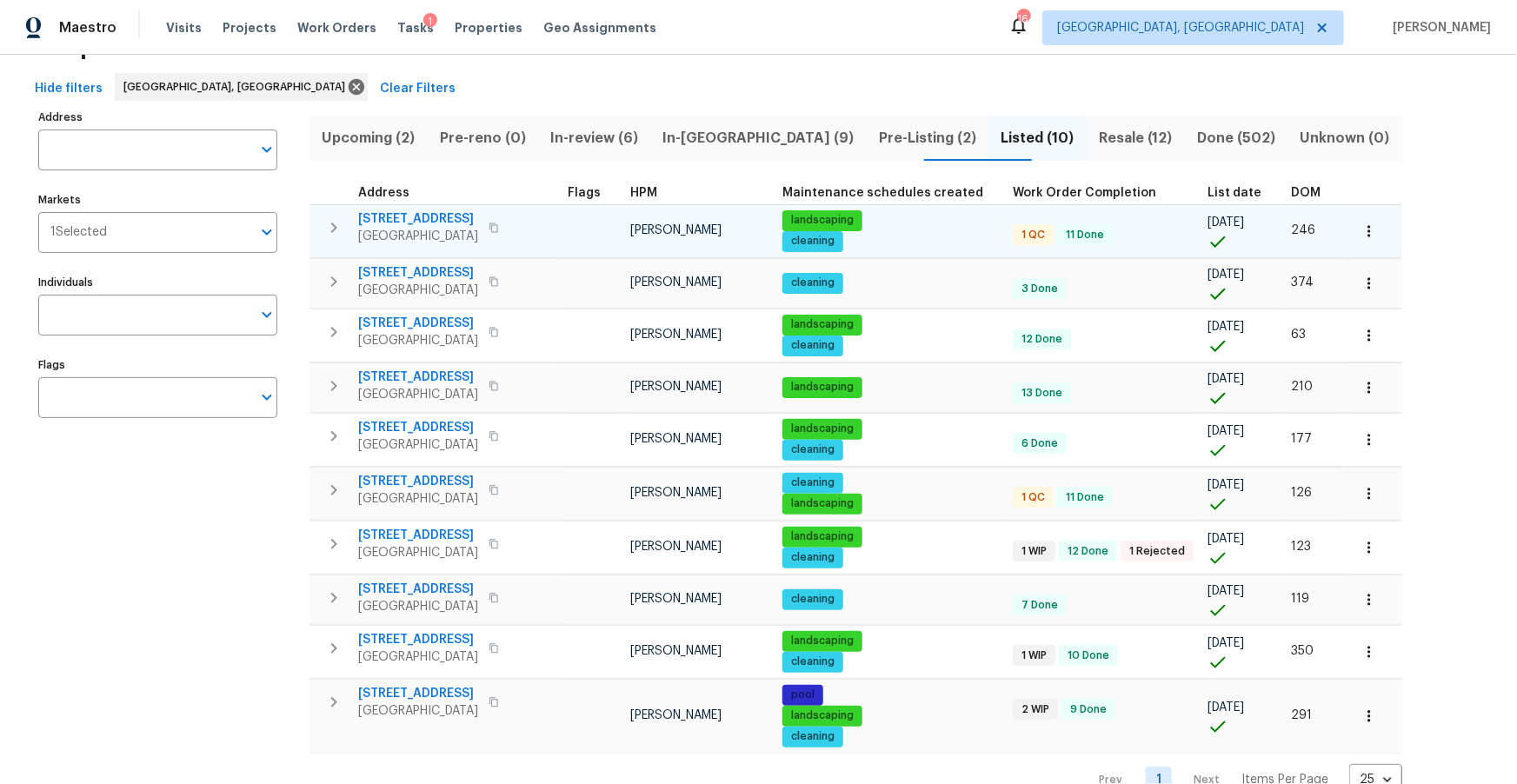
scroll to position [0, 0]
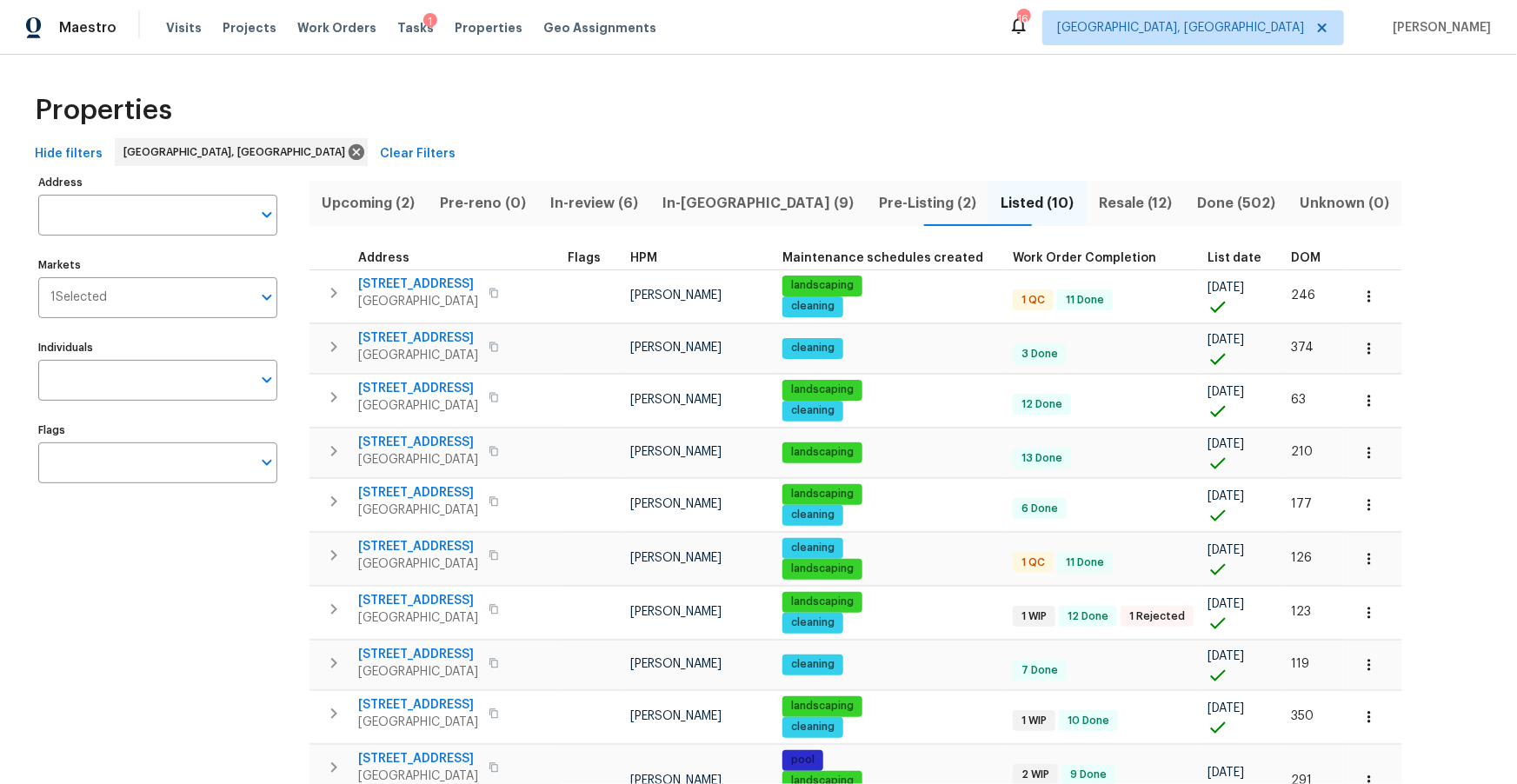
click at [877, 200] on span "Pre-Listing (2)" at bounding box center [927, 204] width 101 height 25
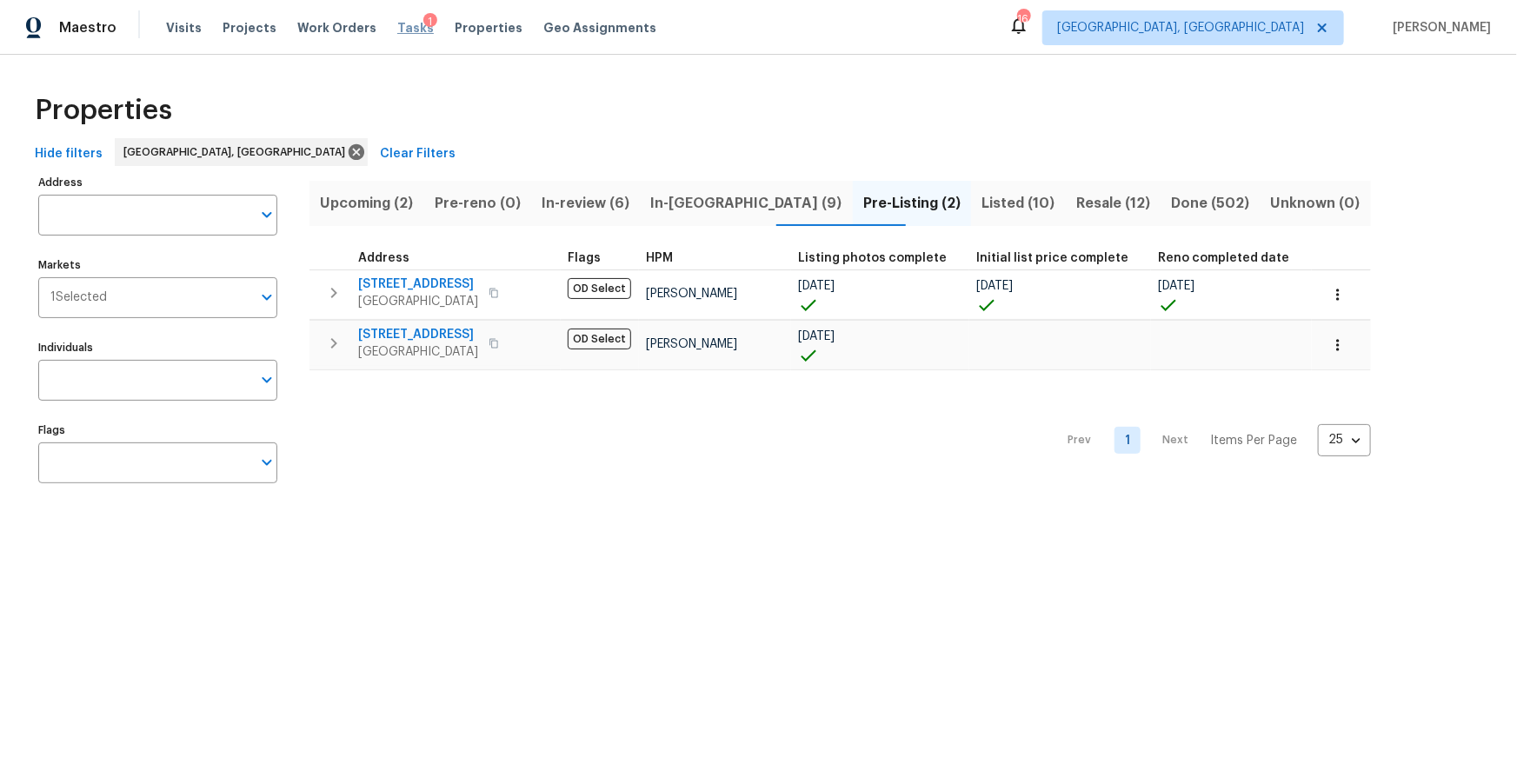
click at [397, 27] on span "Tasks" at bounding box center [415, 27] width 37 height 12
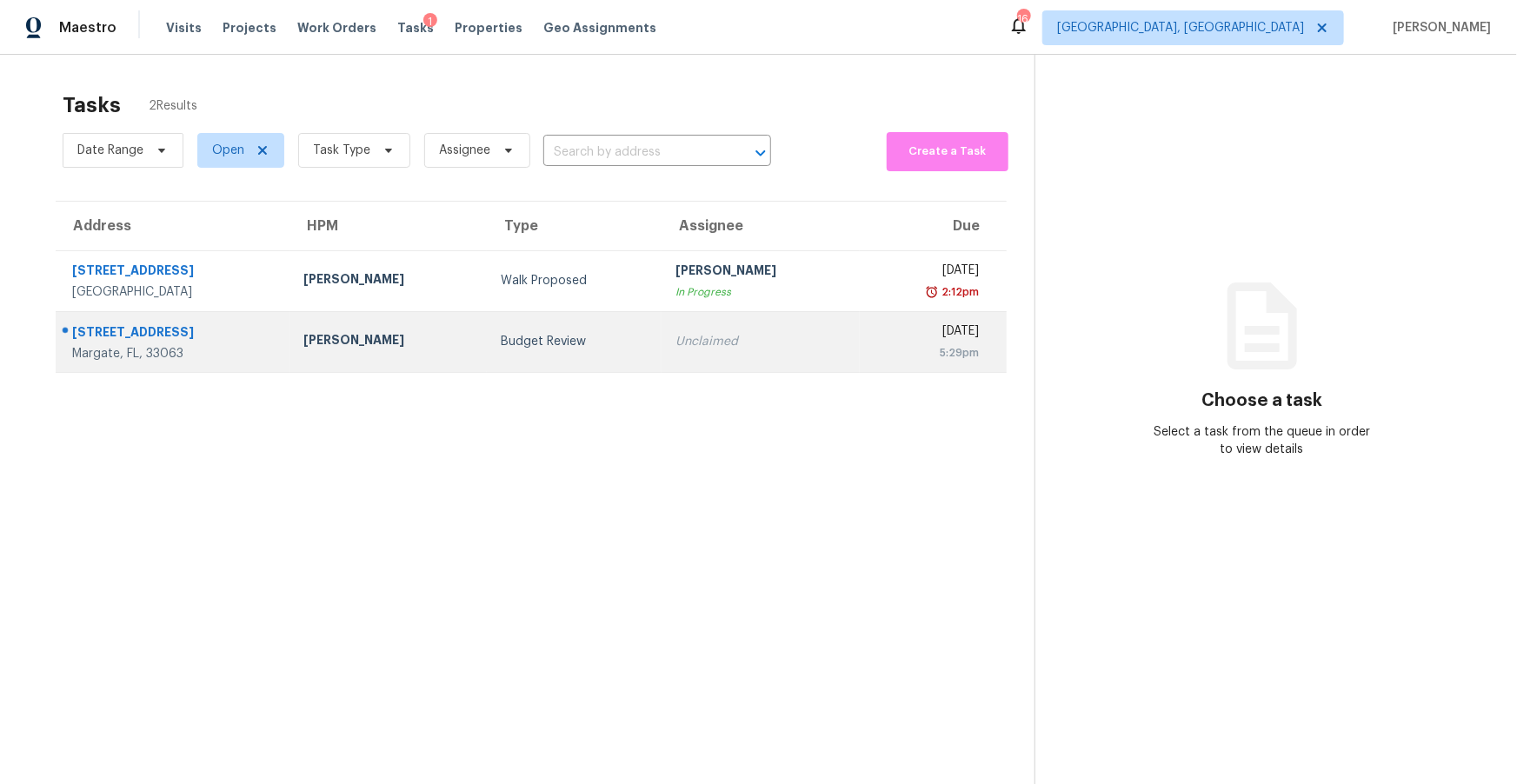
click at [276, 349] on div "Margate, FL, 33063" at bounding box center [174, 354] width 204 height 17
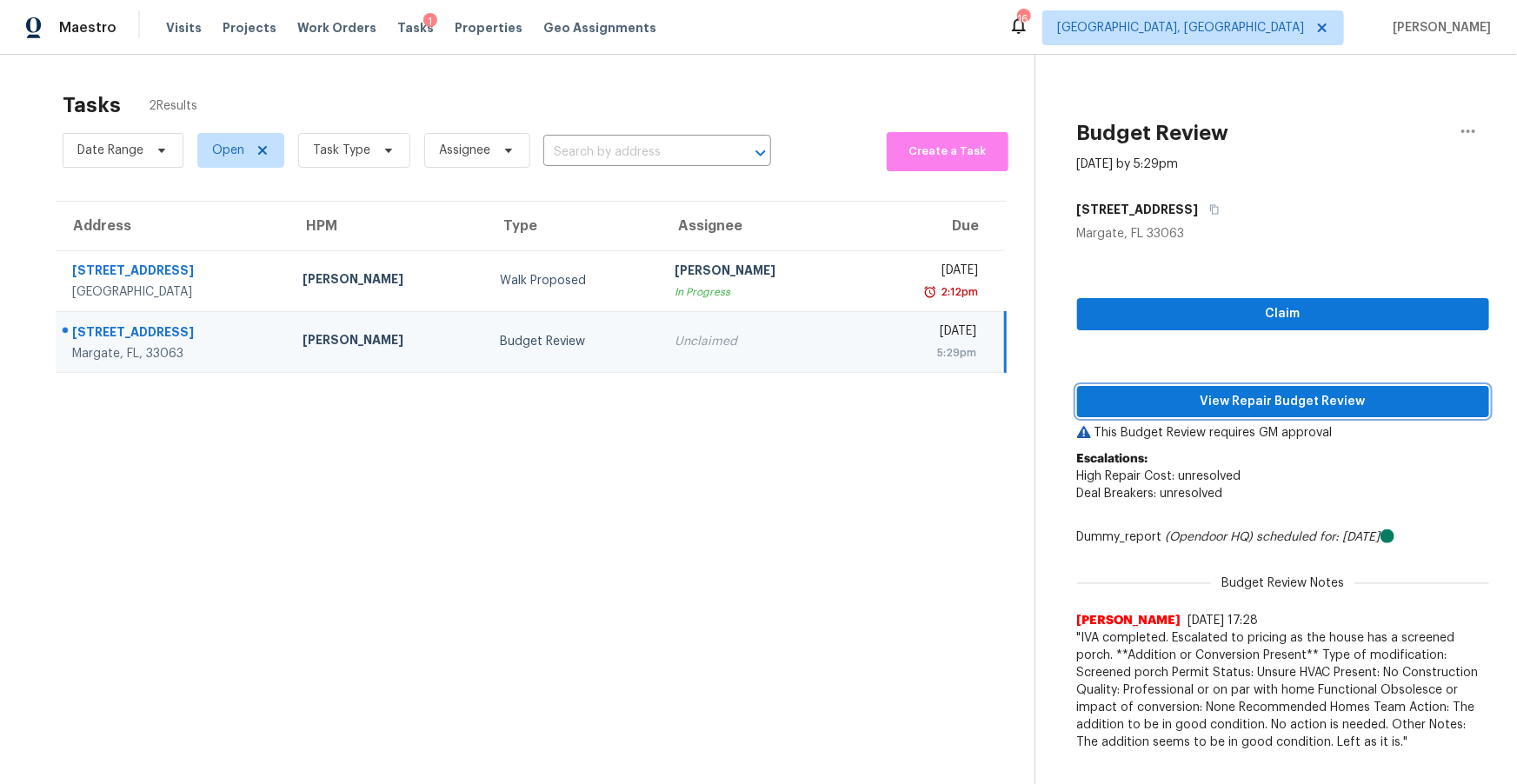
click at [1295, 400] on span "View Repair Budget Review" at bounding box center [1284, 401] width 385 height 22
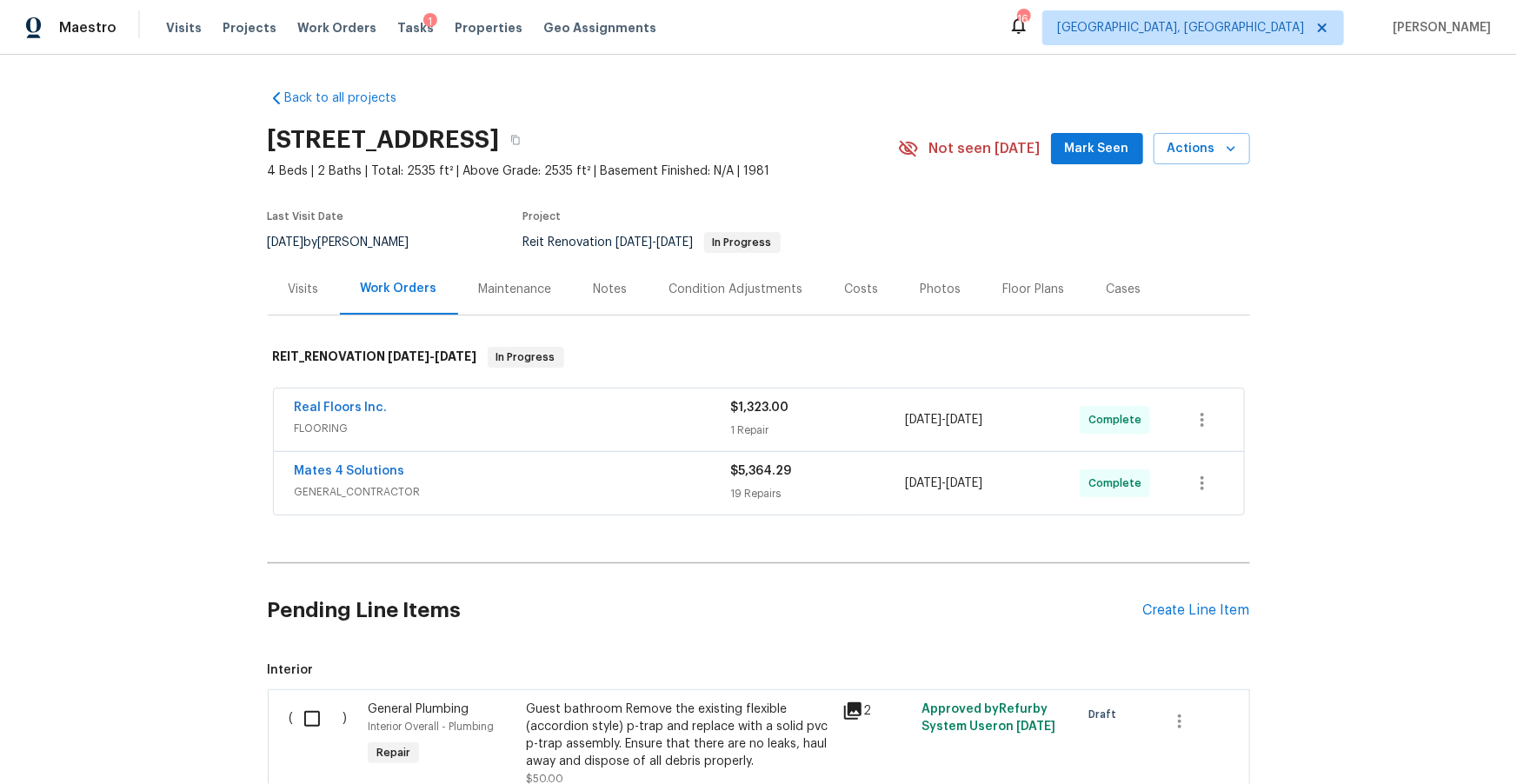
scroll to position [153, 0]
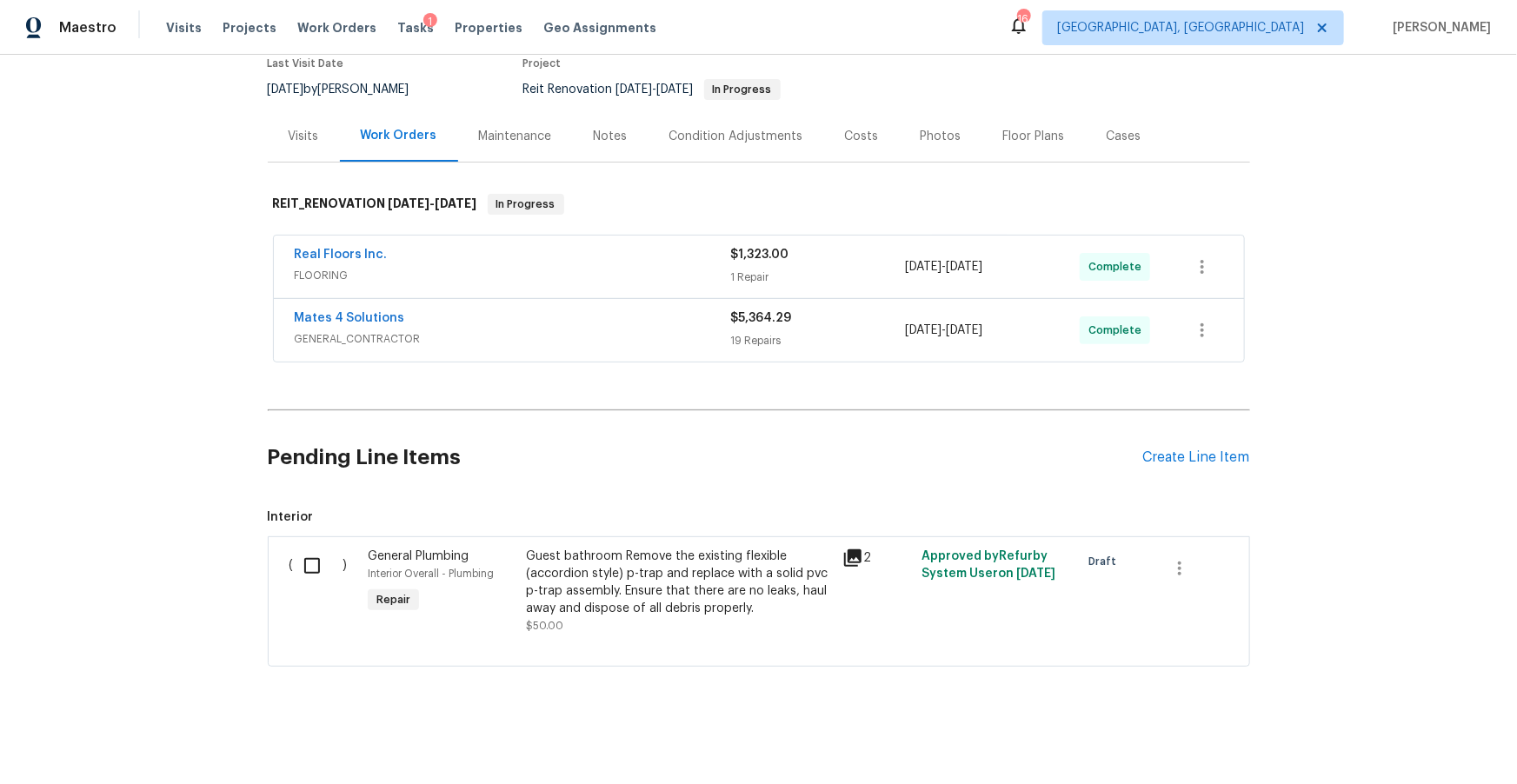
click at [314, 572] on input "checkbox" at bounding box center [318, 565] width 49 height 37
checkbox input "true"
click at [88, 742] on span "Cancel (1) Item" at bounding box center [90, 741] width 110 height 22
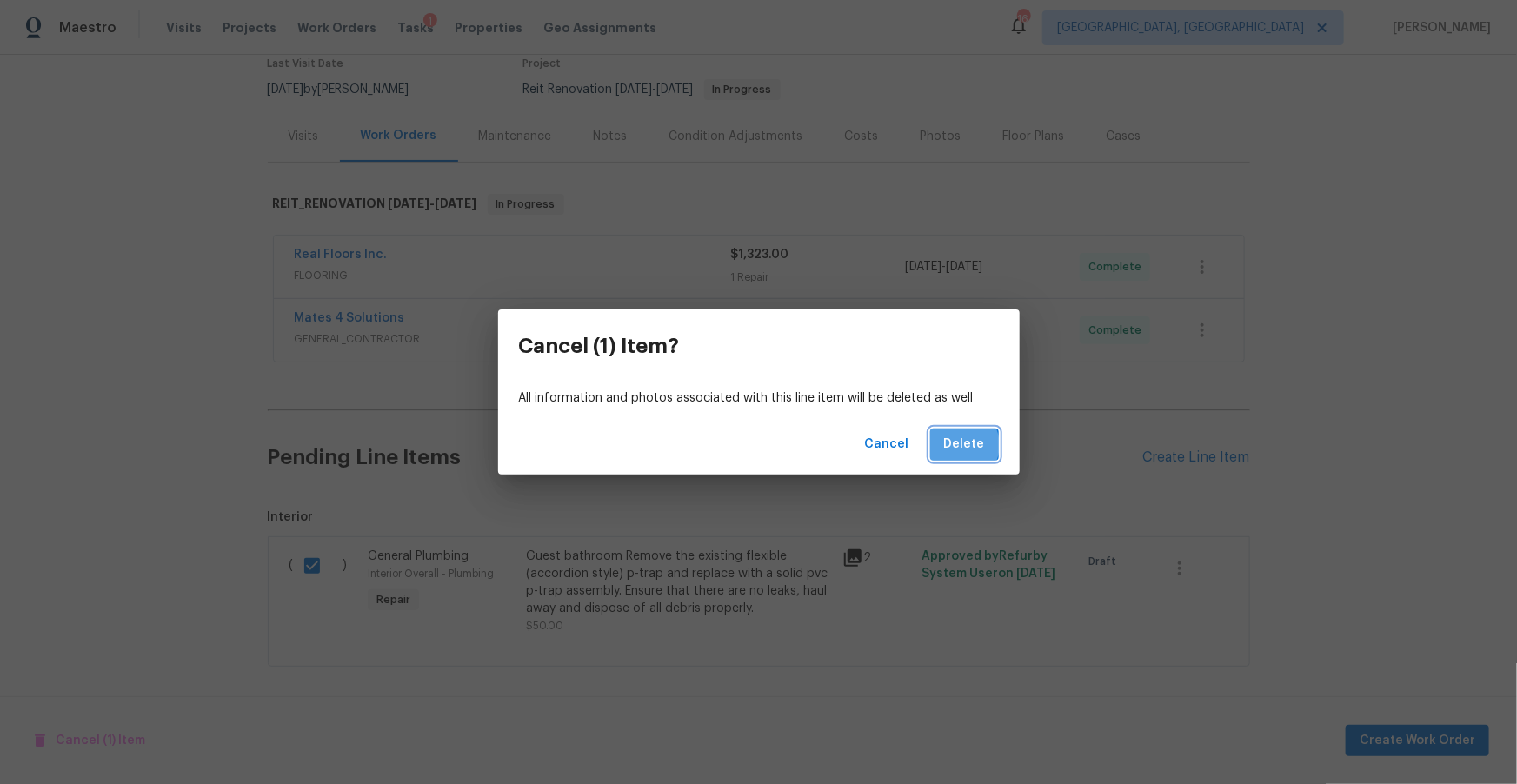
click at [959, 445] on span "Delete" at bounding box center [964, 444] width 41 height 22
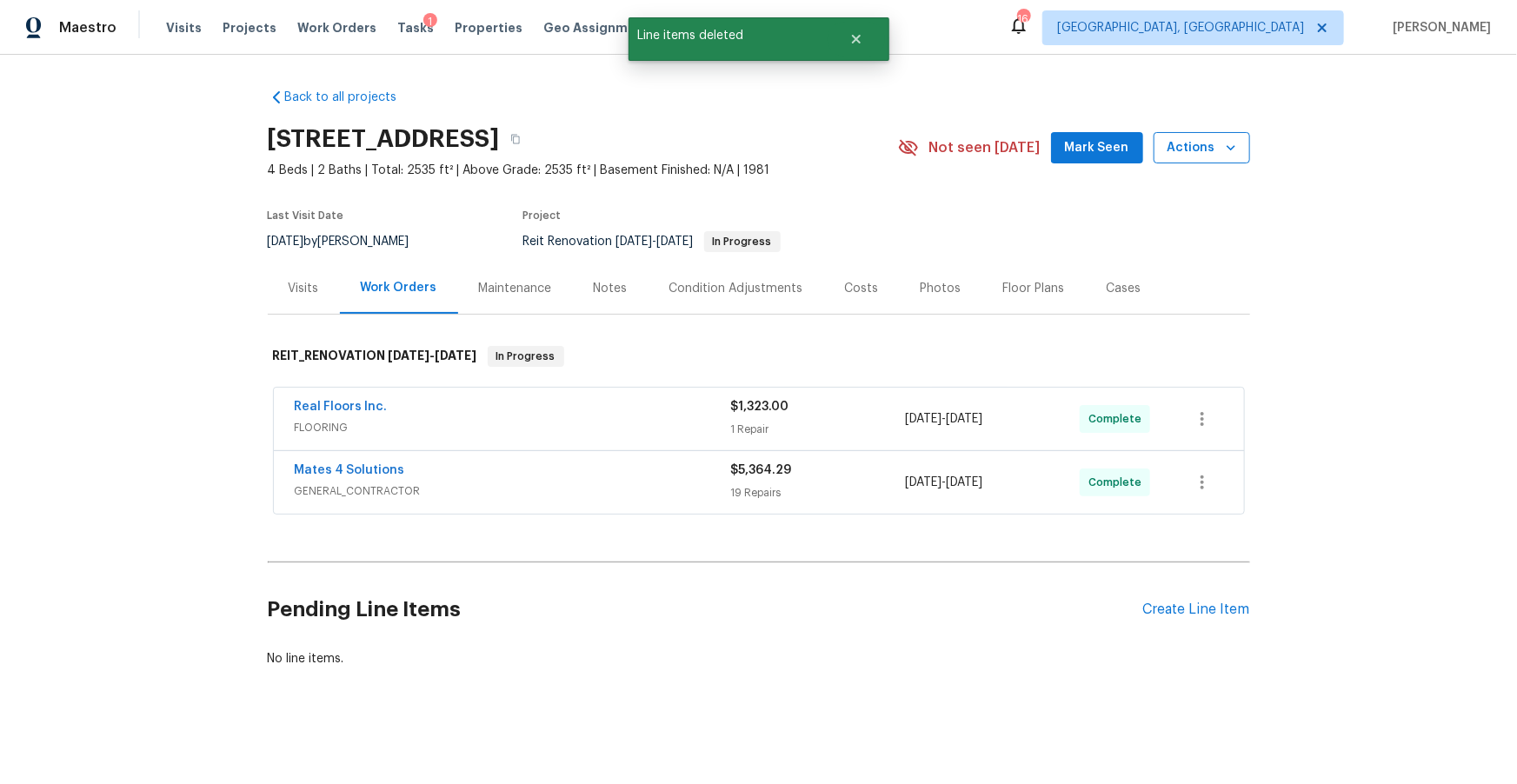
click at [1221, 139] on span "Actions" at bounding box center [1202, 148] width 69 height 22
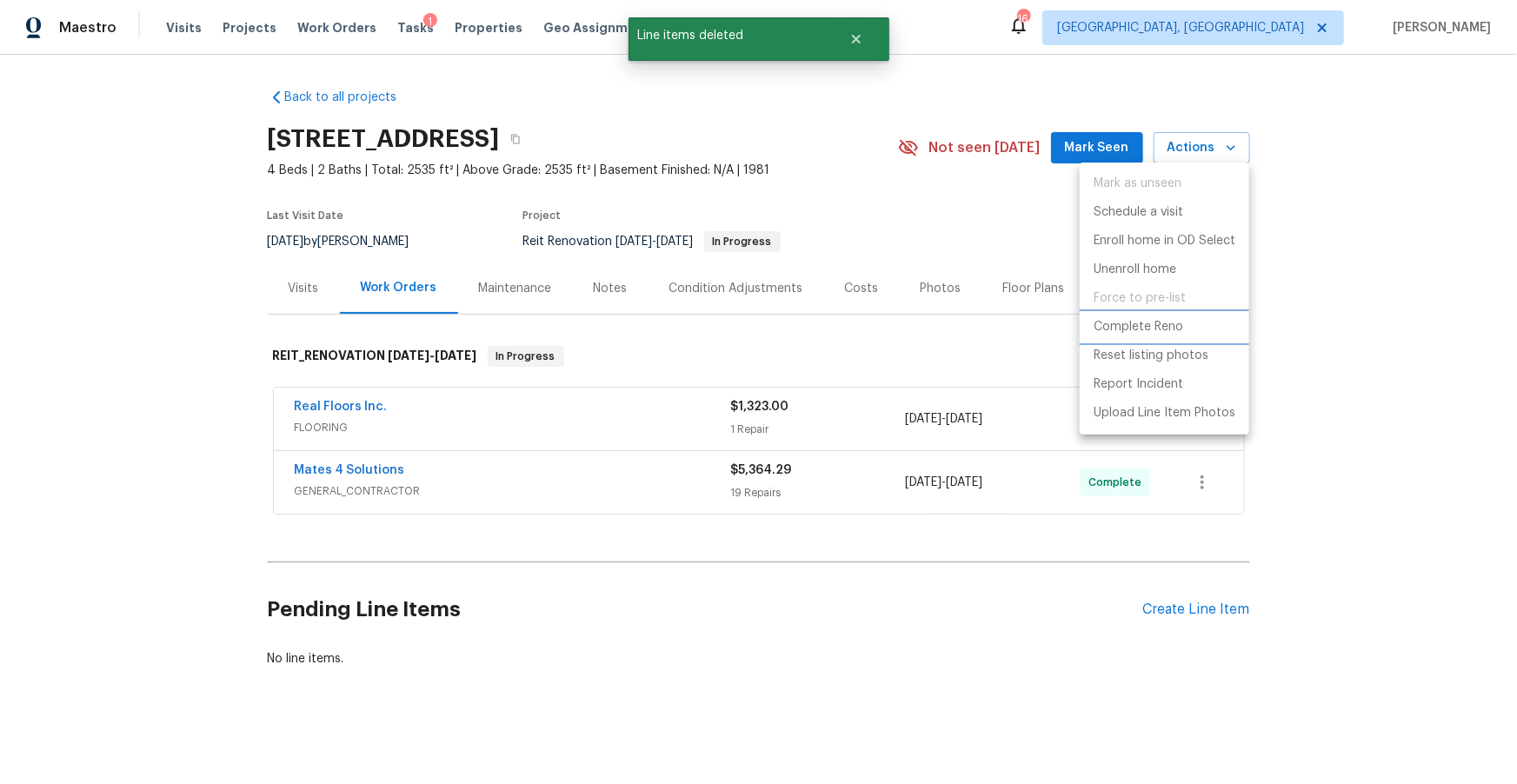
click at [1151, 325] on p "Complete Reno" at bounding box center [1138, 326] width 90 height 18
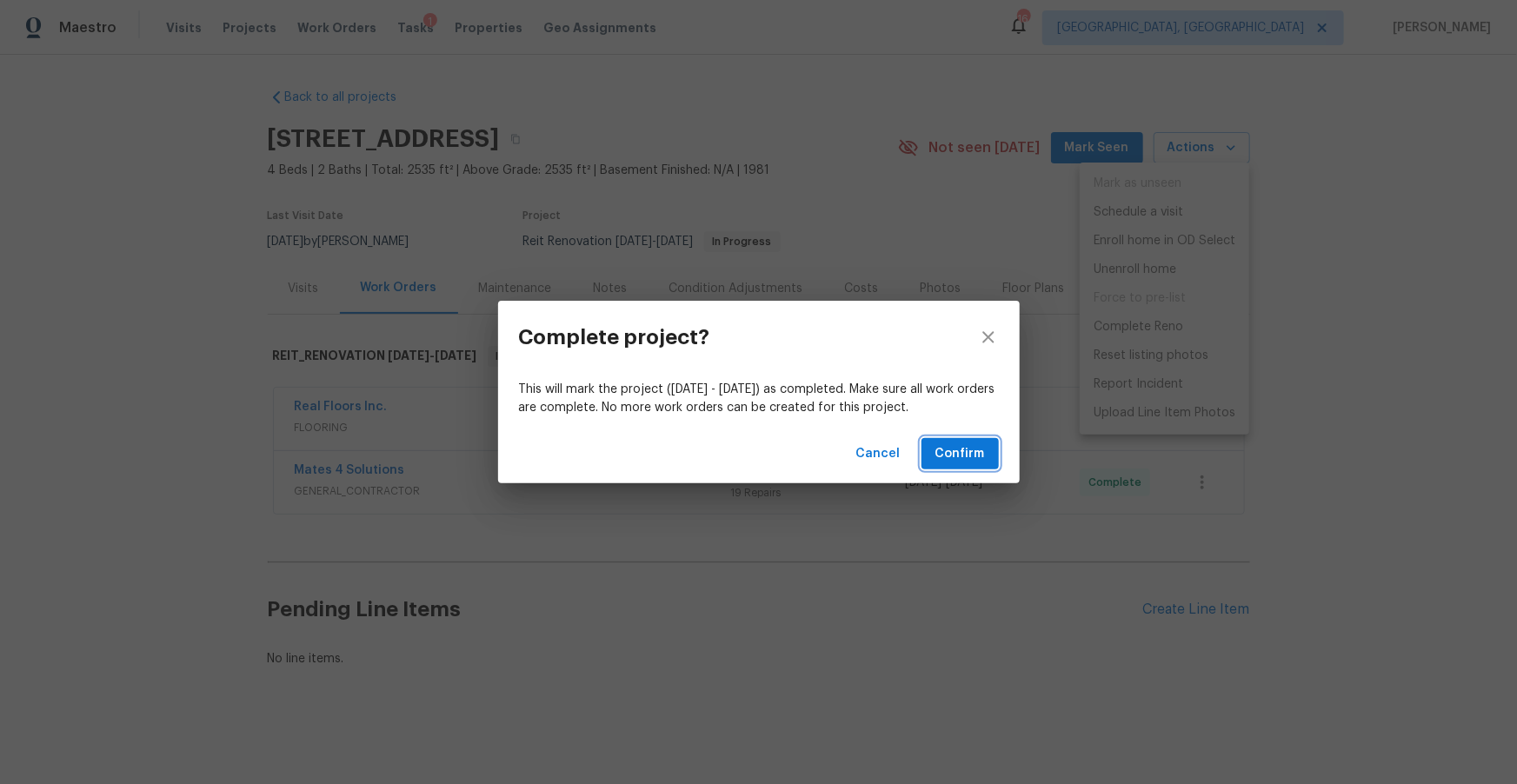
click at [971, 460] on span "Confirm" at bounding box center [960, 454] width 49 height 22
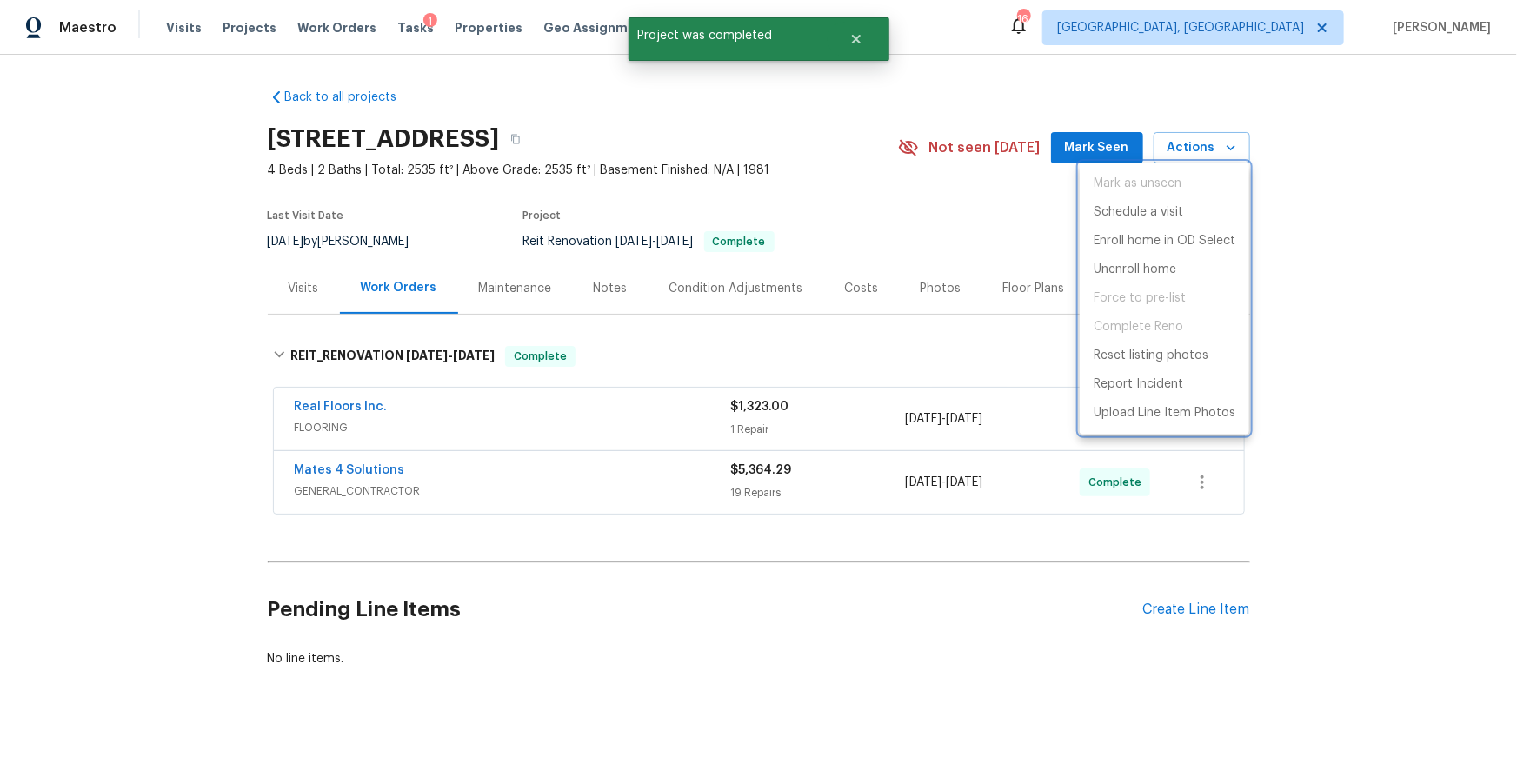
drag, startPoint x: 843, startPoint y: 217, endPoint x: 831, endPoint y: 185, distance: 34.2
click at [843, 217] on div at bounding box center [758, 392] width 1517 height 784
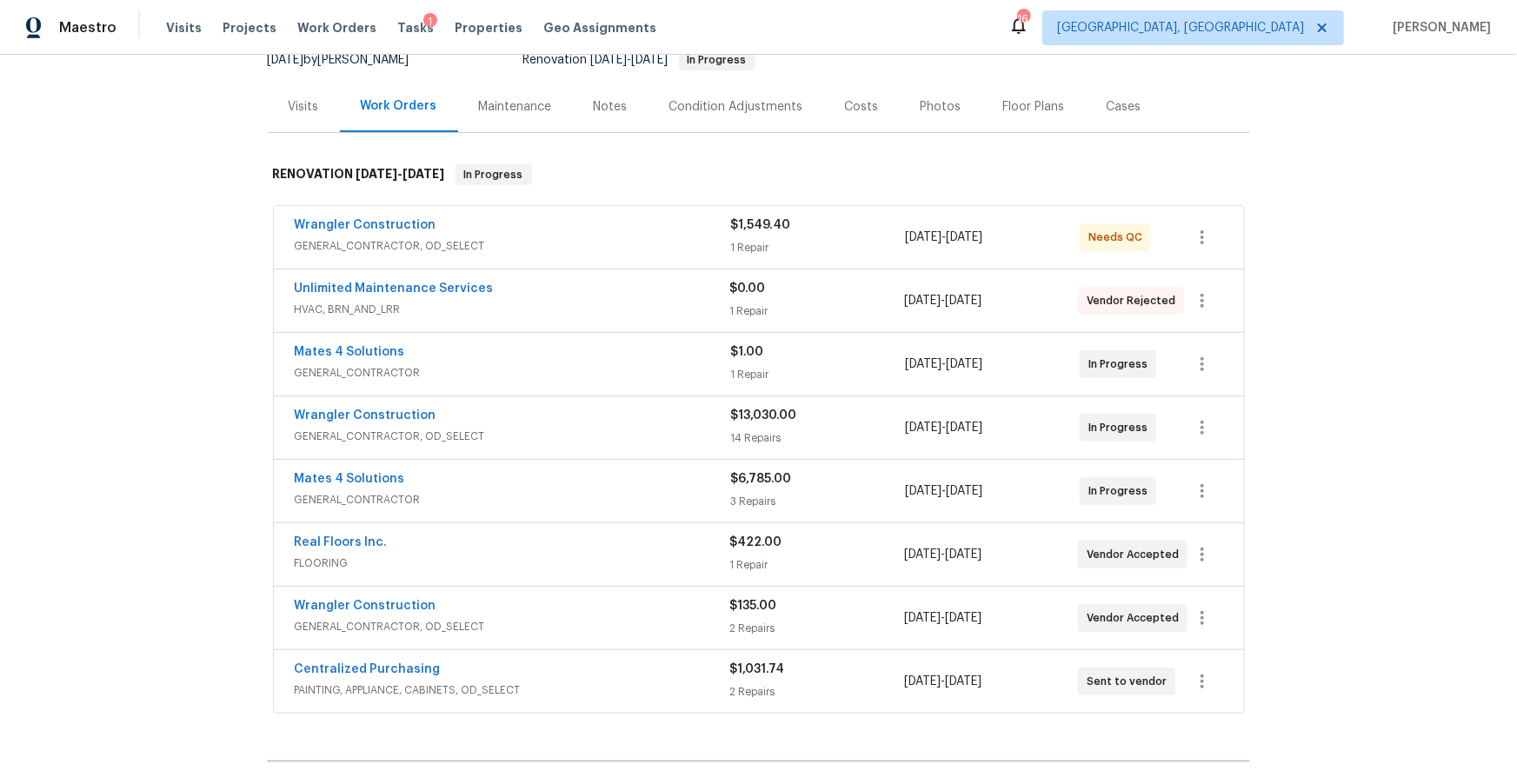
scroll to position [184, 0]
click at [858, 106] on div "Costs" at bounding box center [862, 105] width 34 height 17
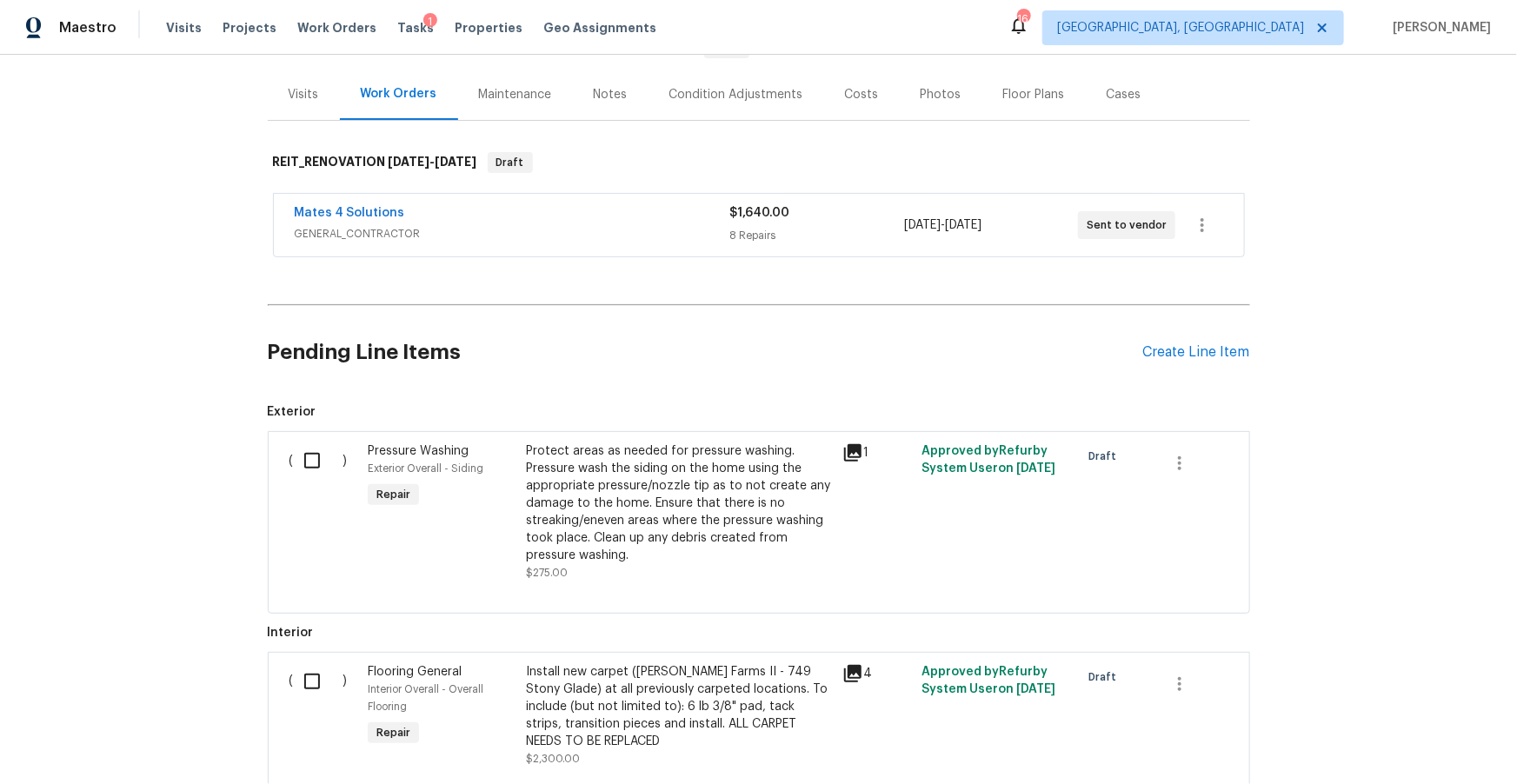
scroll to position [197, 0]
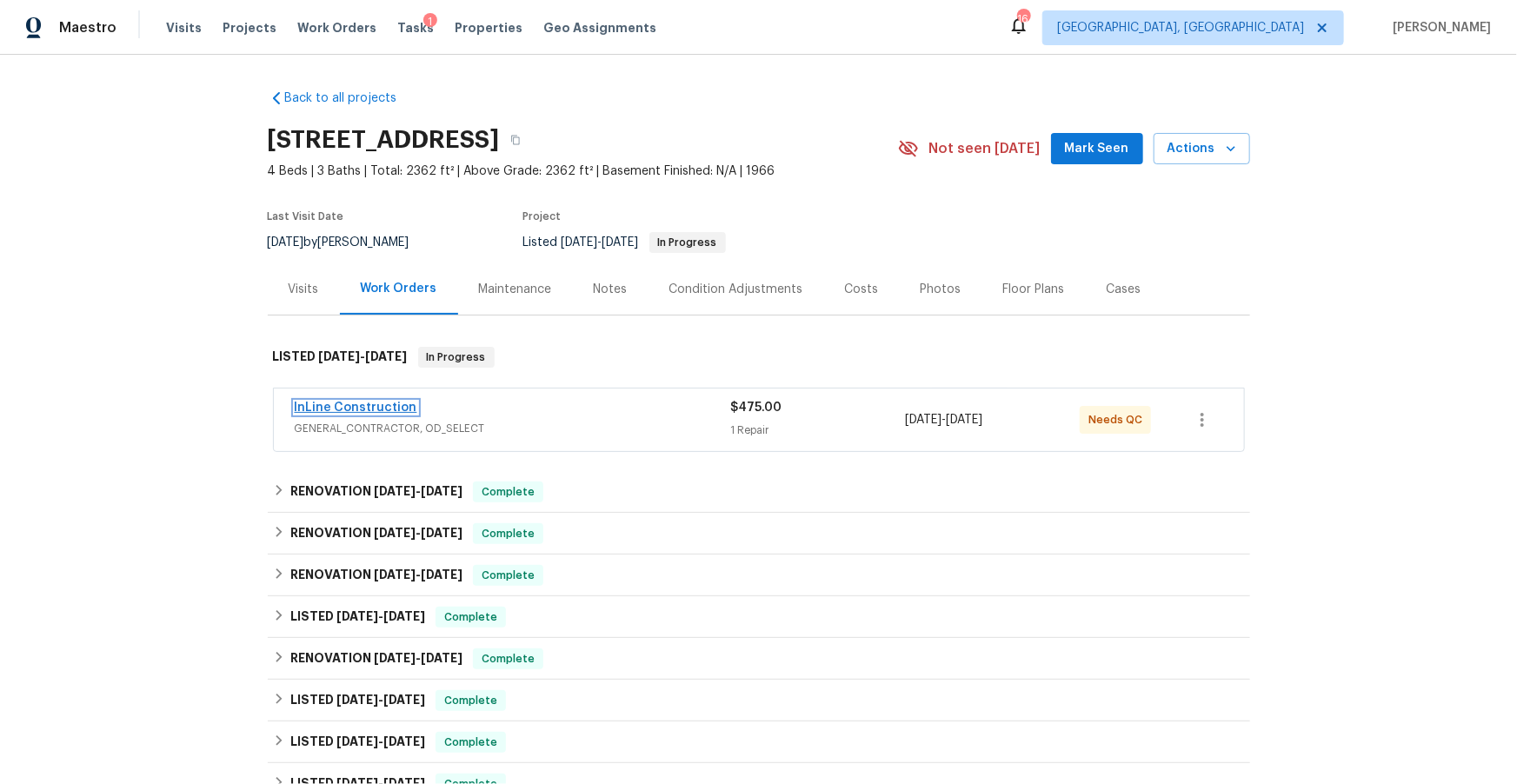
click at [389, 409] on link "InLine Construction" at bounding box center [356, 407] width 123 height 12
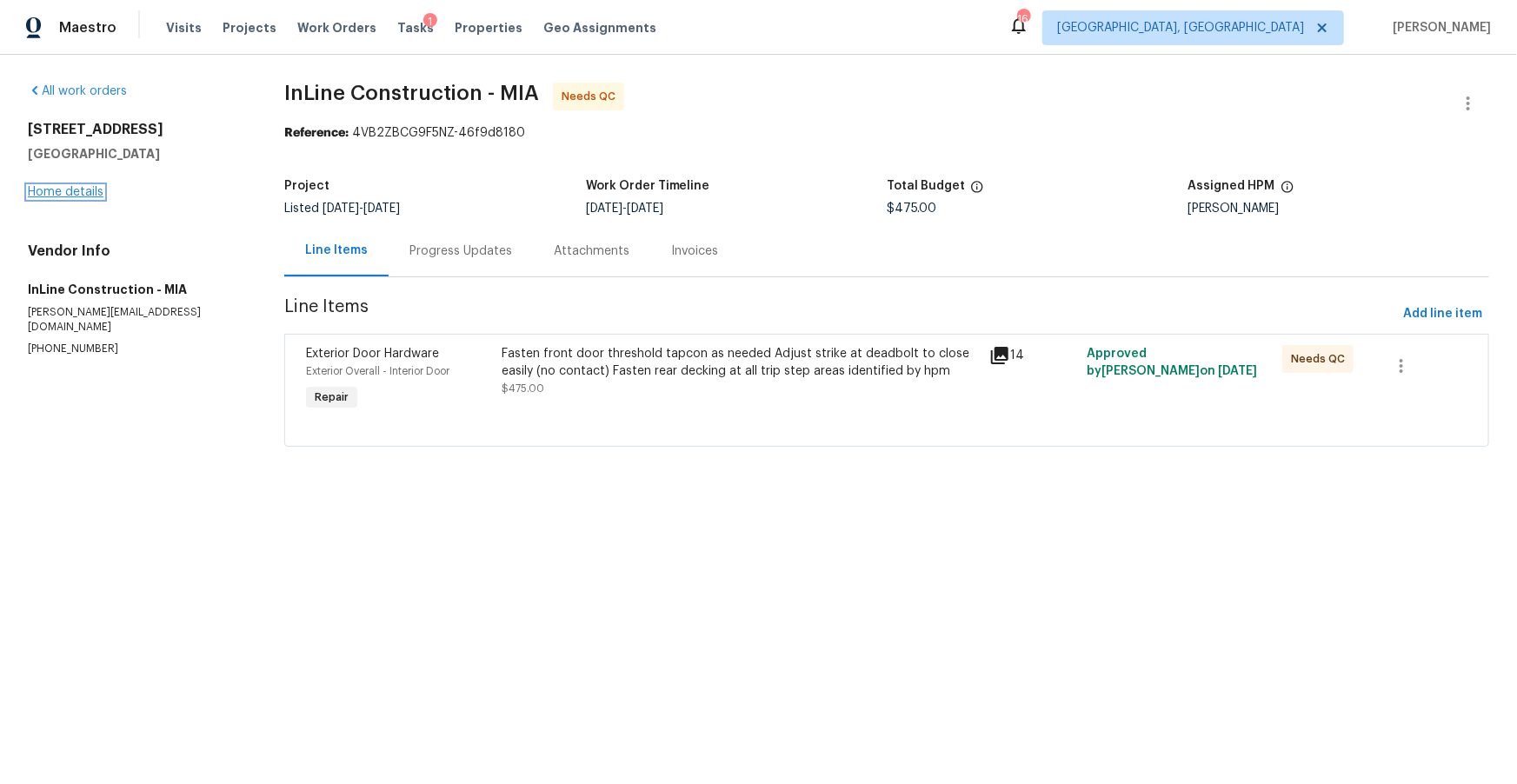
click at [82, 187] on link "Home details" at bounding box center [65, 192] width 76 height 12
